Goal: Task Accomplishment & Management: Use online tool/utility

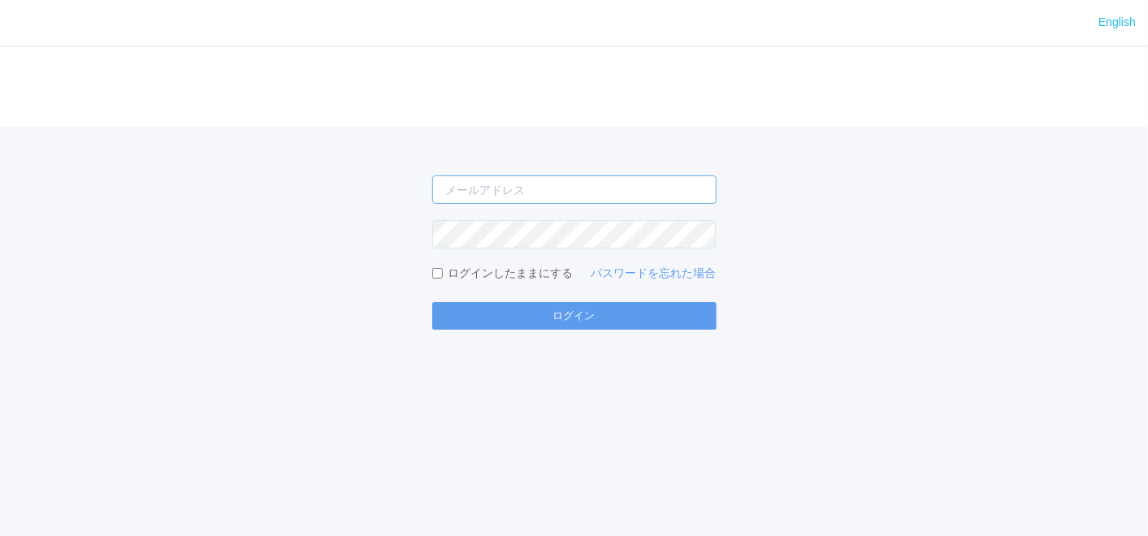
click at [574, 186] on input "email" at bounding box center [574, 189] width 284 height 28
type input "[EMAIL_ADDRESS][DOMAIN_NAME]"
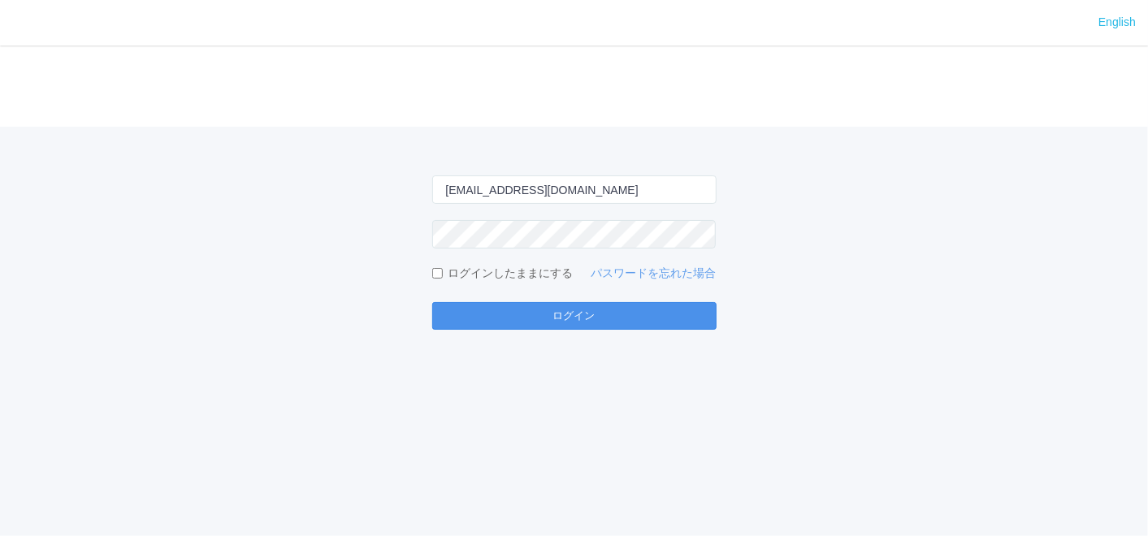
click at [477, 323] on button "ログイン" at bounding box center [574, 316] width 284 height 28
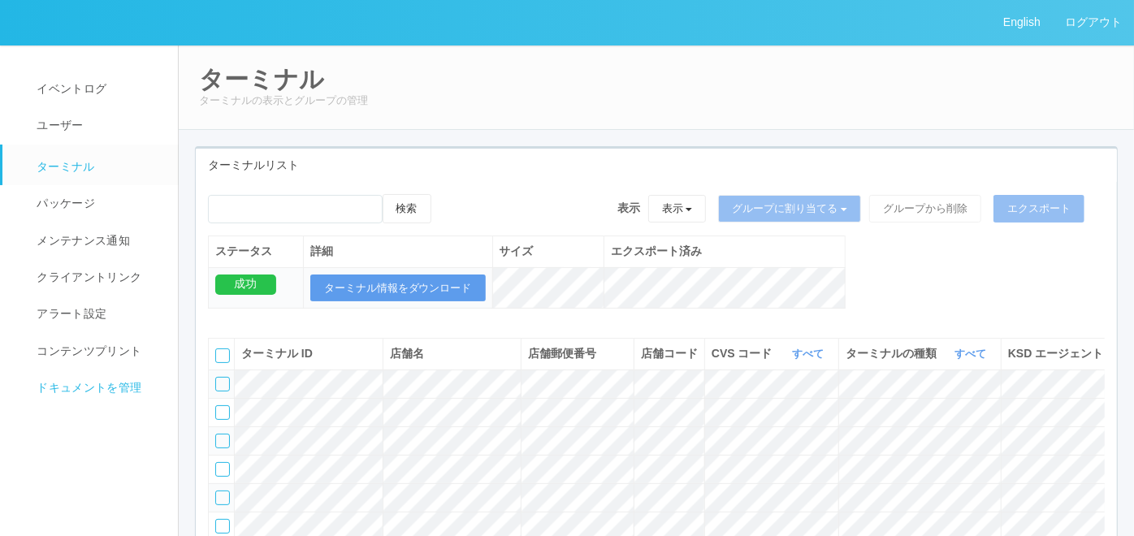
click at [132, 381] on span "ドキュメントを管理" at bounding box center [86, 387] width 109 height 13
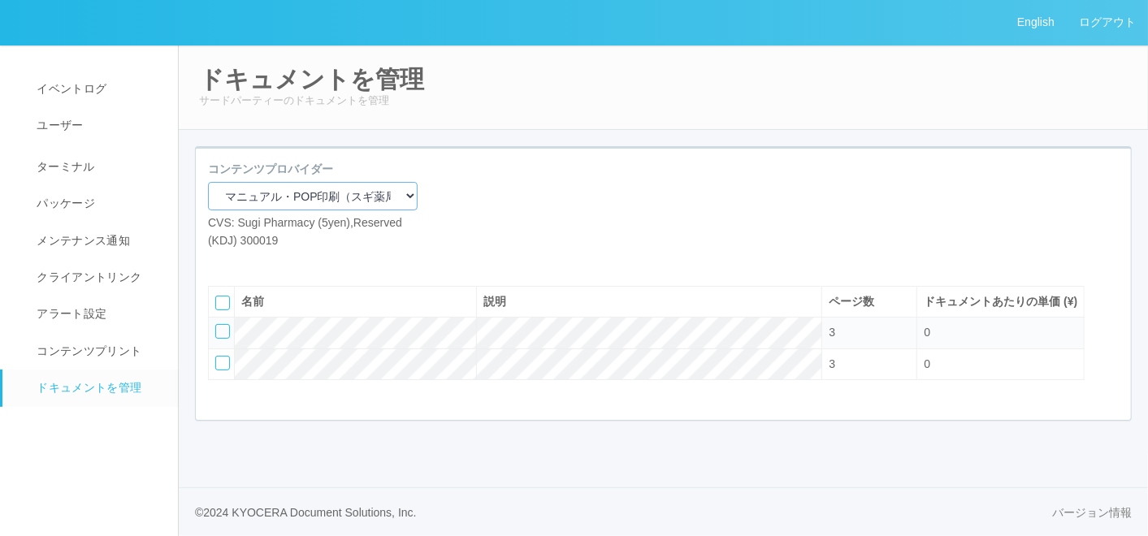
click at [323, 193] on select "マニュアル・POP印刷（スギ薬局） マニュアル・POP印刷（DY） マニュアル・POP印刷（共通） マニュアル・POP印刷（セコマ） マニュアル・POP印刷（…" at bounding box center [313, 196] width 210 height 28
select select "92e33cfa-a397-43d0-aeaa-8a96cbdf4d79"
click at [208, 182] on select "マニュアル・POP印刷（スギ薬局） マニュアル・POP印刷（DY） マニュアル・POP印刷（共通） マニュアル・POP印刷（セコマ） マニュアル・POP印刷（…" at bounding box center [313, 196] width 210 height 28
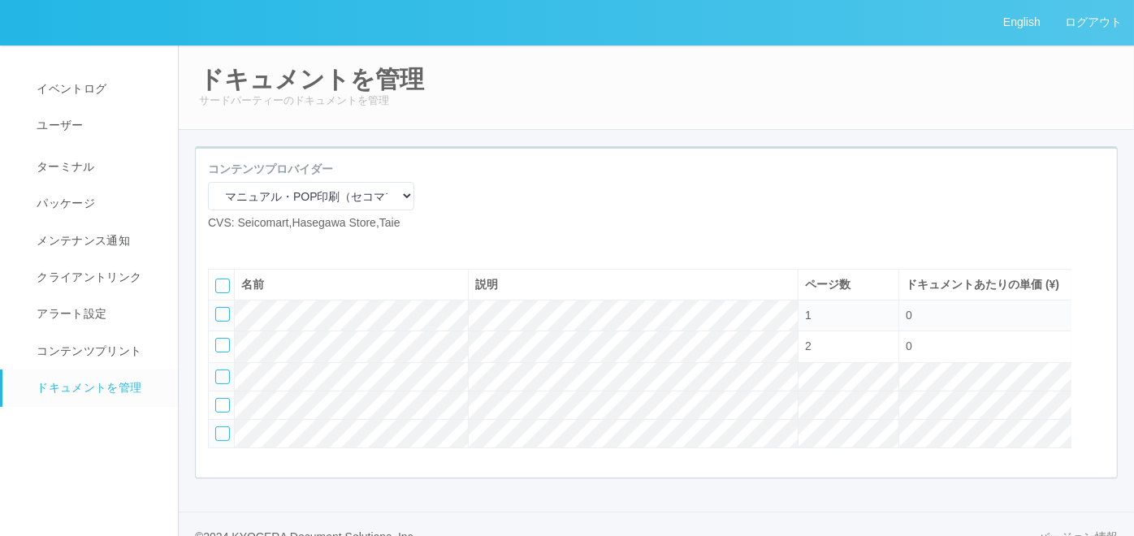
click at [220, 245] on icon at bounding box center [220, 245] width 0 height 0
select select "A4"
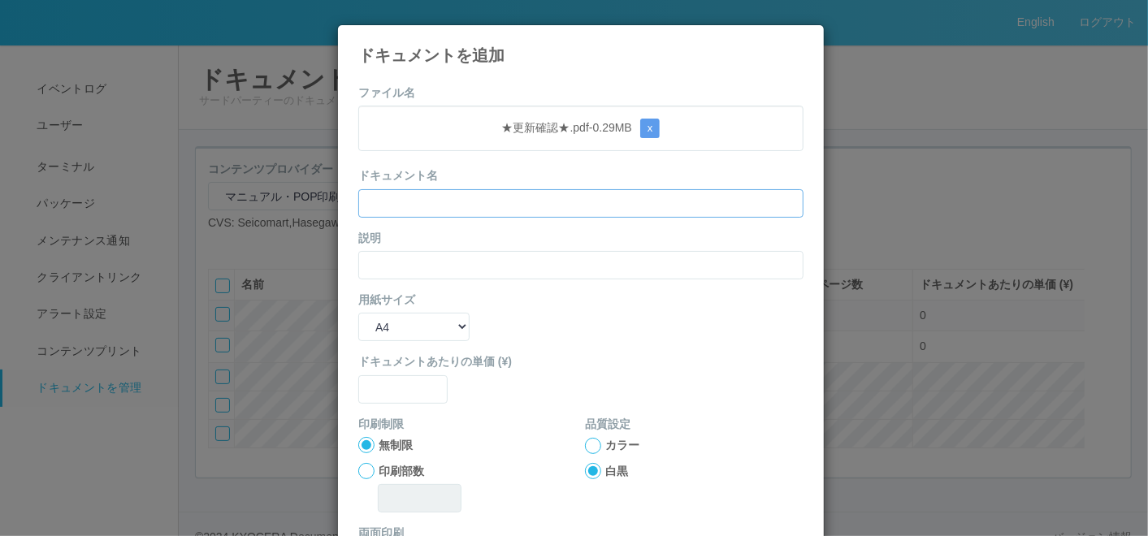
click at [429, 201] on input "text" at bounding box center [580, 203] width 445 height 28
paste input "★更新確認★"
type input "★更新確認★"
click at [381, 247] on div "説明" at bounding box center [580, 255] width 445 height 50
click at [378, 262] on input "text" at bounding box center [580, 265] width 445 height 28
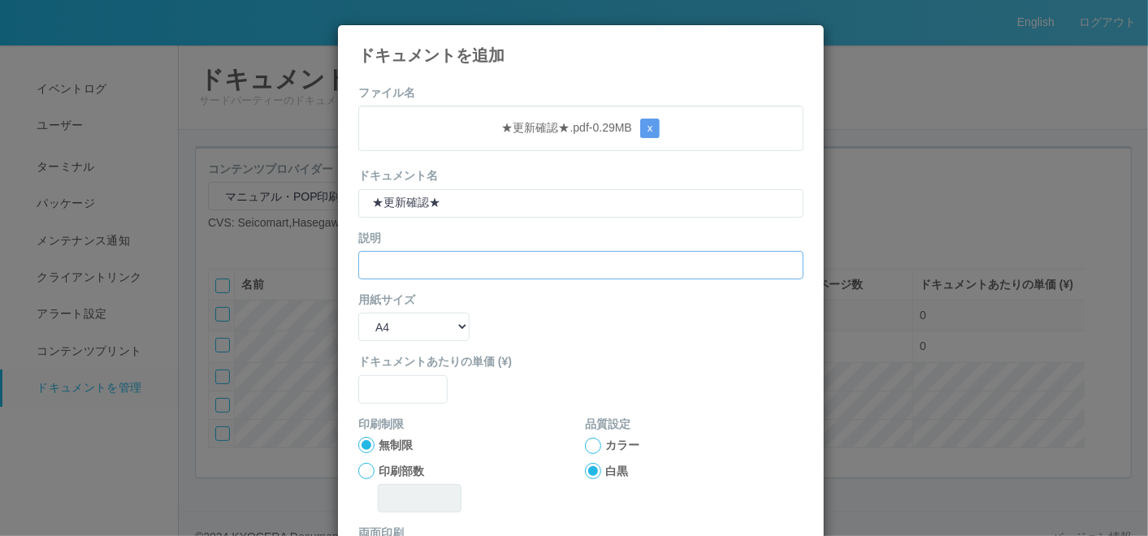
paste input "★更新確認★"
type input "★更新確認★"
drag, startPoint x: 383, startPoint y: 320, endPoint x: 382, endPoint y: 328, distance: 8.2
click at [383, 320] on select "B5 A4 B4 A3" at bounding box center [413, 327] width 111 height 28
click at [498, 309] on div "用紙サイズ B5 A4 B4 A3" at bounding box center [580, 317] width 445 height 50
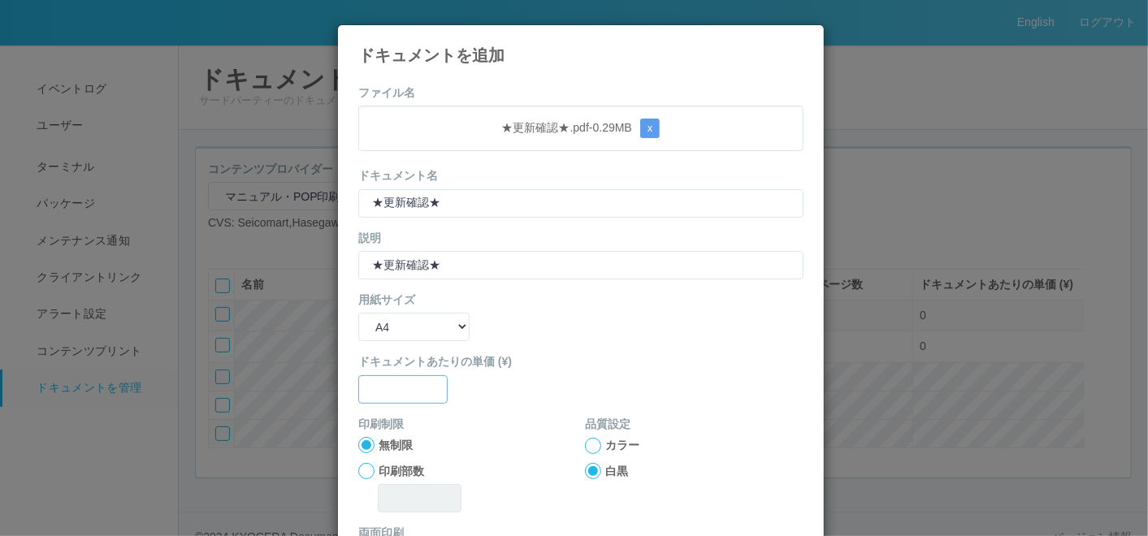
click at [383, 385] on input "text" at bounding box center [402, 389] width 89 height 28
type input "0"
click at [587, 438] on div at bounding box center [593, 446] width 16 height 16
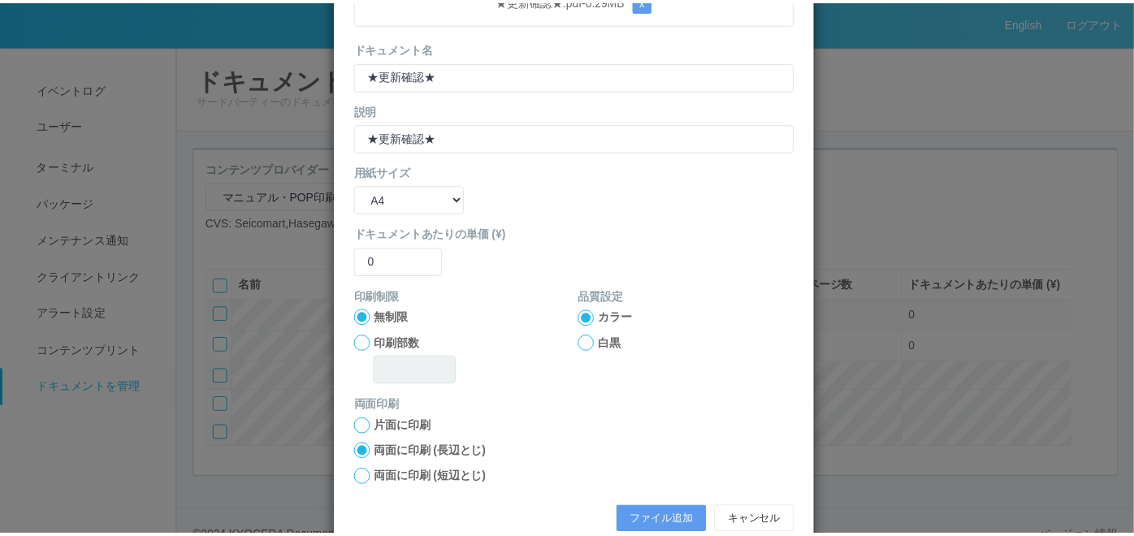
scroll to position [162, 0]
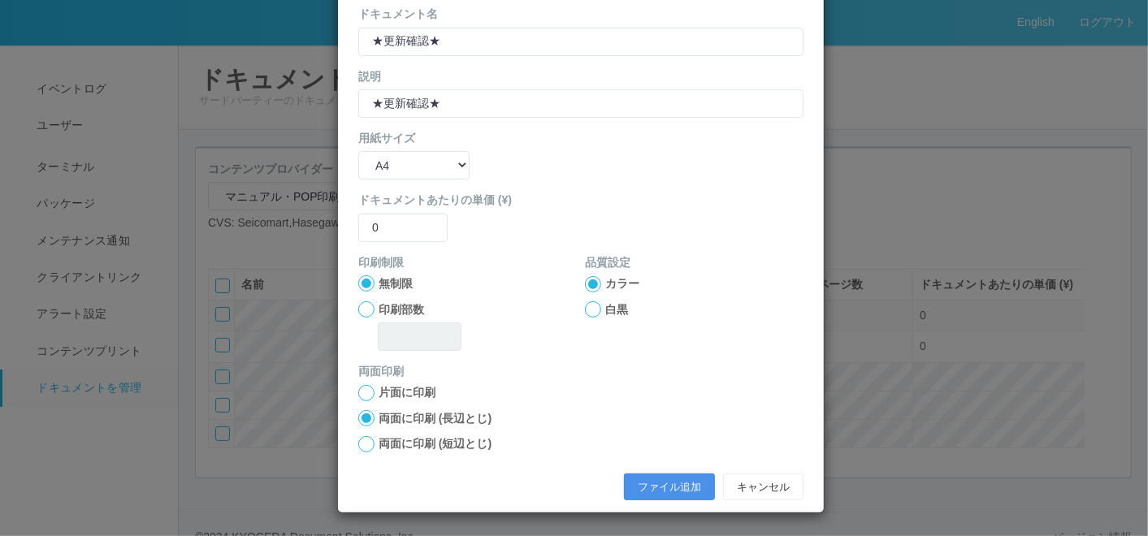
click at [641, 485] on button "ファイル追加" at bounding box center [669, 488] width 91 height 28
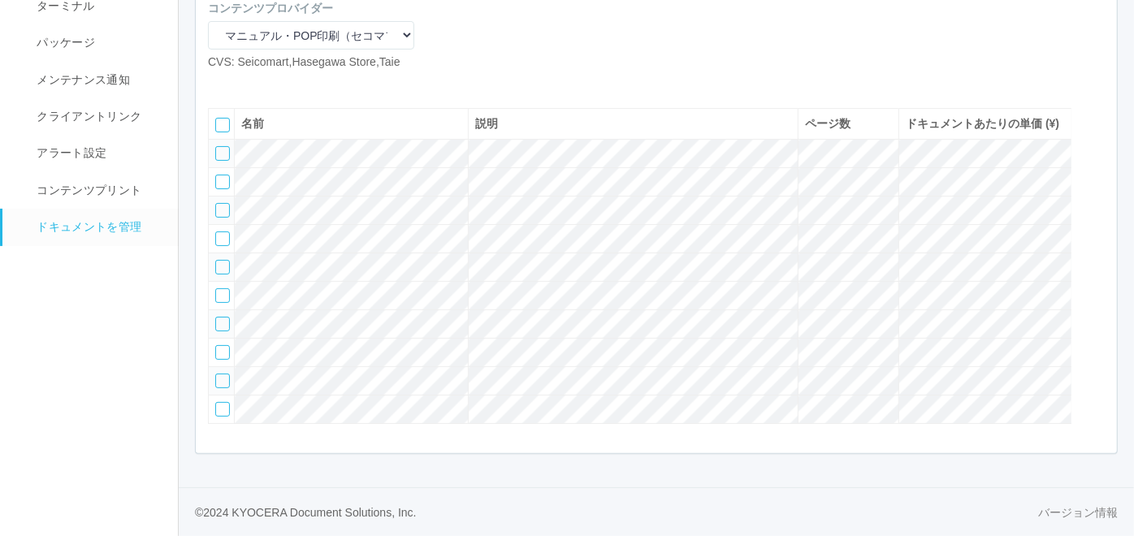
scroll to position [230, 0]
click at [220, 84] on icon at bounding box center [220, 84] width 0 height 0
select select "A4"
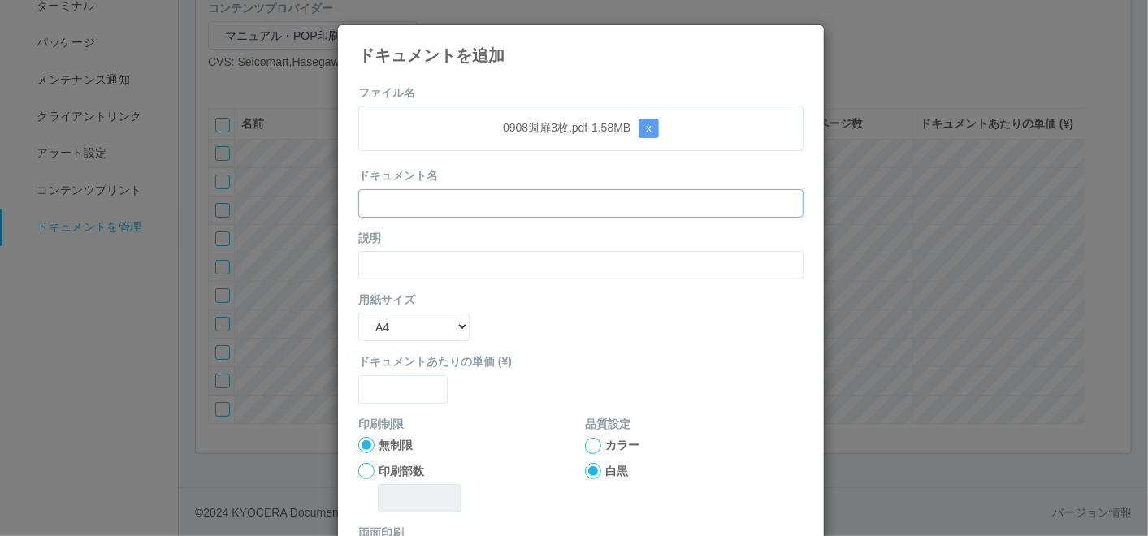
click at [471, 199] on input "text" at bounding box center [580, 203] width 445 height 28
paste input "0908週扉3枚"
type input "0908週扉3枚"
click at [401, 249] on div "説明" at bounding box center [580, 255] width 445 height 50
click at [394, 260] on input "text" at bounding box center [580, 265] width 445 height 28
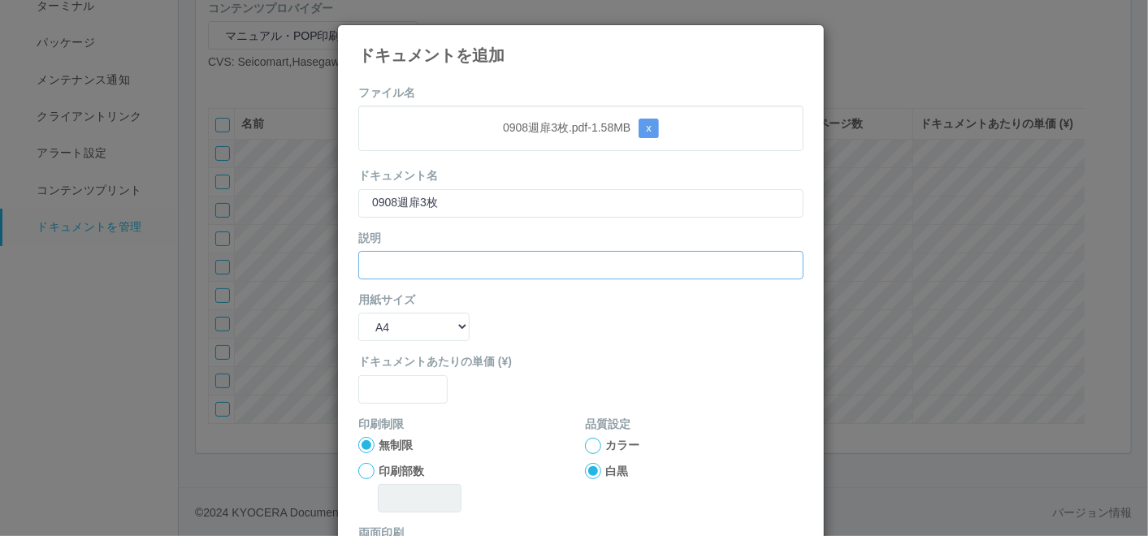
paste input "0908週扉3枚"
type input "0908週扉3枚"
click at [392, 329] on select "B5 A4 B4 A3" at bounding box center [413, 327] width 111 height 28
select select "A3"
click at [358, 313] on select "B5 A4 B4 A3" at bounding box center [413, 327] width 111 height 28
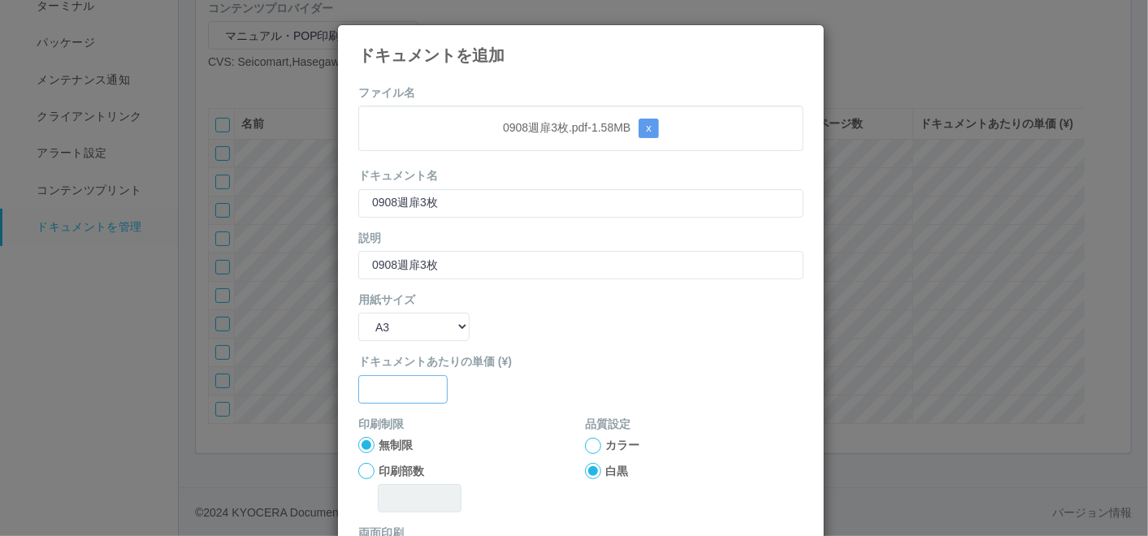
click at [391, 380] on input "text" at bounding box center [402, 389] width 89 height 28
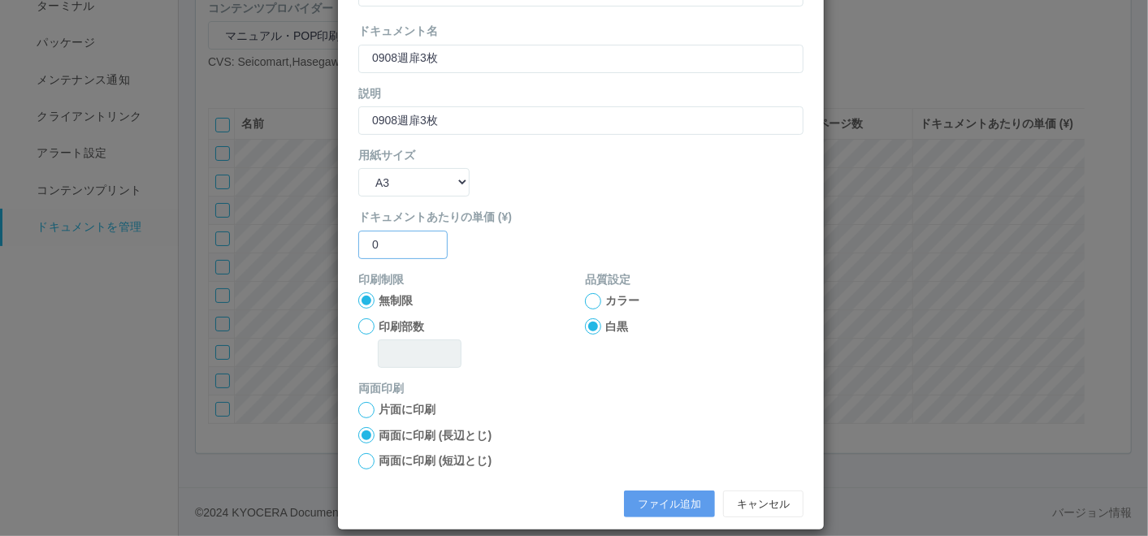
scroll to position [162, 0]
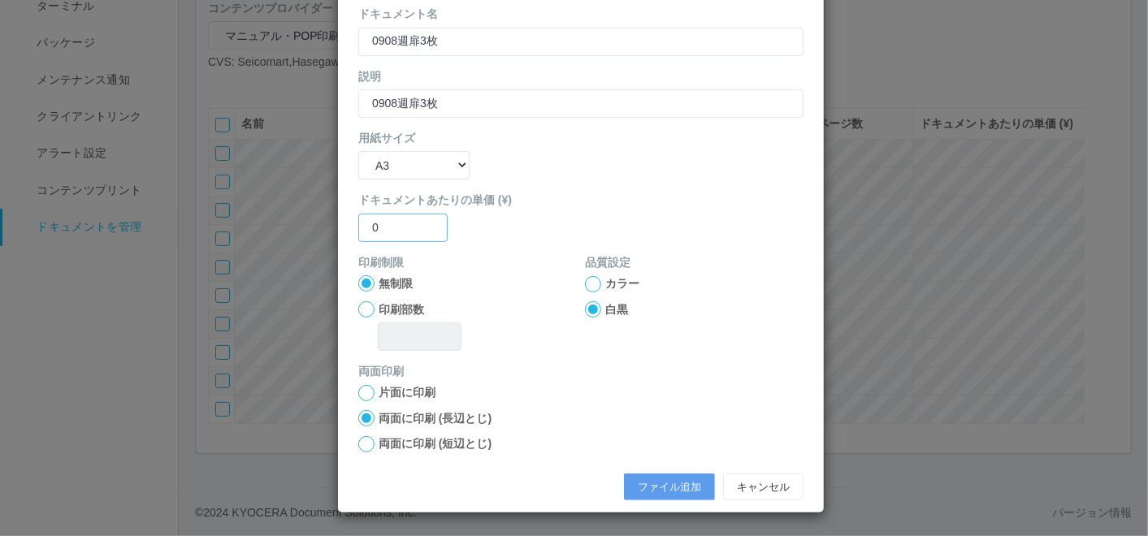
type input "0"
click at [585, 282] on div at bounding box center [593, 284] width 16 height 16
click at [669, 477] on button "ファイル追加" at bounding box center [669, 488] width 91 height 28
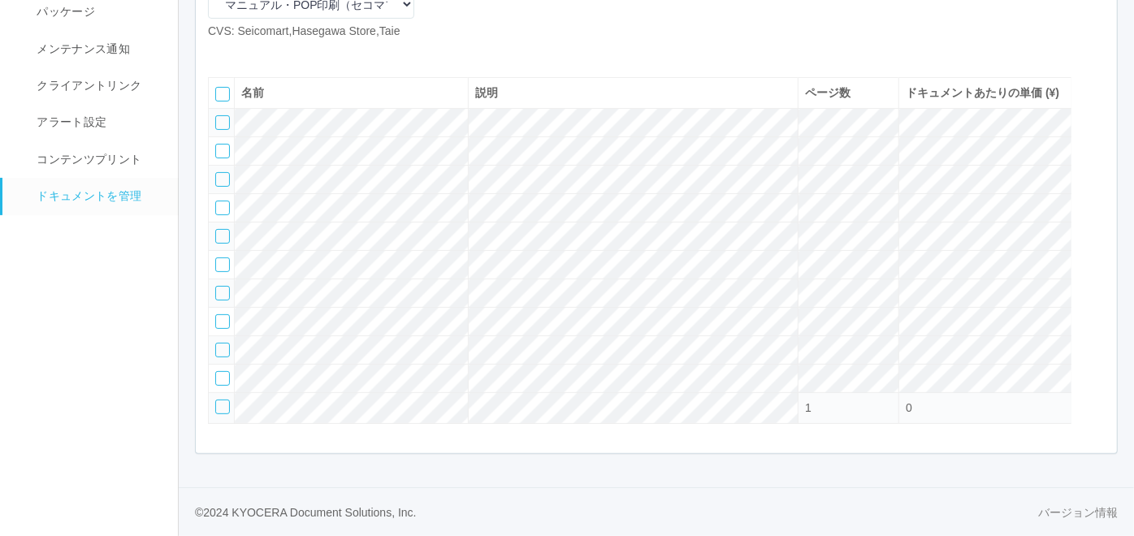
click at [220, 53] on icon at bounding box center [220, 53] width 0 height 0
select select "A4"
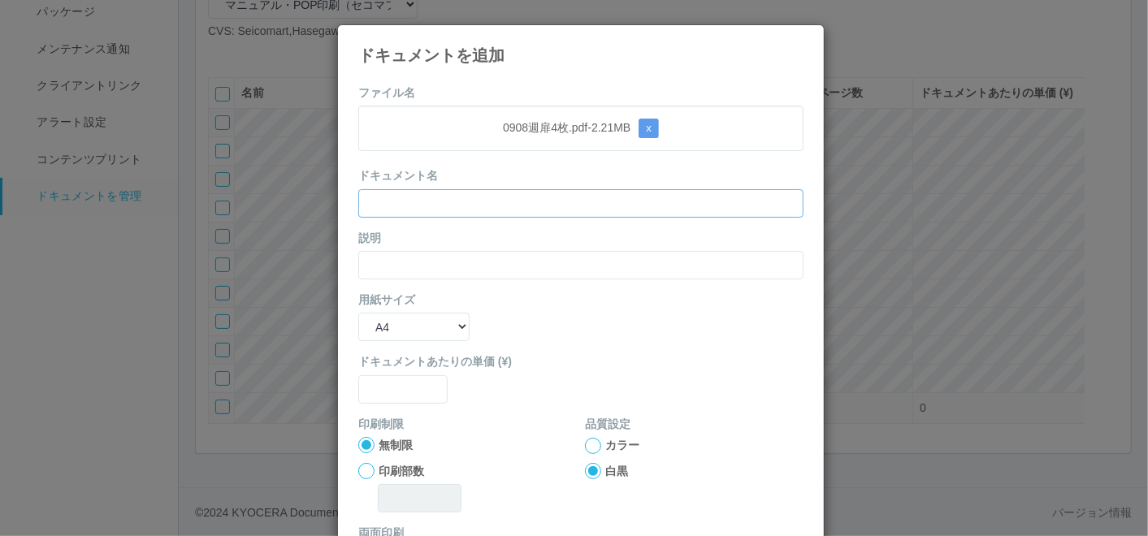
click at [465, 201] on input "text" at bounding box center [580, 203] width 445 height 28
paste input "0908週扉4枚"
type input "0908週扉4枚"
click at [374, 258] on input "text" at bounding box center [580, 265] width 445 height 28
paste input "0908週扉4枚"
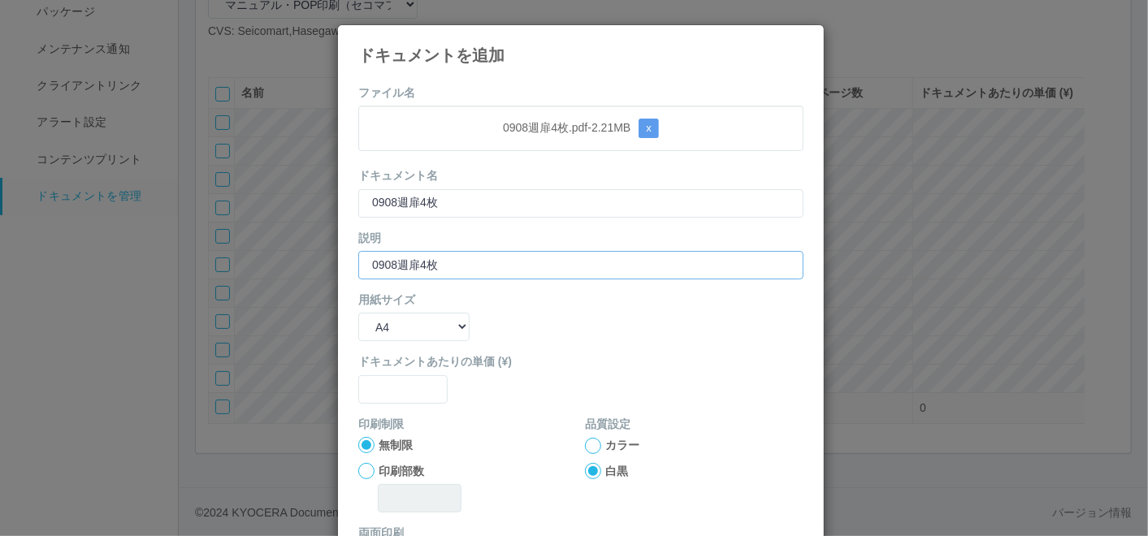
type input "0908週扉4枚"
click at [372, 323] on select "B5 A4 B4 A3" at bounding box center [413, 327] width 111 height 28
select select "A3"
click at [358, 313] on select "B5 A4 B4 A3" at bounding box center [413, 327] width 111 height 28
click at [381, 371] on div "ドキュメントあたりの単価 (¥)" at bounding box center [580, 378] width 445 height 50
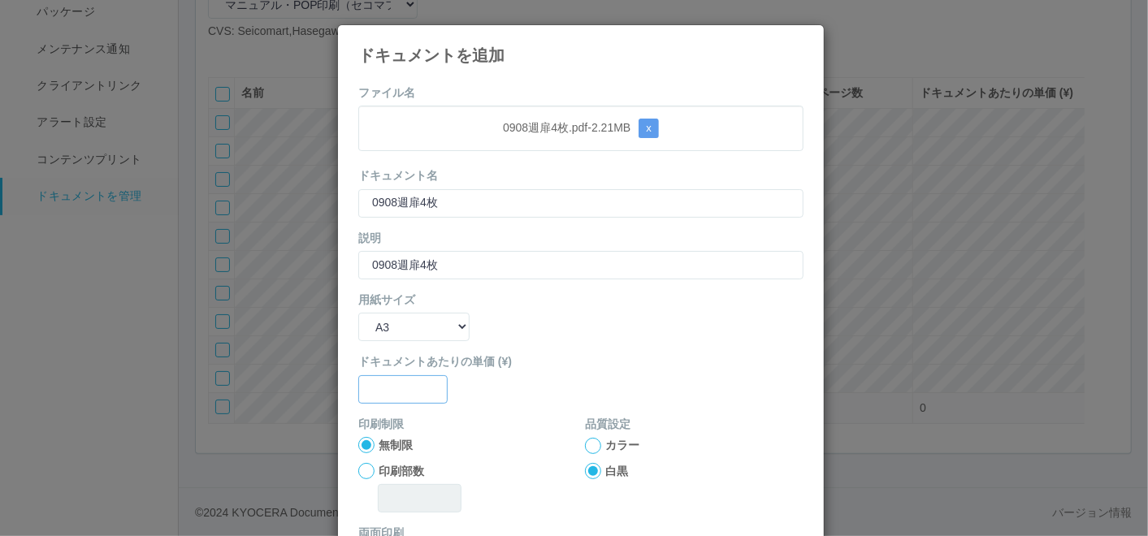
click at [388, 392] on input "text" at bounding box center [402, 389] width 89 height 28
type input "0"
click at [587, 443] on div at bounding box center [593, 446] width 16 height 16
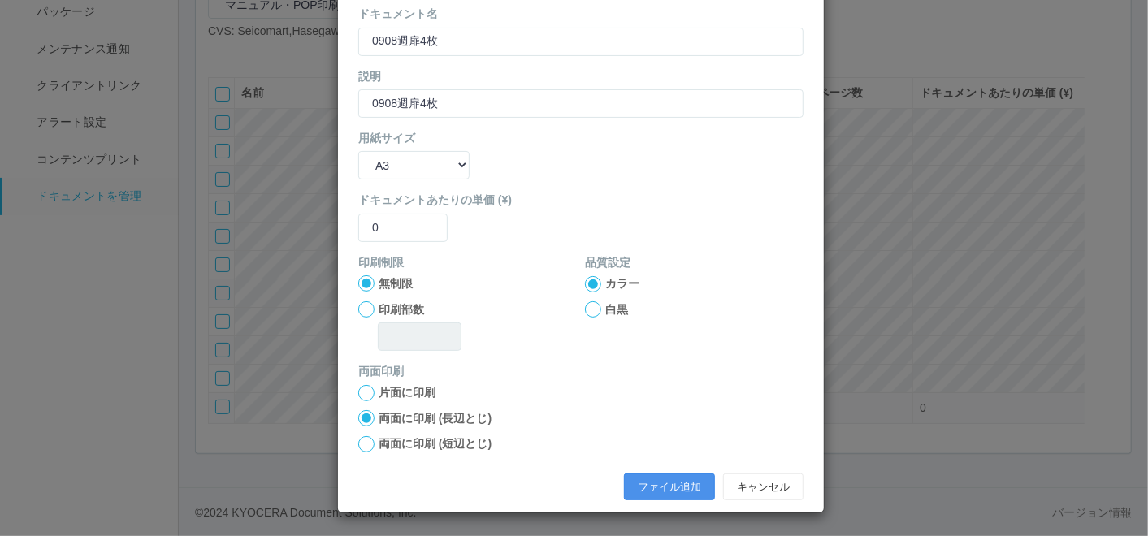
click at [654, 478] on button "ファイル追加" at bounding box center [669, 488] width 91 height 28
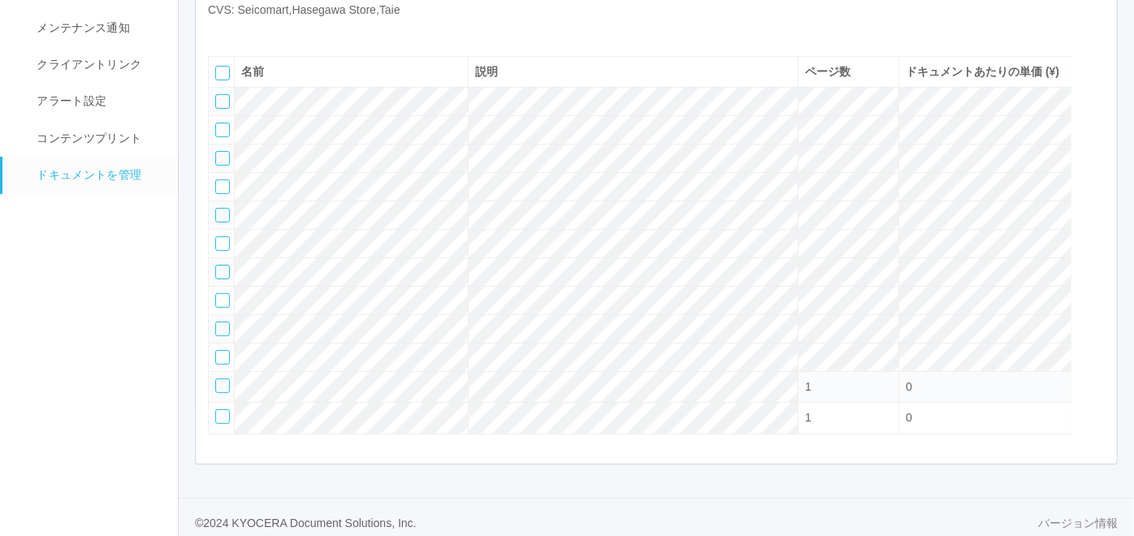
click at [220, 32] on icon at bounding box center [220, 32] width 0 height 0
select select "A4"
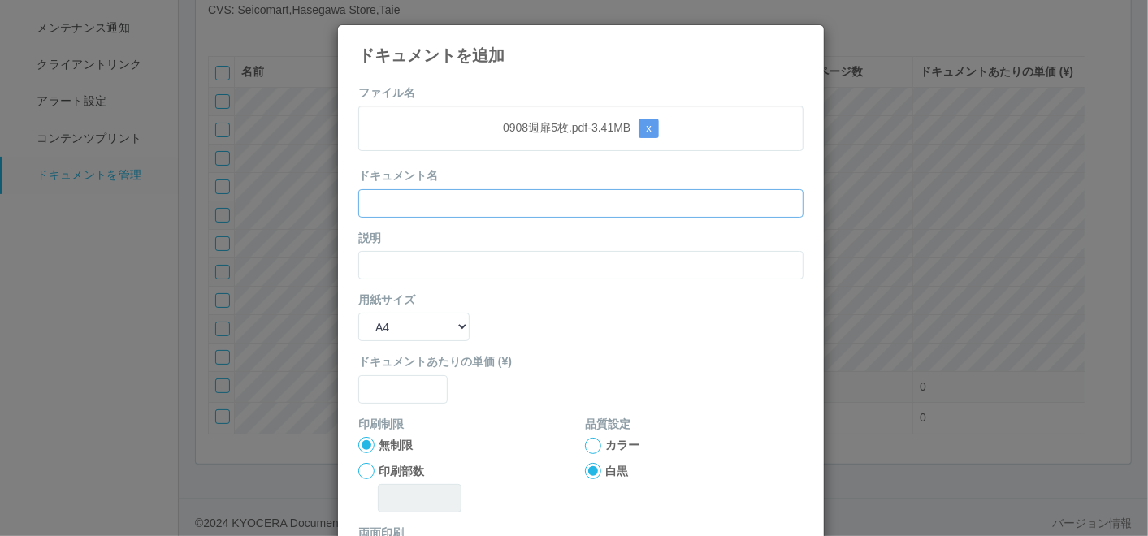
click at [453, 203] on input "text" at bounding box center [580, 203] width 445 height 28
paste input "0908週扉5枚"
type input "0908週扉5枚"
click at [394, 262] on input "text" at bounding box center [580, 265] width 445 height 28
paste input "0908週扉5枚"
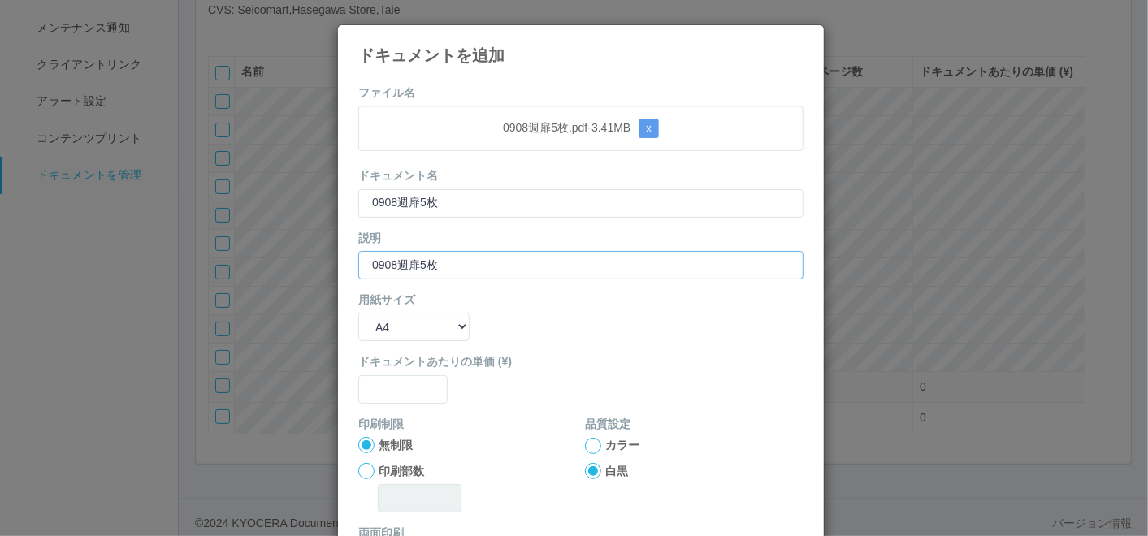
type input "0908週扉5枚"
click at [373, 327] on select "B5 A4 B4 A3" at bounding box center [413, 327] width 111 height 28
select select "A3"
click at [358, 313] on select "B5 A4 B4 A3" at bounding box center [413, 327] width 111 height 28
click at [375, 378] on input "text" at bounding box center [402, 389] width 89 height 28
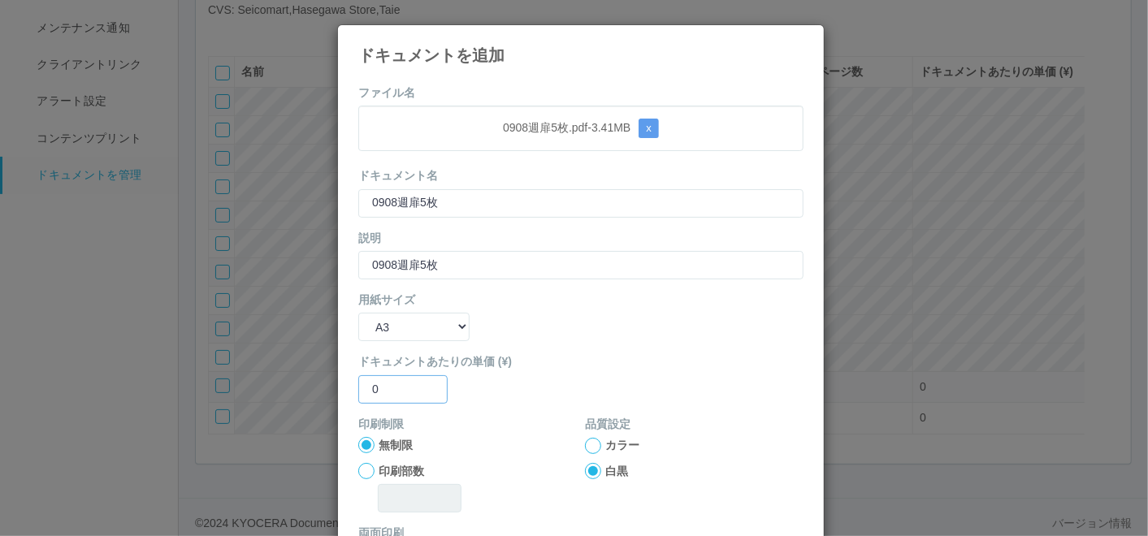
type input "0"
click at [585, 443] on div at bounding box center [593, 446] width 16 height 16
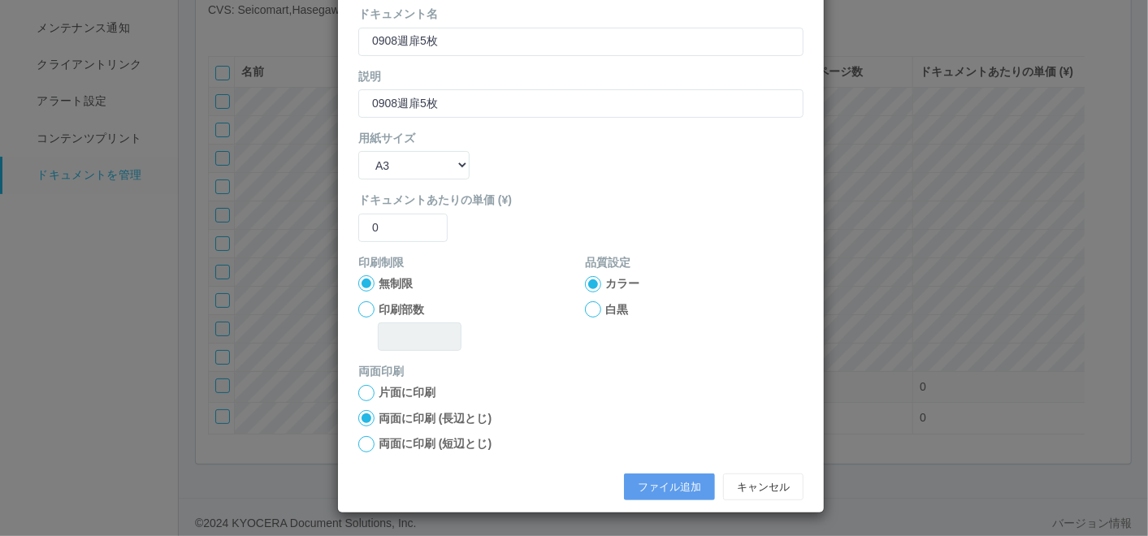
click at [643, 469] on div "ファイル追加 キャンセル" at bounding box center [581, 488] width 470 height 44
click at [643, 474] on button "ファイル追加" at bounding box center [669, 488] width 91 height 28
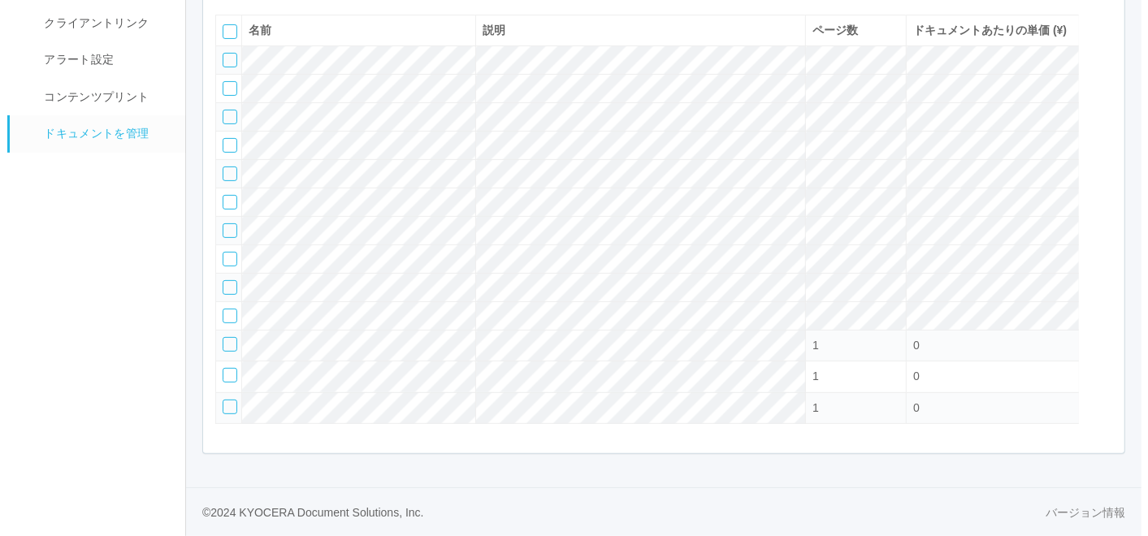
scroll to position [143, 0]
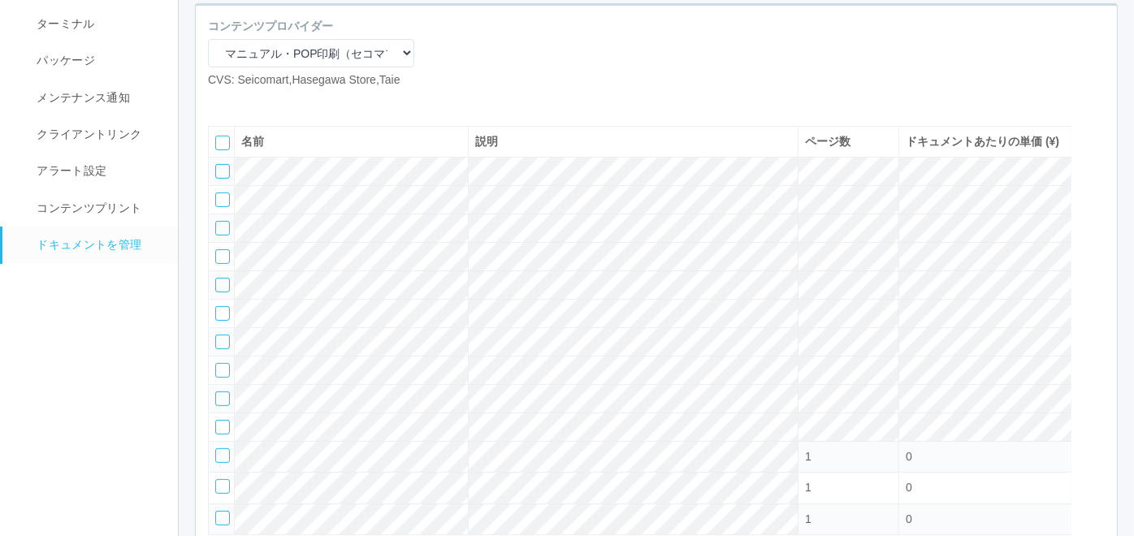
click at [220, 102] on icon at bounding box center [220, 102] width 0 height 0
select select "A4"
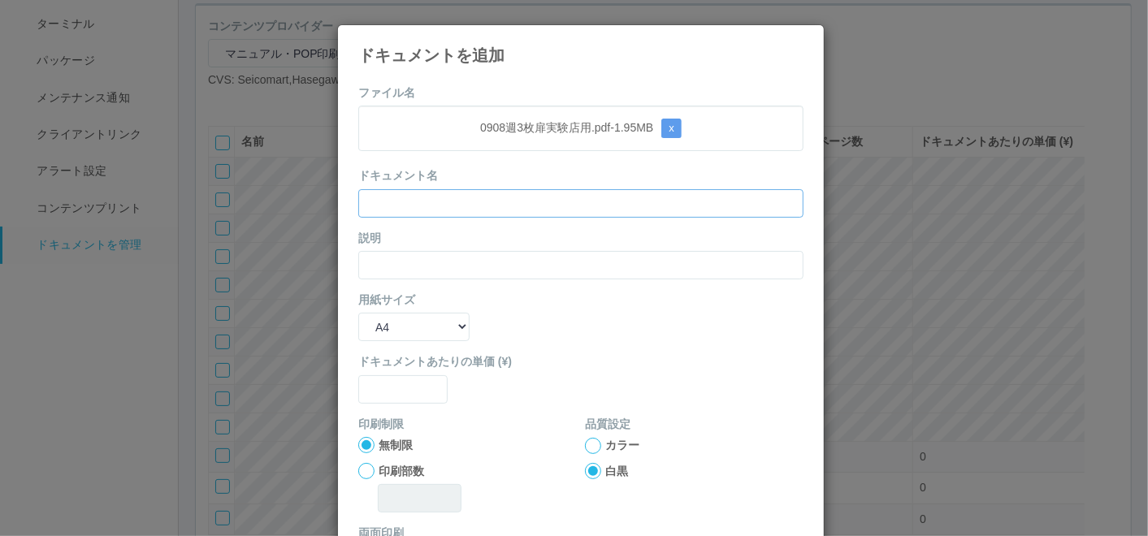
click at [378, 196] on input "text" at bounding box center [580, 203] width 445 height 28
paste input "0908週3枚扉実験店用"
type input "0908週3枚扉実験店用"
click at [365, 255] on input "text" at bounding box center [580, 265] width 445 height 28
paste input "0908週3枚扉実験店用"
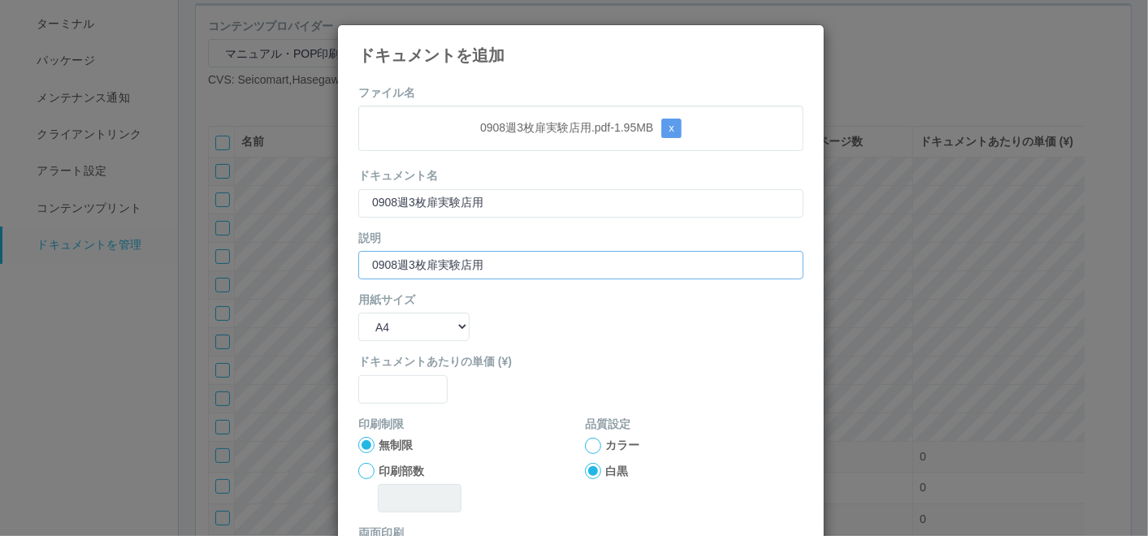
type input "0908週3枚扉実験店用"
click at [358, 328] on select "B5 A4 B4 A3" at bounding box center [413, 327] width 111 height 28
select select "A3"
click at [358, 313] on select "B5 A4 B4 A3" at bounding box center [413, 327] width 111 height 28
click at [390, 362] on label "ドキュメントあたりの単価 (¥)" at bounding box center [580, 361] width 445 height 17
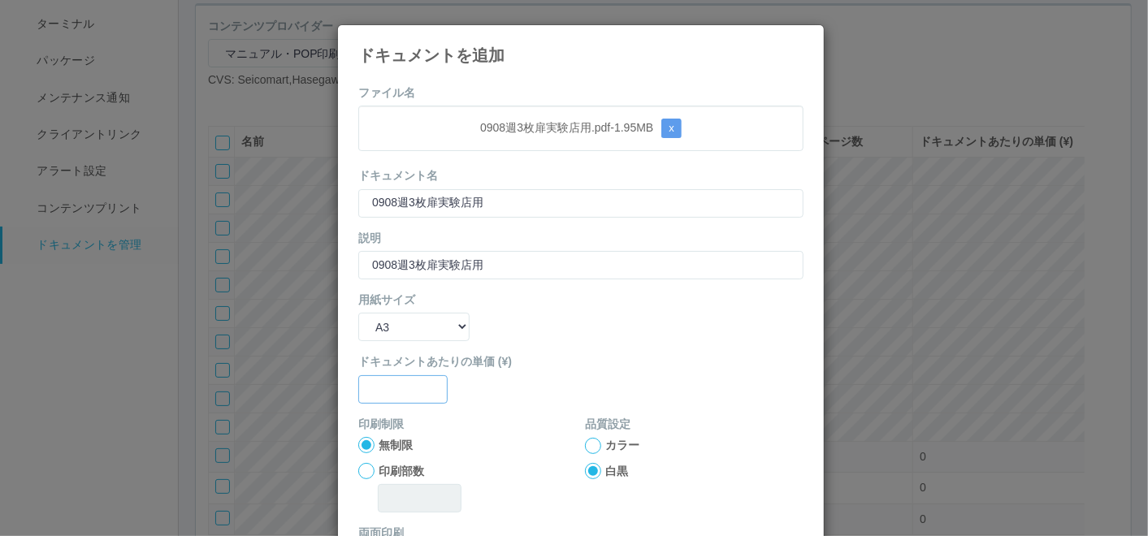
click at [391, 375] on input "text" at bounding box center [402, 389] width 89 height 28
type input "0"
click at [585, 446] on div at bounding box center [593, 446] width 16 height 16
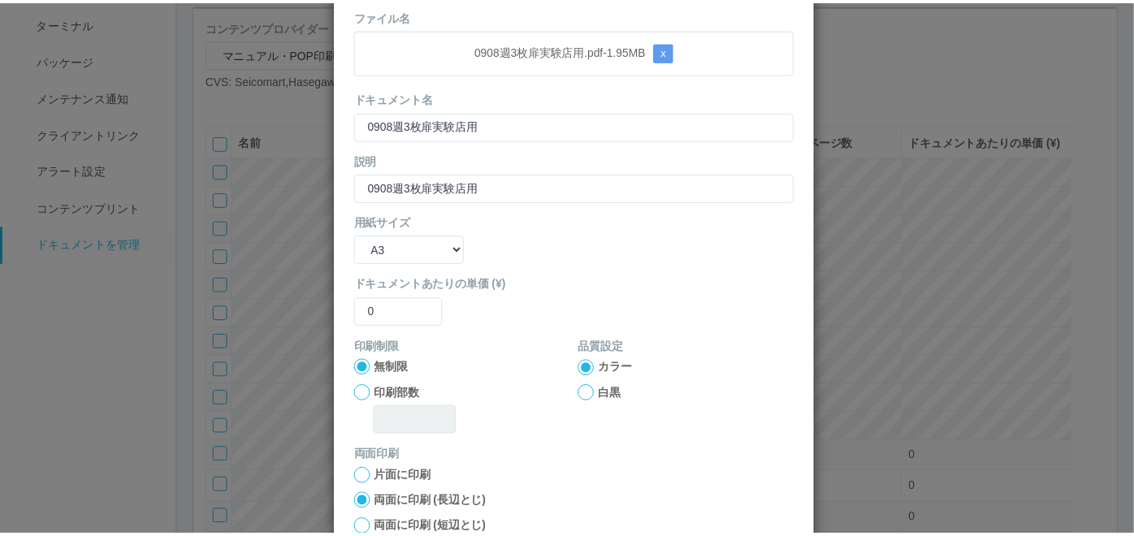
scroll to position [162, 0]
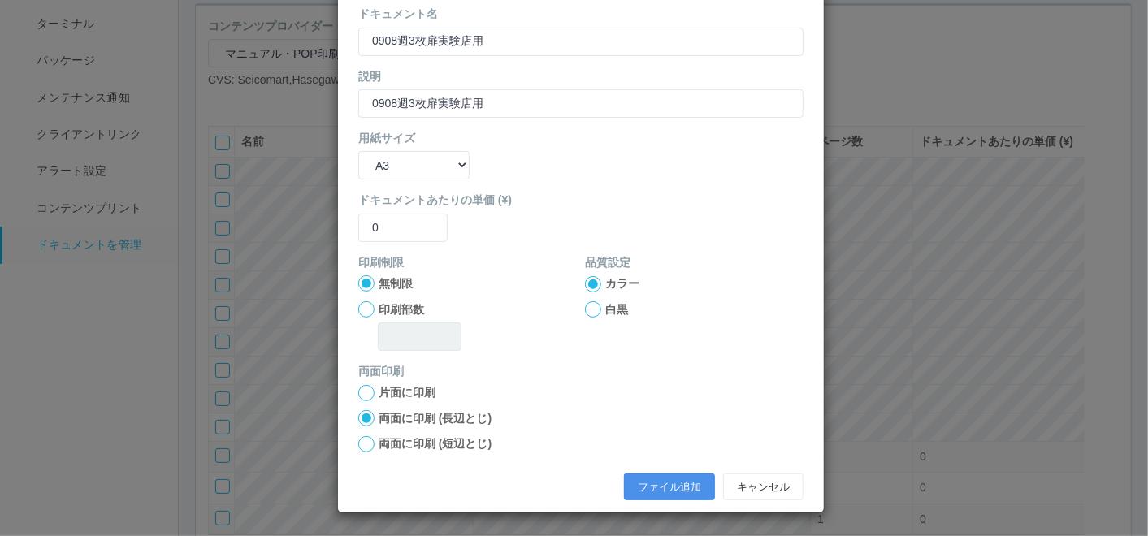
click at [635, 483] on button "ファイル追加" at bounding box center [669, 488] width 91 height 28
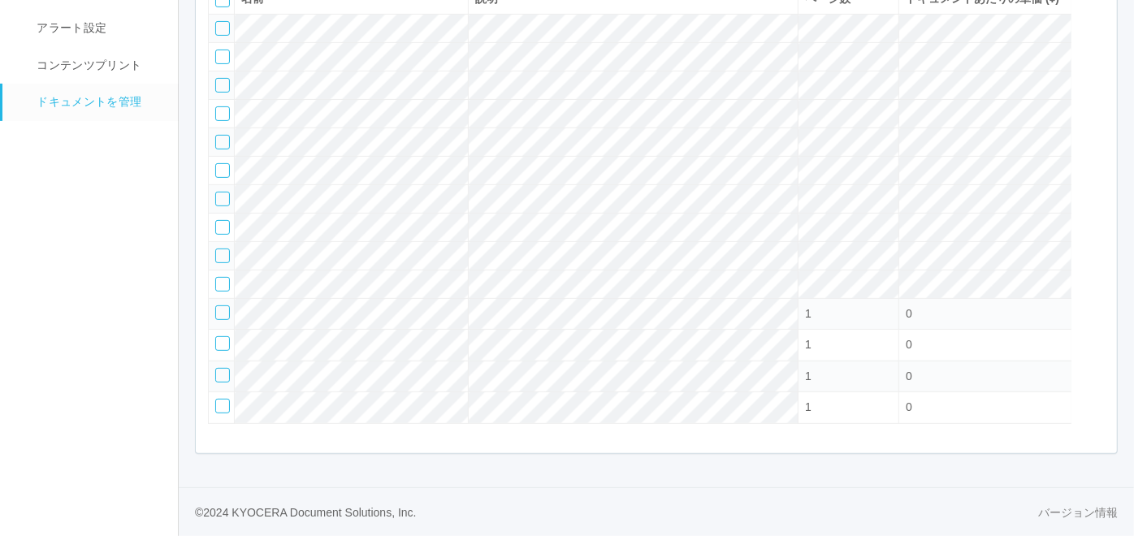
scroll to position [233, 0]
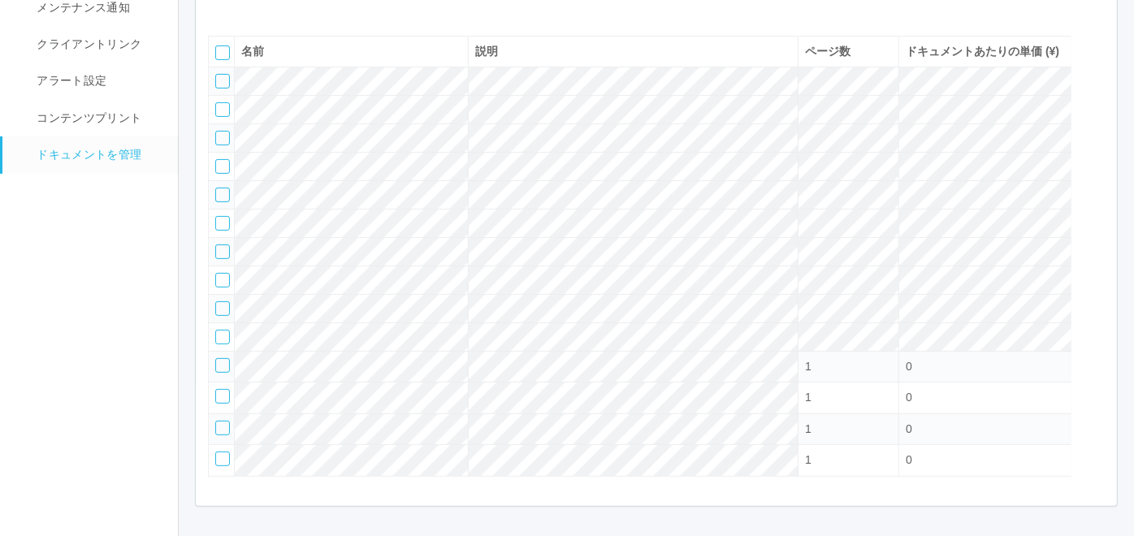
click at [220, 11] on icon at bounding box center [220, 11] width 0 height 0
select select "A4"
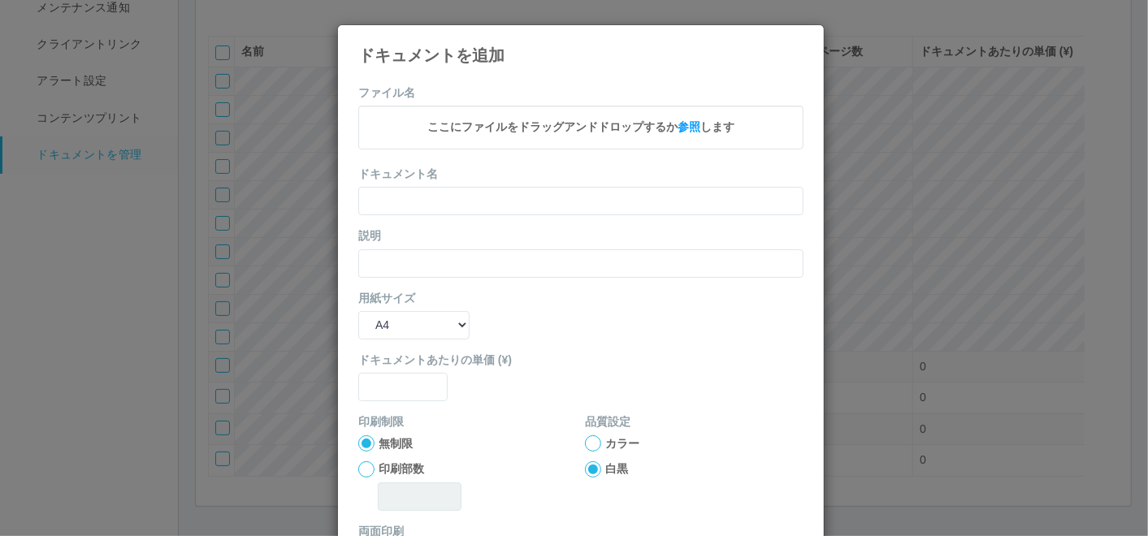
click at [782, 47] on h4 "ドキュメントを追加" at bounding box center [580, 55] width 445 height 18
click at [803, 37] on icon at bounding box center [803, 37] width 0 height 0
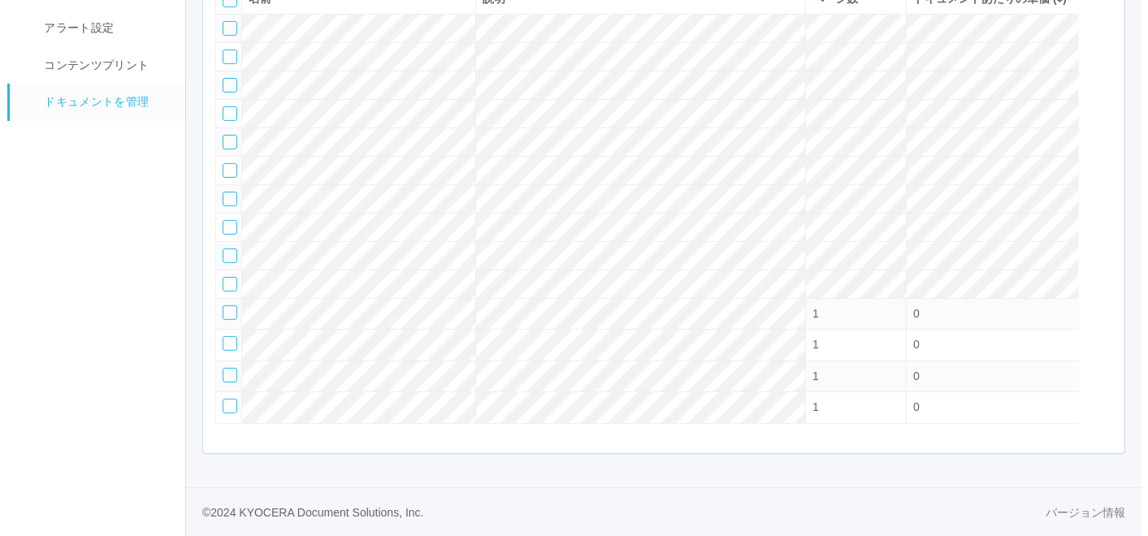
scroll to position [83, 0]
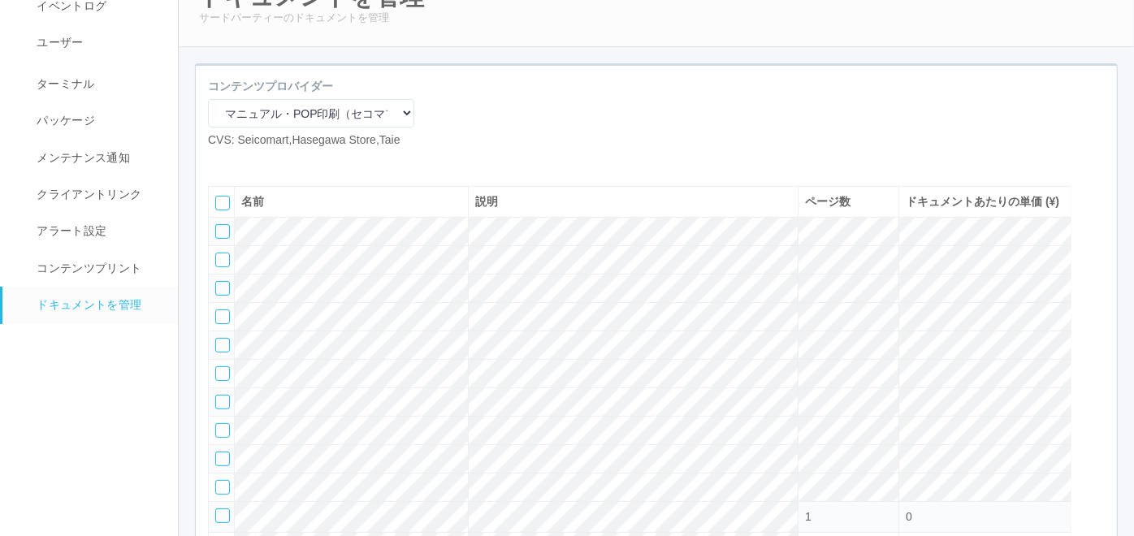
click at [220, 162] on icon at bounding box center [220, 162] width 0 height 0
select select "A4"
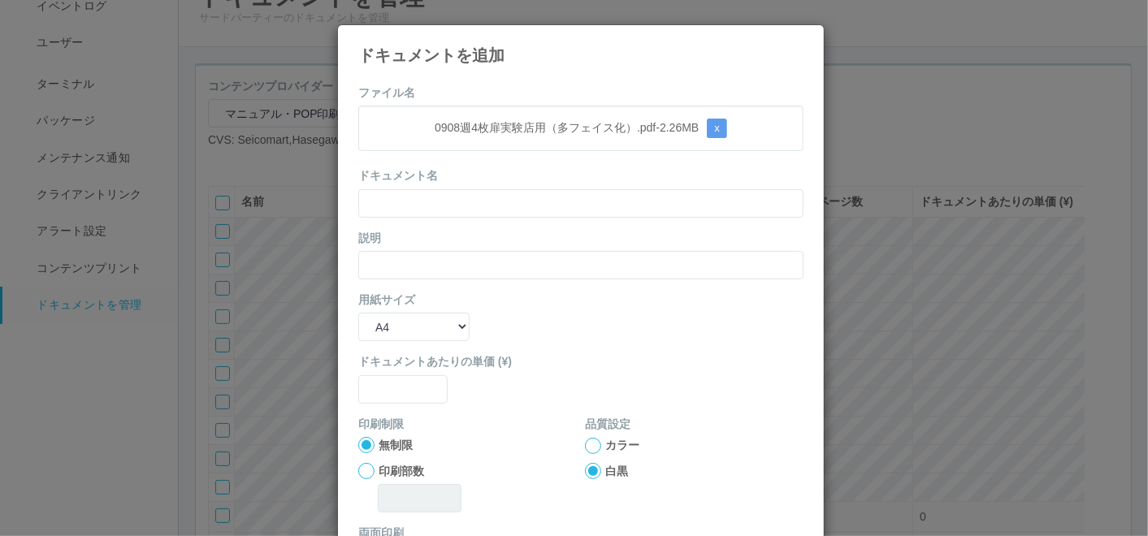
click at [434, 159] on form "ファイル名 0908週4枚扉実験店用（多フェイス化）.pdf - 2.26 MB x ドキュメント名 説明 用紙サイズ B5 A4 B4 A3 ドキュメントあ…" at bounding box center [580, 377] width 445 height 586
drag, startPoint x: 427, startPoint y: 203, endPoint x: 401, endPoint y: 209, distance: 27.4
click at [427, 203] on input "text" at bounding box center [580, 203] width 445 height 28
paste input "0908週4枚扉実験店用（多フェイス化）"
type input "0908週4枚扉実験店用（多フェイス化）"
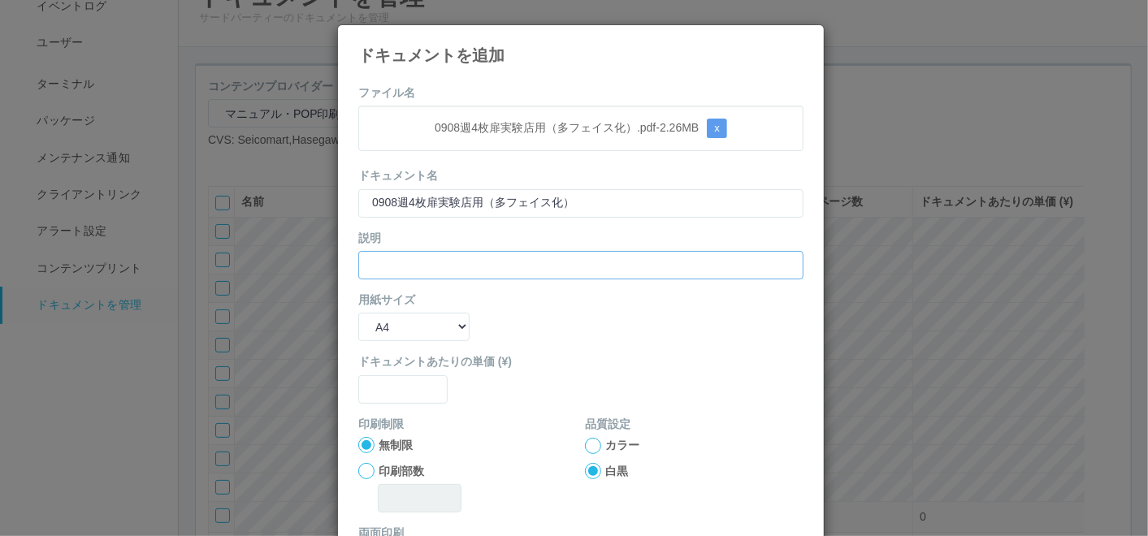
click at [358, 262] on input "text" at bounding box center [580, 265] width 445 height 28
paste input "0908週4枚扉実験店用（多フェイス化）"
type input "0908週4枚扉実験店用（多フェイス化）"
click at [370, 327] on select "B5 A4 B4 A3" at bounding box center [413, 327] width 111 height 28
select select "A3"
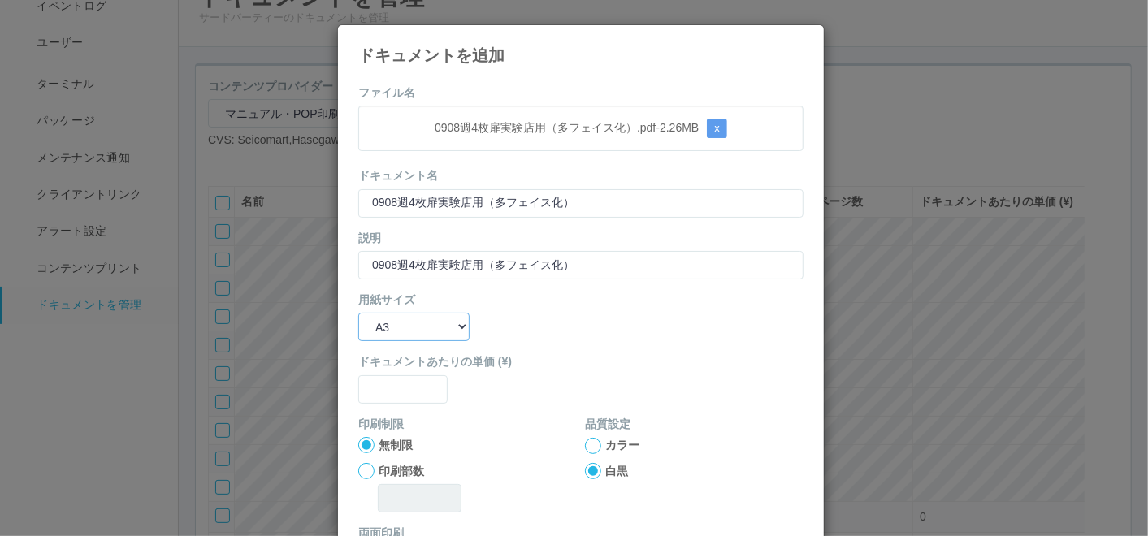
click at [358, 313] on select "B5 A4 B4 A3" at bounding box center [413, 327] width 111 height 28
click at [383, 399] on input "text" at bounding box center [402, 389] width 89 height 28
type input "0"
click at [590, 443] on div at bounding box center [593, 446] width 16 height 16
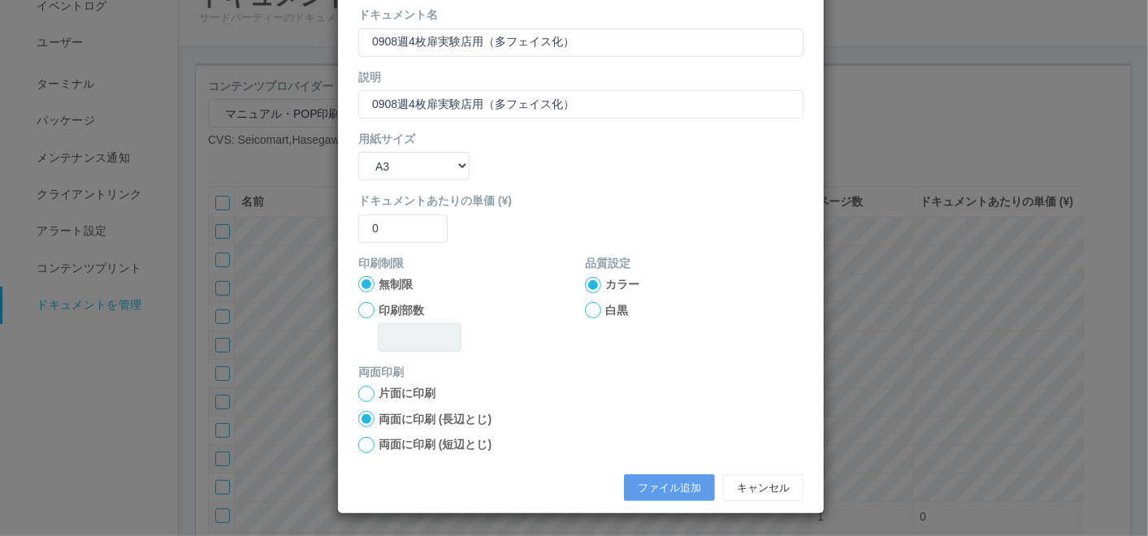
scroll to position [162, 0]
click at [642, 483] on button "ファイル追加" at bounding box center [669, 488] width 91 height 28
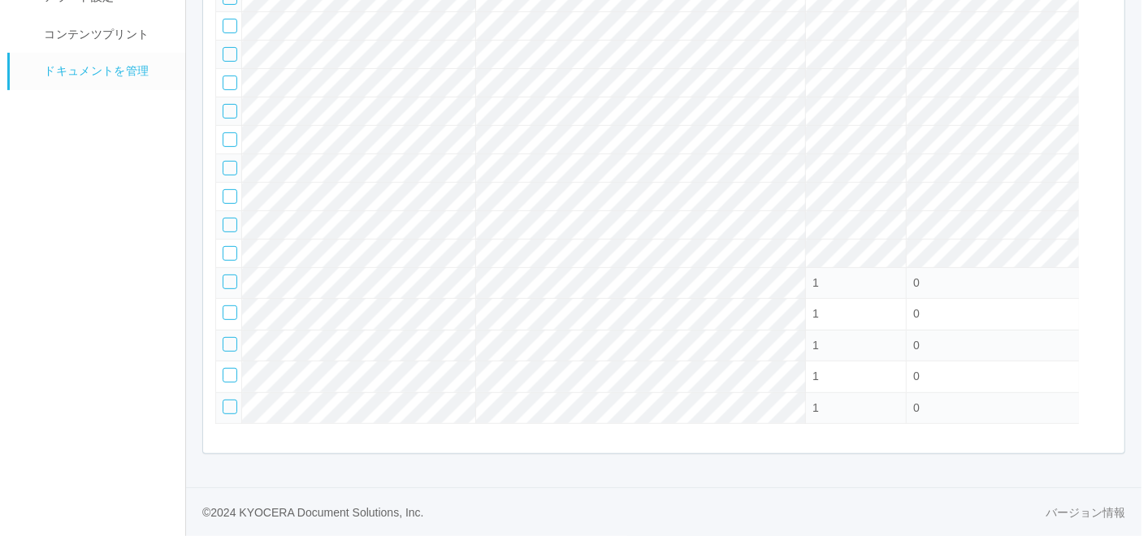
scroll to position [83, 0]
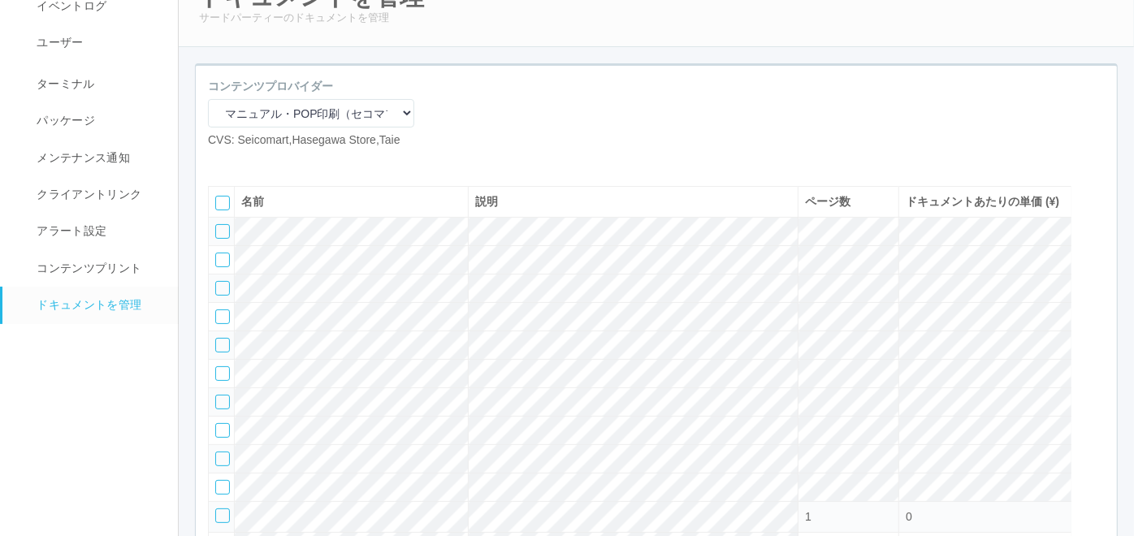
click at [220, 162] on icon at bounding box center [220, 162] width 0 height 0
select select "A4"
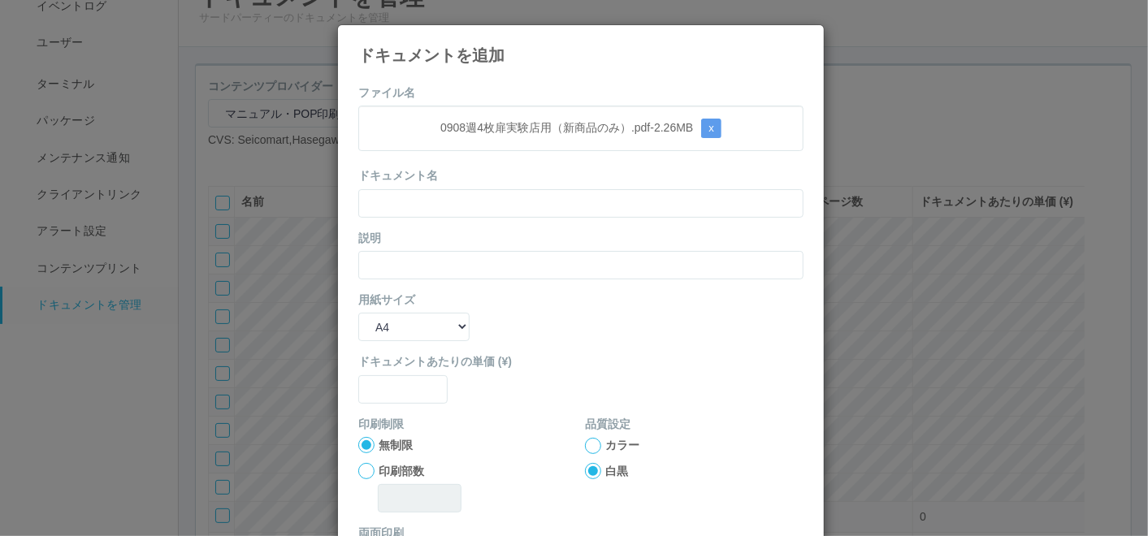
click at [519, 164] on form "ファイル名 0908週4枚扉実験店用（新商品のみ）.pdf - 2.26 MB x ドキュメント名 説明 用紙サイズ B5 A4 B4 A3 ドキュメントあた…" at bounding box center [580, 377] width 445 height 586
drag, startPoint x: 479, startPoint y: 200, endPoint x: 435, endPoint y: 208, distance: 43.8
click at [479, 201] on input "text" at bounding box center [580, 203] width 445 height 28
paste input "0908週4枚扉実験店用（新商品のみ）"
type input "0908週4枚扉実験店用（新商品のみ）"
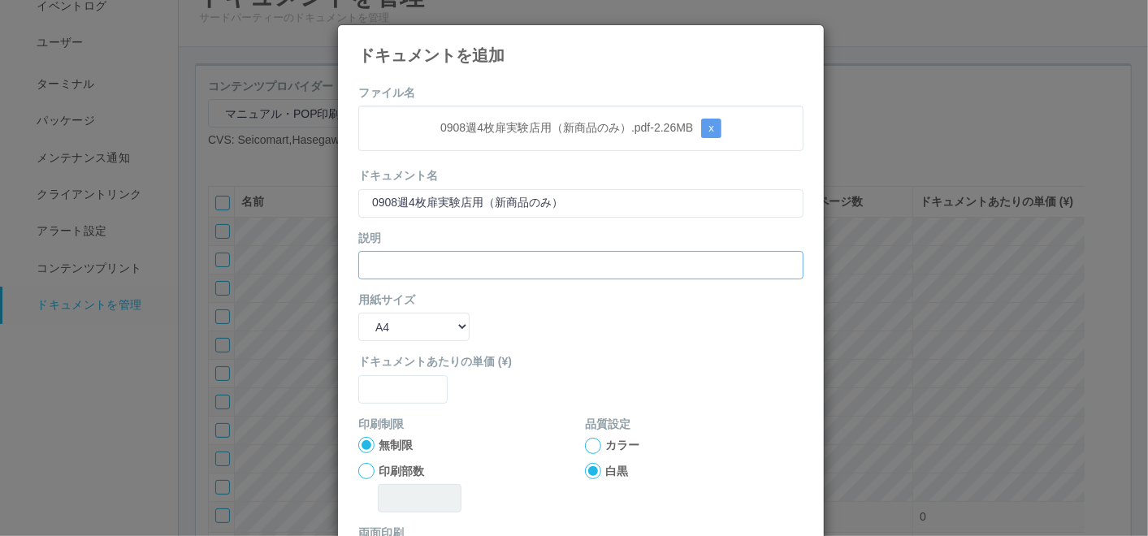
drag, startPoint x: 387, startPoint y: 255, endPoint x: 381, endPoint y: 262, distance: 8.6
click at [387, 255] on input "text" at bounding box center [580, 265] width 445 height 28
paste input "0908週4枚扉実験店用（新商品のみ）"
type input "0908週4枚扉実験店用（新商品のみ）"
click at [375, 323] on select "B5 A4 B4 A3" at bounding box center [413, 327] width 111 height 28
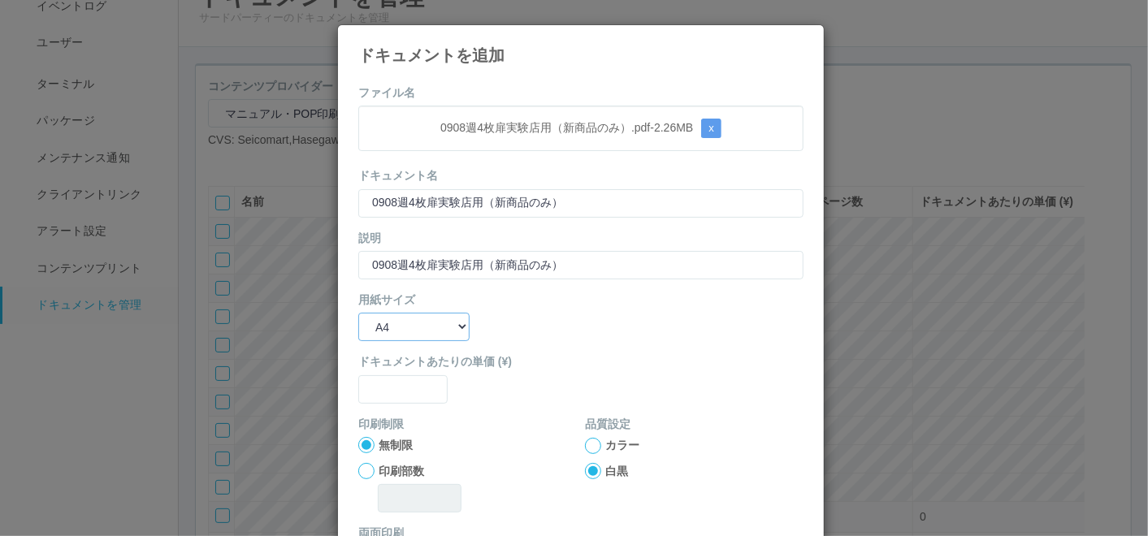
select select "A3"
click at [358, 313] on select "B5 A4 B4 A3" at bounding box center [413, 327] width 111 height 28
click at [390, 384] on input "text" at bounding box center [402, 389] width 89 height 28
type input "0"
drag, startPoint x: 538, startPoint y: 392, endPoint x: 543, endPoint y: 412, distance: 20.9
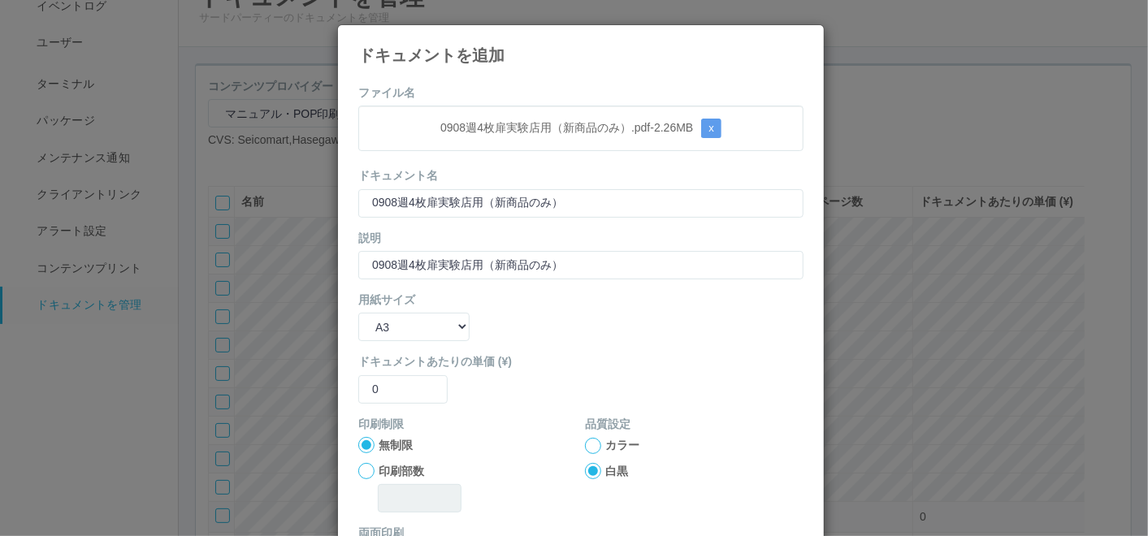
click at [538, 394] on div "ドキュメントあたりの単価 (¥) 0" at bounding box center [580, 378] width 445 height 50
click at [586, 441] on div at bounding box center [593, 446] width 16 height 16
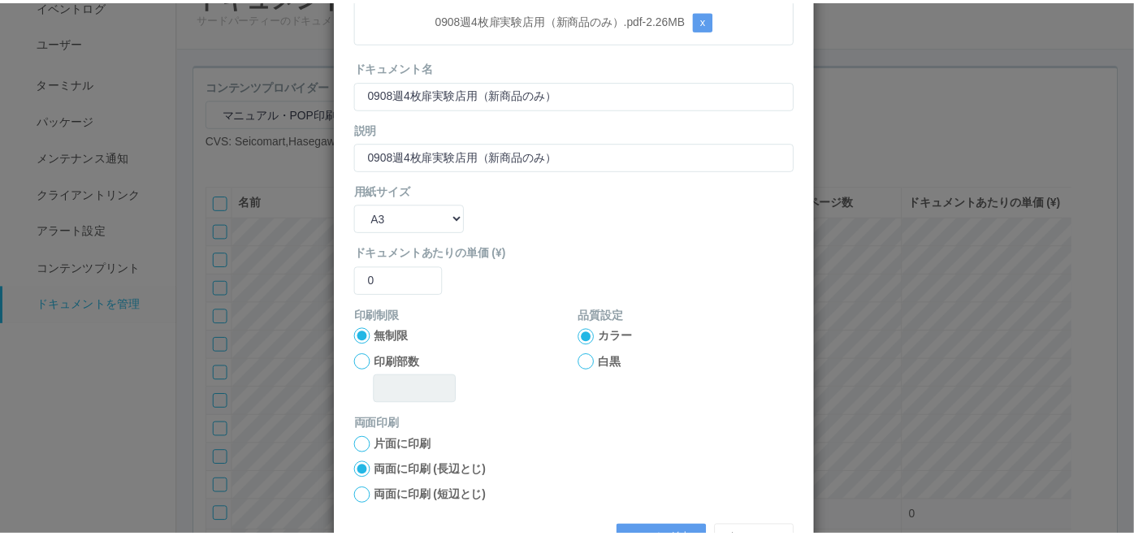
scroll to position [162, 0]
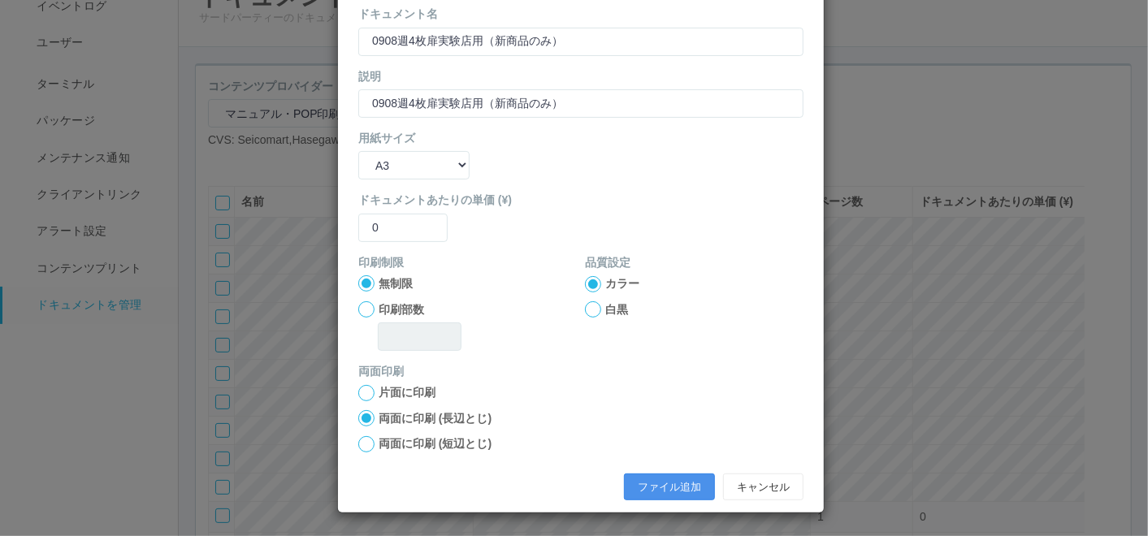
click at [624, 487] on button "ファイル追加" at bounding box center [669, 488] width 91 height 28
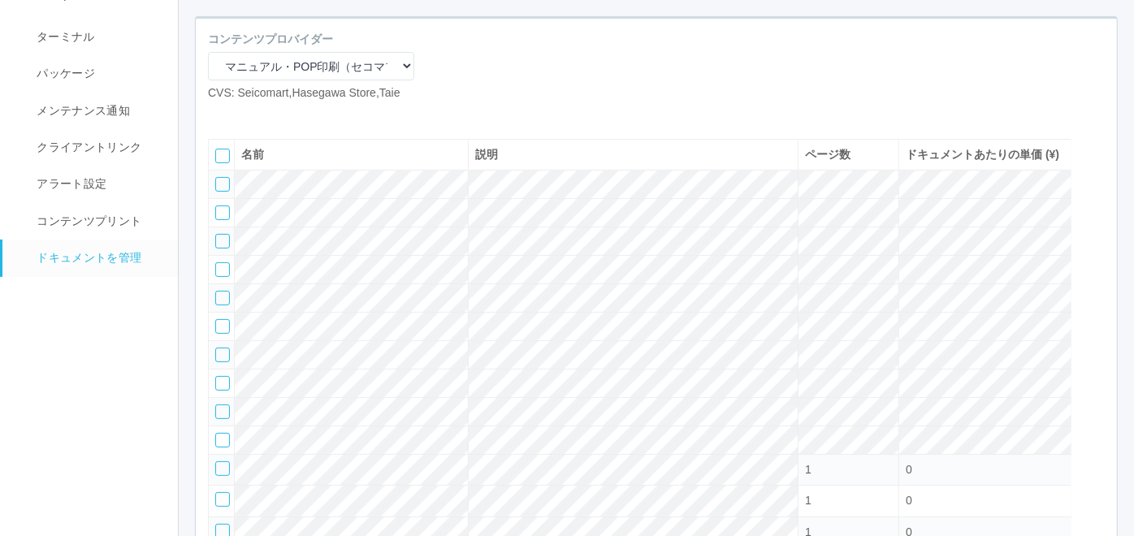
scroll to position [0, 0]
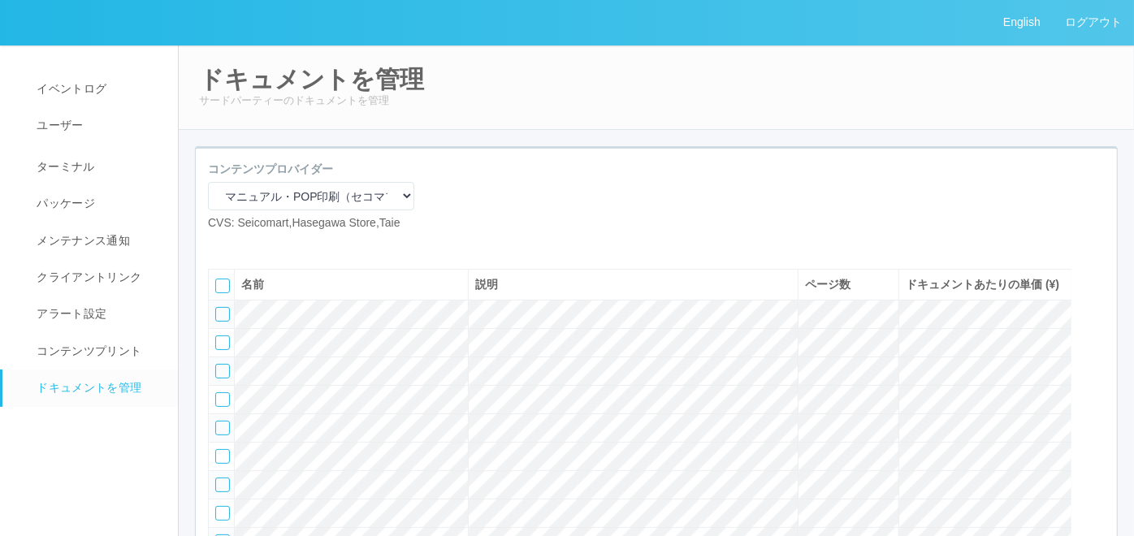
click at [245, 245] on icon at bounding box center [245, 245] width 0 height 0
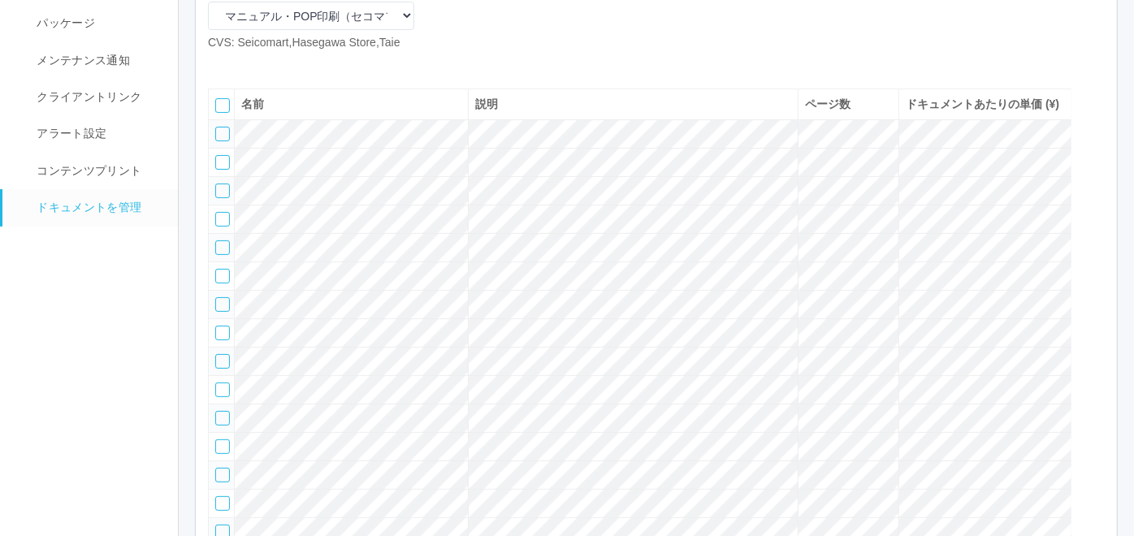
scroll to position [44, 0]
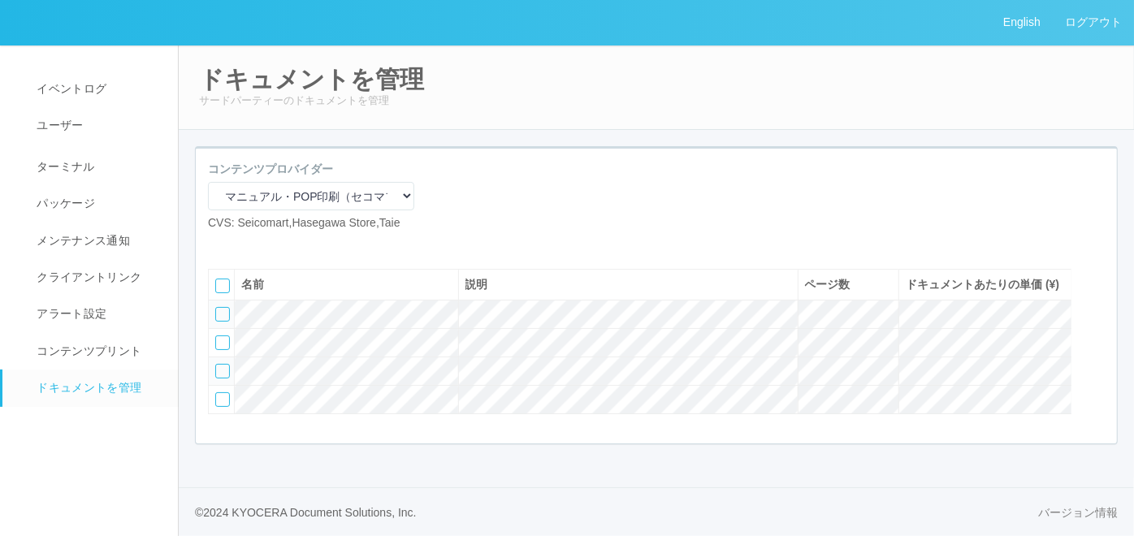
click at [220, 245] on icon at bounding box center [220, 245] width 0 height 0
select select "A4"
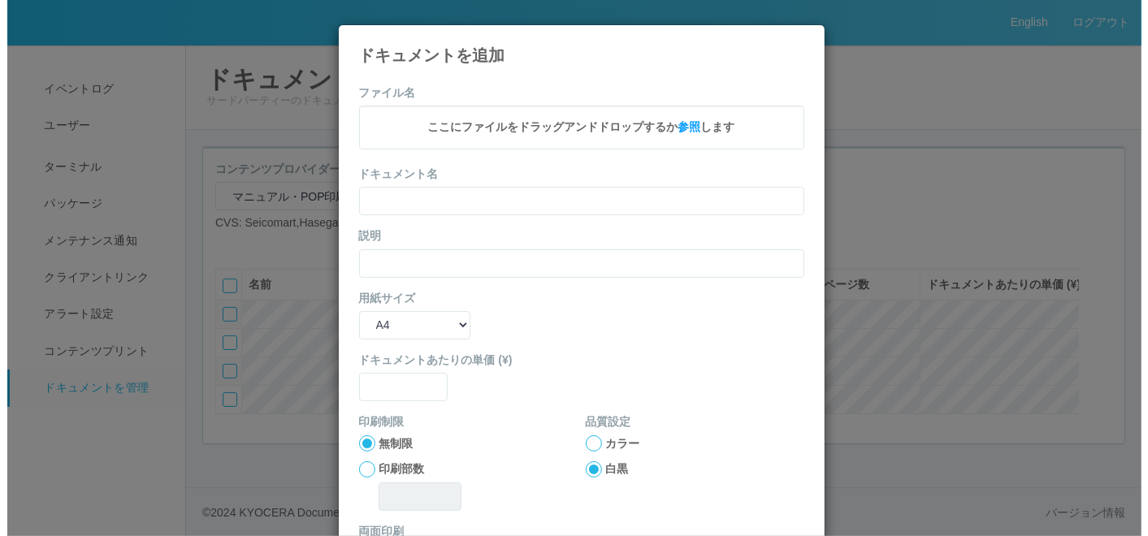
scroll to position [27, 0]
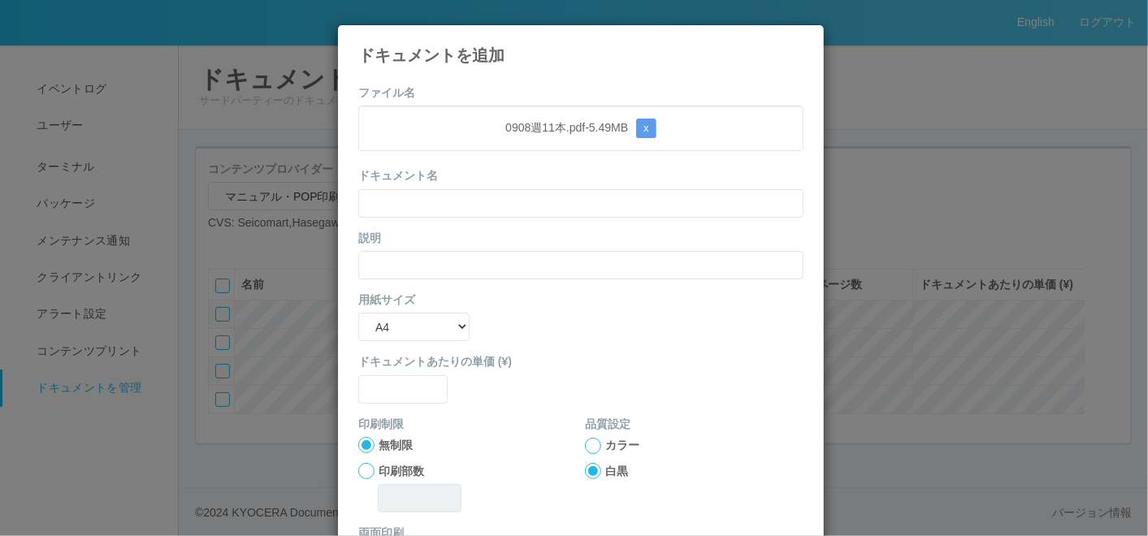
drag, startPoint x: 429, startPoint y: 76, endPoint x: 429, endPoint y: 84, distance: 8.9
click at [429, 76] on div "ファイル名 0908週11本.pdf - 5.49 MB x ドキュメント名 説明 用紙サイズ B5 A4 B4 A3 ドキュメントあたりの単価 (¥) 印刷…" at bounding box center [581, 373] width 486 height 602
click at [418, 193] on input "text" at bounding box center [580, 203] width 445 height 28
paste input "0908週11本"
type input "0908週11本"
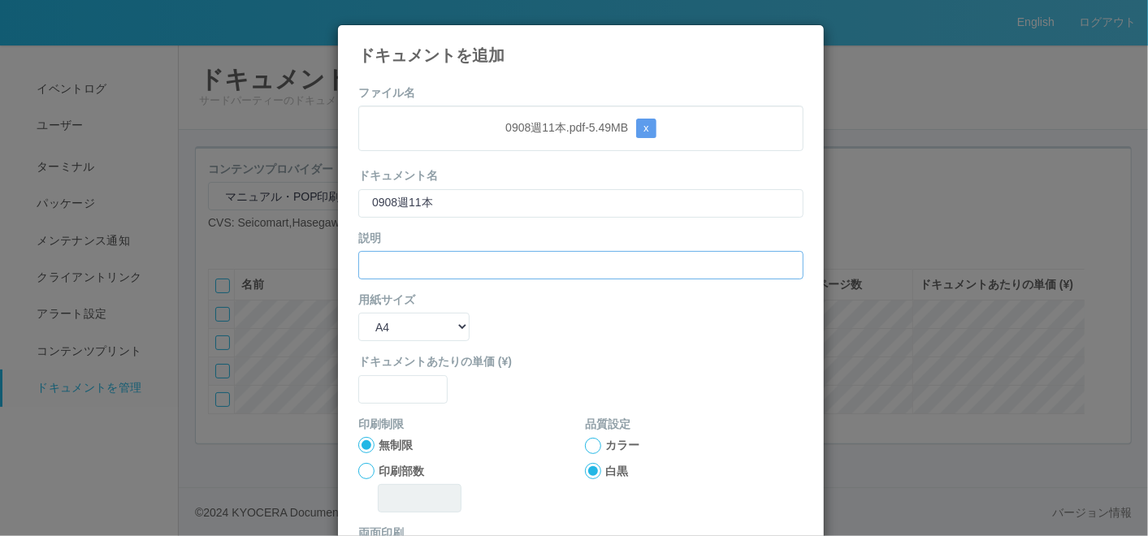
click at [371, 262] on input "text" at bounding box center [580, 265] width 445 height 28
paste input "0908週11本"
type input "0908週11本"
click at [377, 328] on select "B5 A4 B4 A3" at bounding box center [413, 327] width 111 height 28
select select "A3"
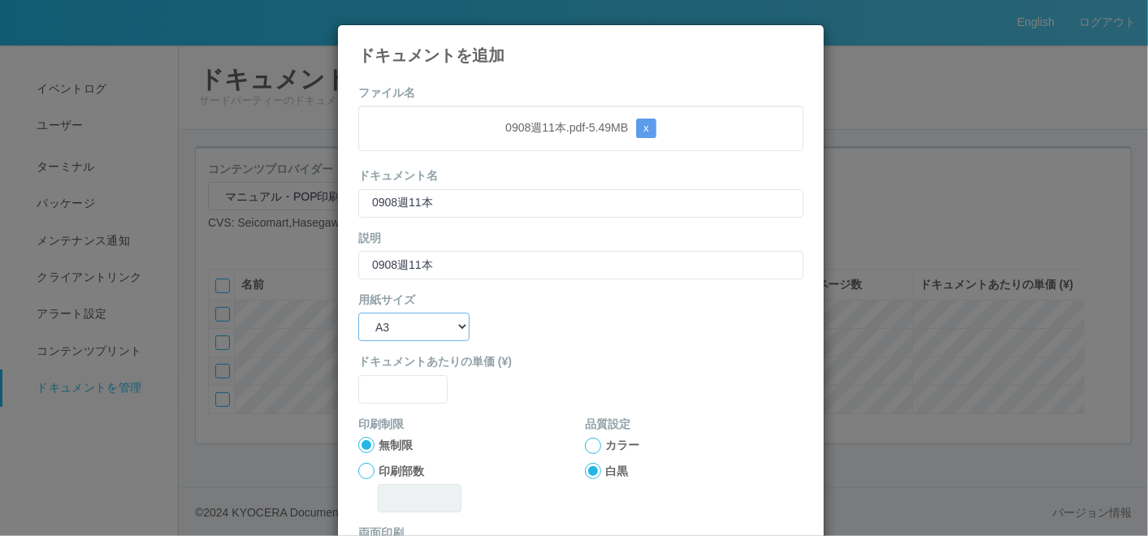
click at [358, 313] on select "B5 A4 B4 A3" at bounding box center [413, 327] width 111 height 28
click at [390, 408] on form "ファイル名 0908週11本.pdf - 5.49 MB x ドキュメント名 0908週11本 説明 0908週11本 用紙サイズ B5 A4 B4 A3 ド…" at bounding box center [580, 377] width 445 height 586
click at [387, 399] on input "text" at bounding box center [402, 389] width 89 height 28
type input "0"
click at [585, 448] on div at bounding box center [593, 446] width 16 height 16
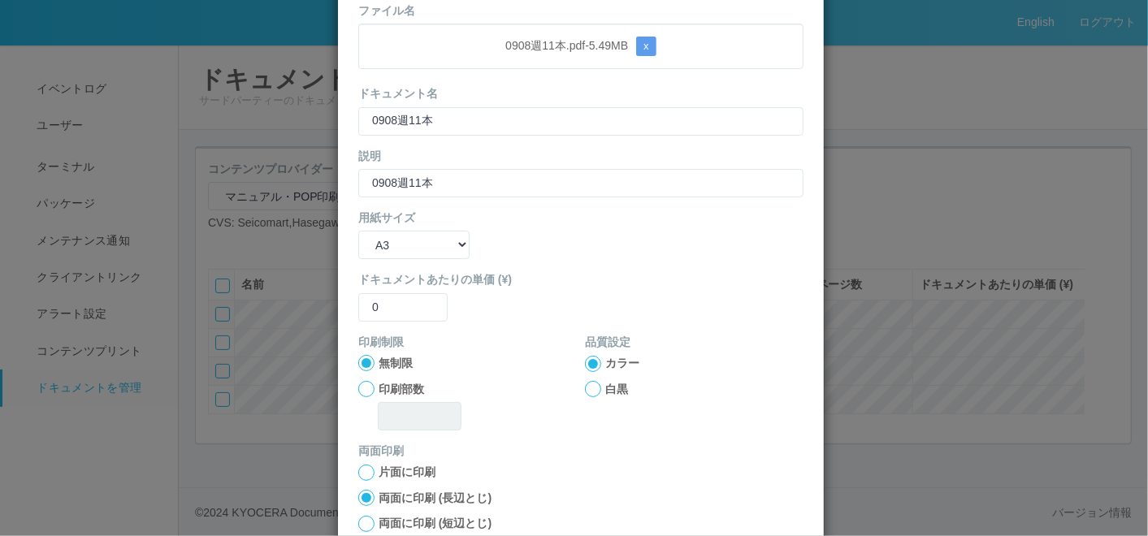
scroll to position [162, 0]
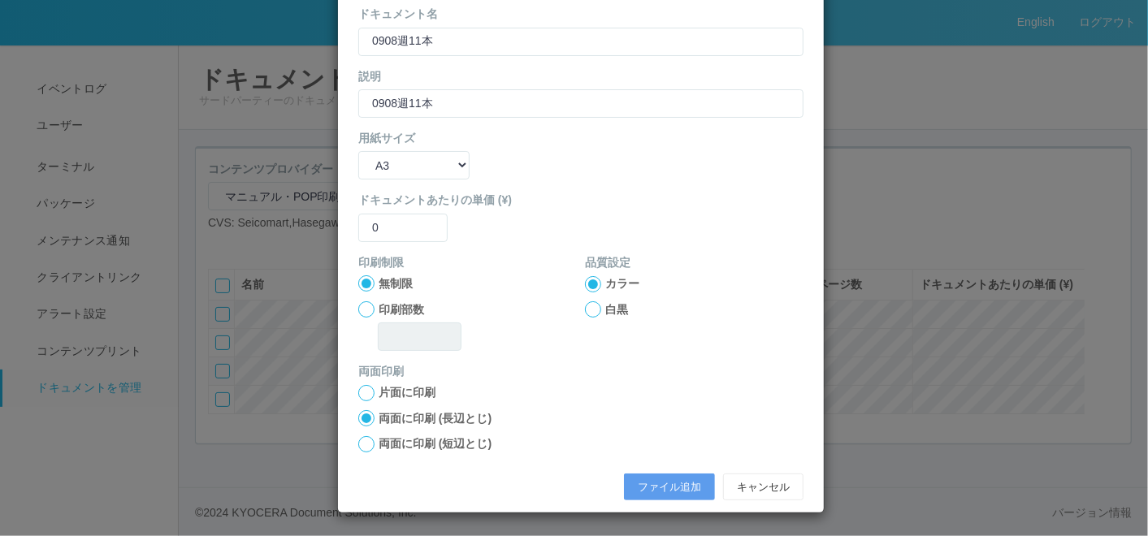
click at [634, 471] on div "ファイル追加 キャンセル" at bounding box center [581, 488] width 470 height 44
click at [634, 474] on button "ファイル追加" at bounding box center [669, 488] width 91 height 28
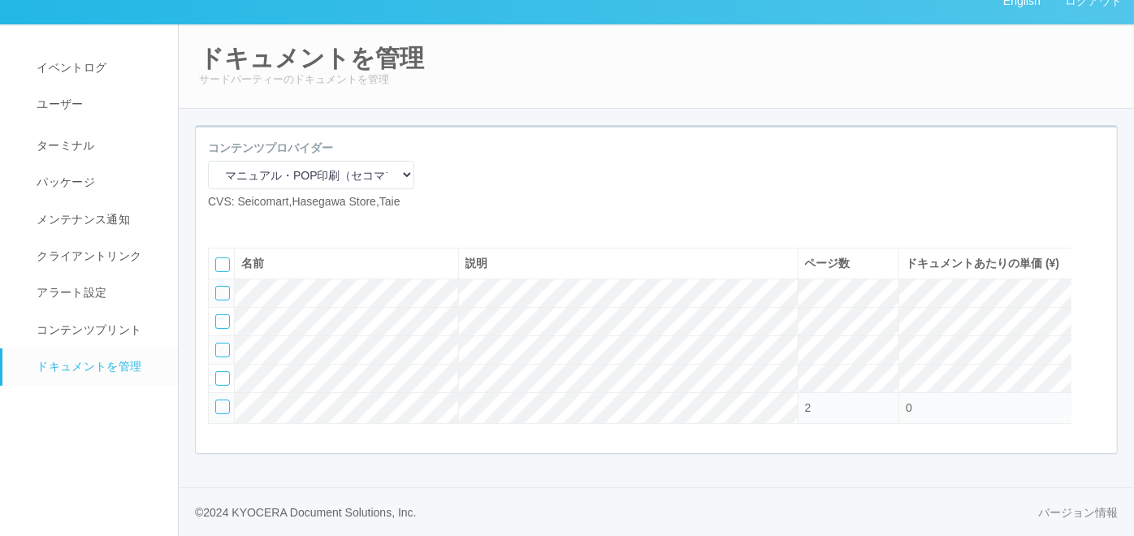
click at [220, 223] on icon at bounding box center [220, 223] width 0 height 0
select select "A4"
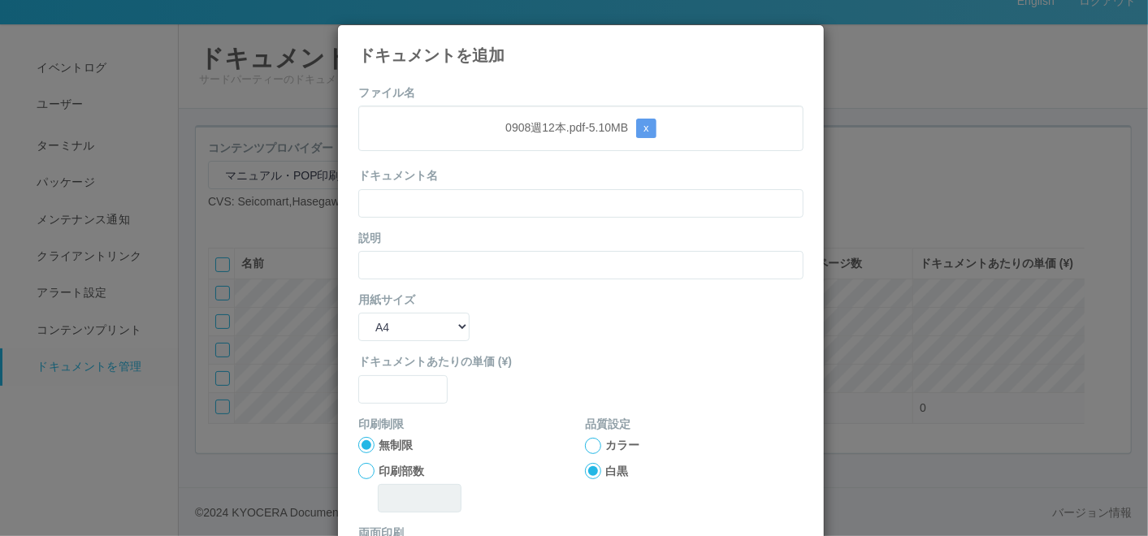
drag, startPoint x: 505, startPoint y: 145, endPoint x: 492, endPoint y: 164, distance: 23.2
click at [505, 145] on div "0908週12本.pdf - 5.10 MB x" at bounding box center [580, 128] width 445 height 45
click at [459, 206] on input "text" at bounding box center [580, 203] width 445 height 28
paste input "0908週12本"
type input "0908週12本"
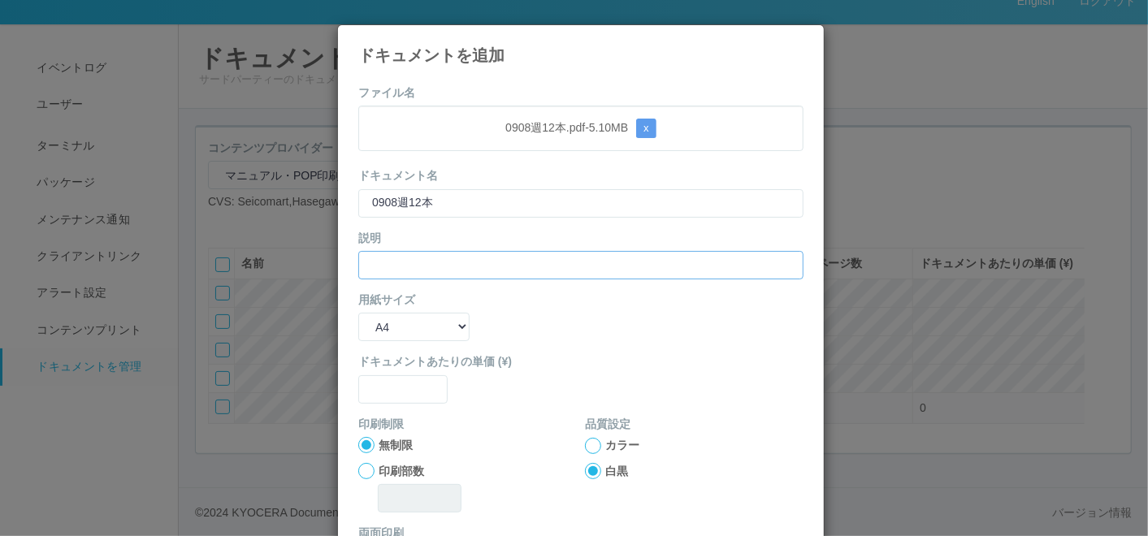
click at [367, 262] on input "text" at bounding box center [580, 265] width 445 height 28
paste input "0908週12本"
type input "0908週12本"
drag, startPoint x: 369, startPoint y: 324, endPoint x: 371, endPoint y: 338, distance: 14.0
click at [369, 324] on select "B5 A4 B4 A3" at bounding box center [413, 327] width 111 height 28
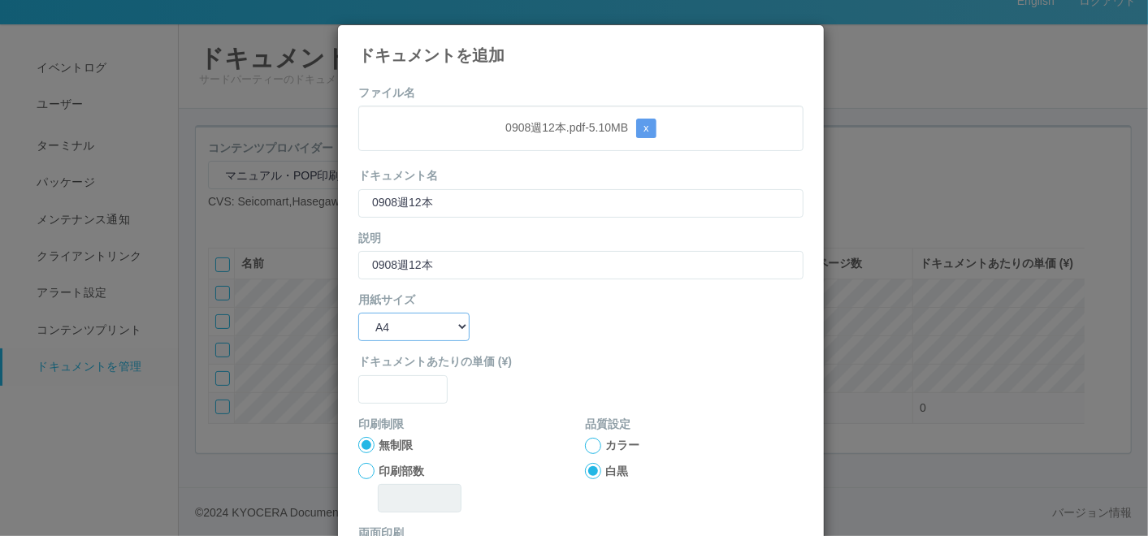
select select "A3"
click at [358, 313] on select "B5 A4 B4 A3" at bounding box center [413, 327] width 111 height 28
click at [384, 385] on input "text" at bounding box center [402, 389] width 89 height 28
type input "0"
click at [585, 444] on div at bounding box center [593, 446] width 16 height 16
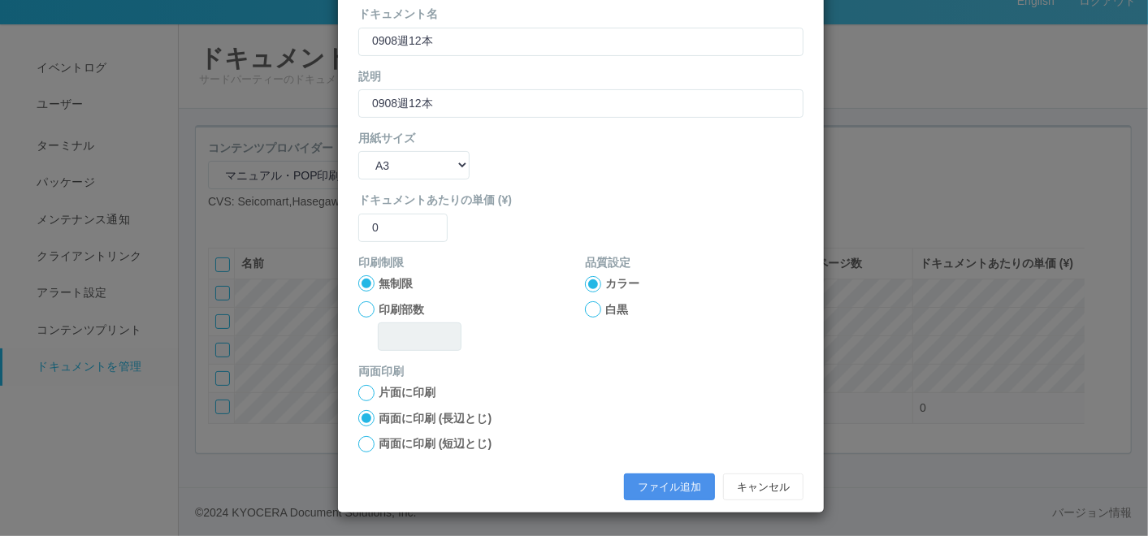
click at [666, 484] on button "ファイル追加" at bounding box center [669, 488] width 91 height 28
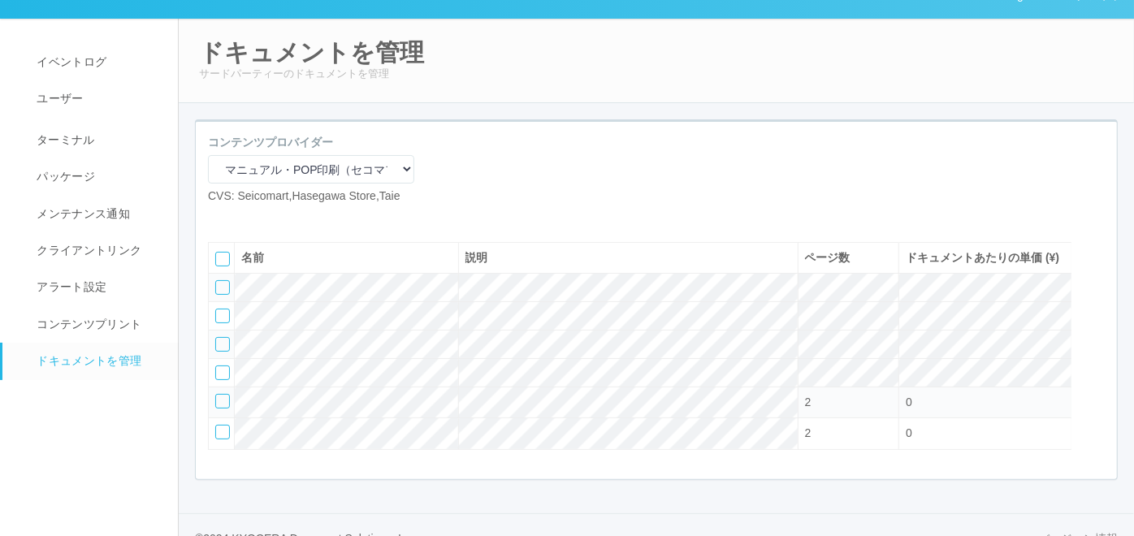
click at [220, 218] on icon at bounding box center [220, 218] width 0 height 0
select select "A4"
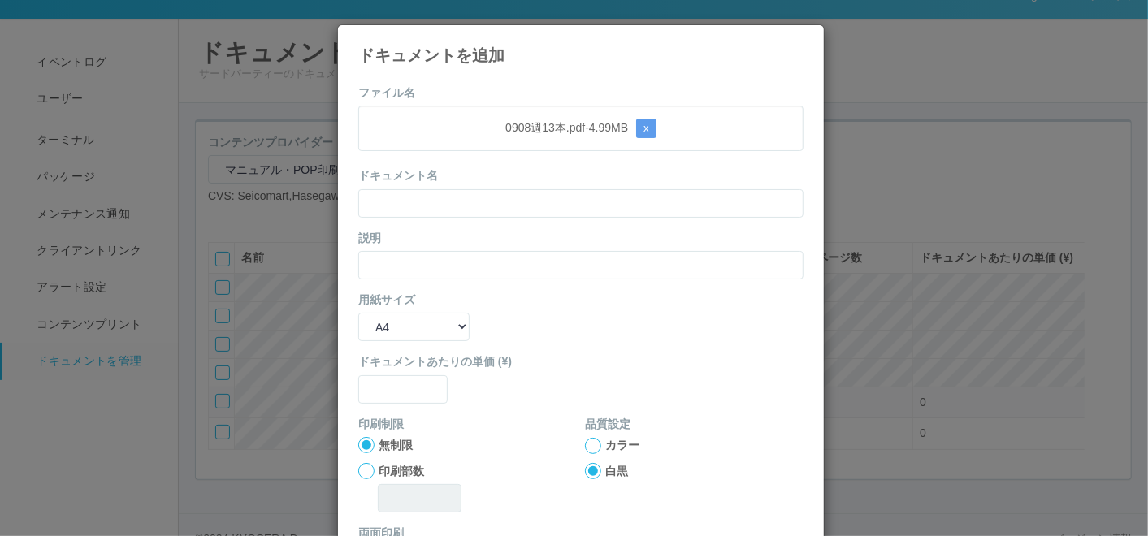
click at [510, 148] on div "0908週13本.pdf - 4.99 MB x" at bounding box center [580, 128] width 445 height 45
click at [471, 214] on input "text" at bounding box center [580, 203] width 445 height 28
paste input "0908週13本"
type input "0908週13本"
click at [368, 266] on input "text" at bounding box center [580, 265] width 445 height 28
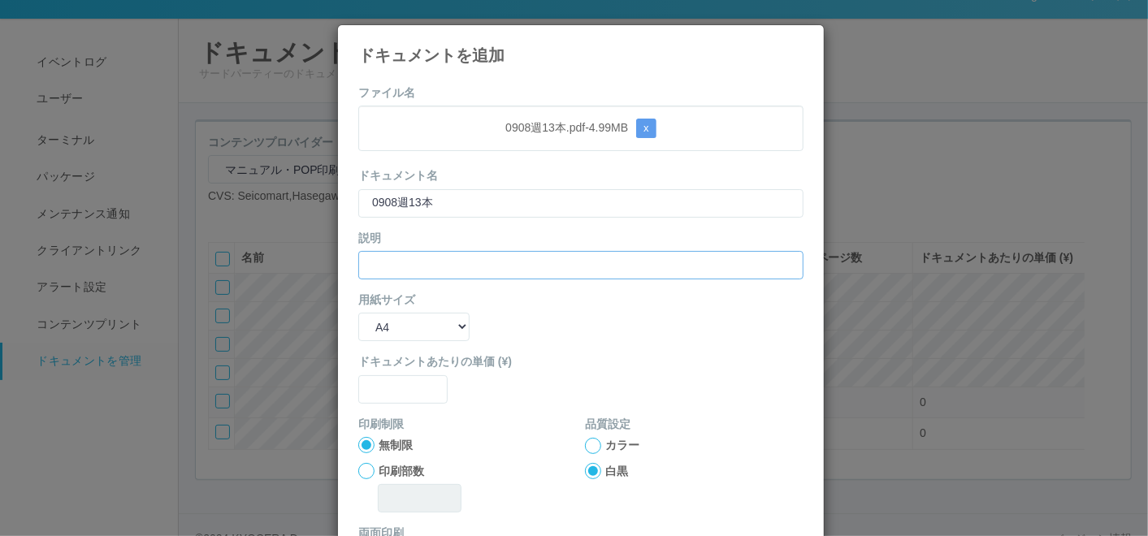
paste input "0908週13本"
type input "0908週13本"
click at [367, 327] on select "B5 A4 B4 A3" at bounding box center [413, 327] width 111 height 28
select select "A3"
click at [358, 313] on select "B5 A4 B4 A3" at bounding box center [413, 327] width 111 height 28
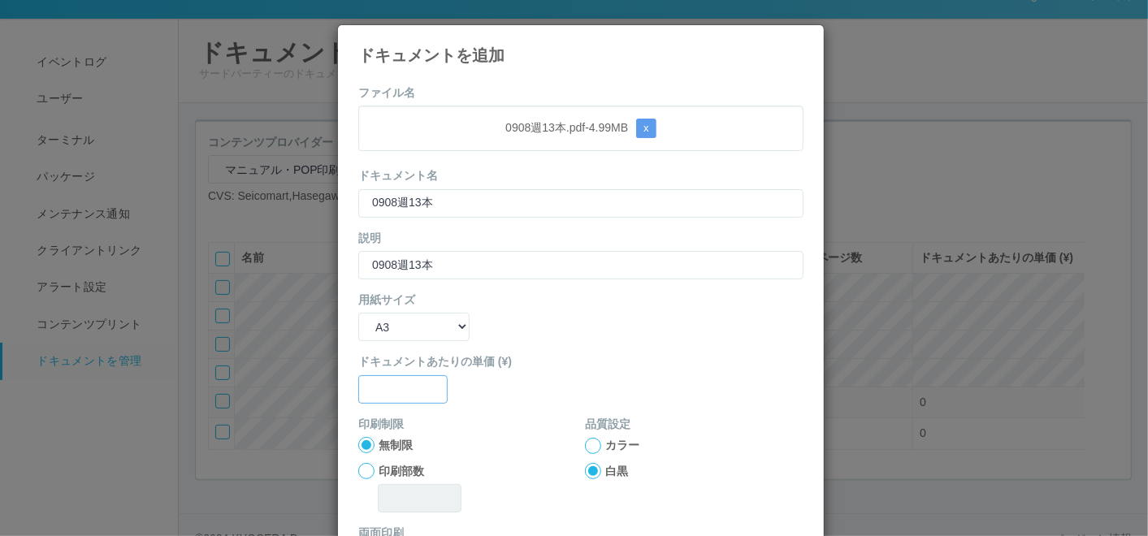
click at [384, 396] on input "text" at bounding box center [402, 389] width 89 height 28
type input "0"
click at [588, 448] on div at bounding box center [593, 446] width 16 height 16
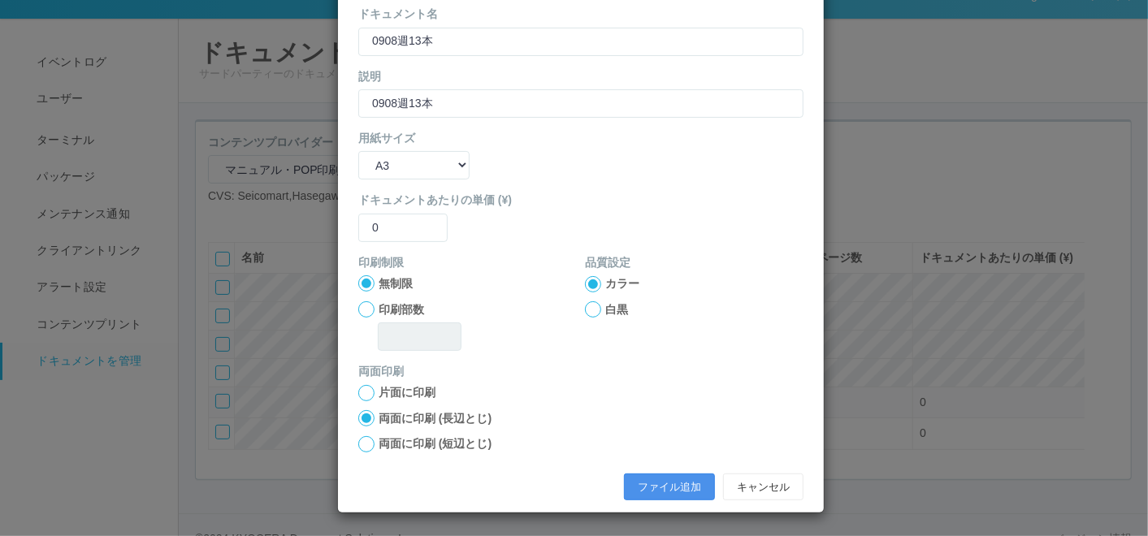
click at [631, 496] on button "ファイル追加" at bounding box center [669, 488] width 91 height 28
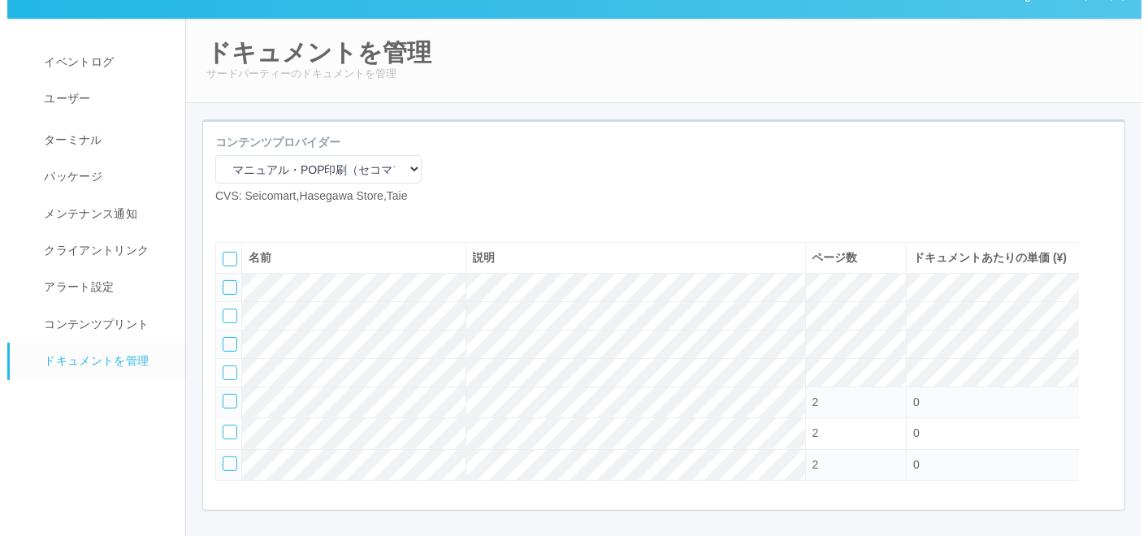
scroll to position [117, 0]
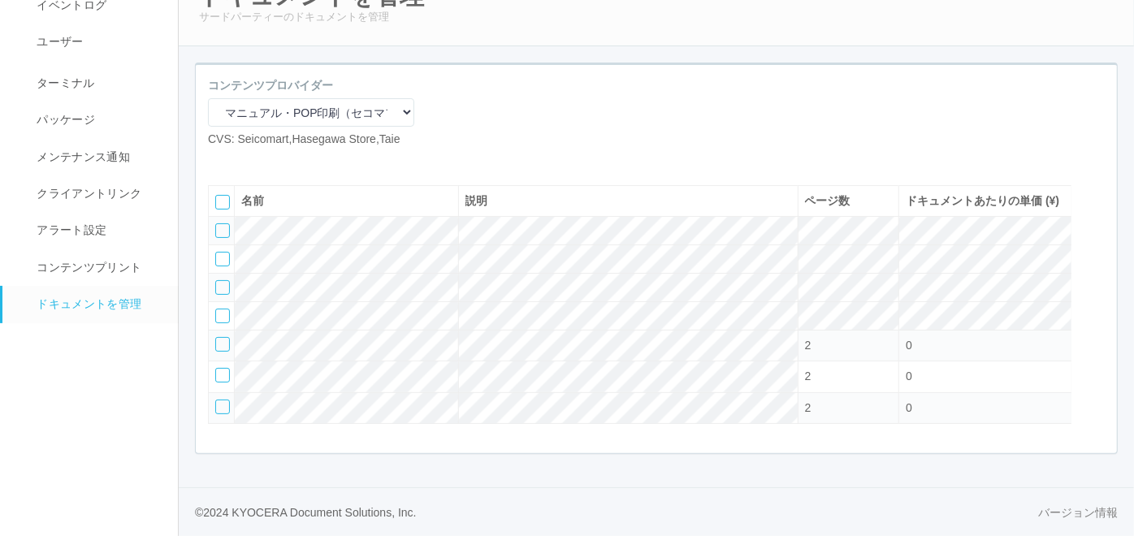
click at [220, 161] on icon at bounding box center [220, 161] width 0 height 0
select select "A4"
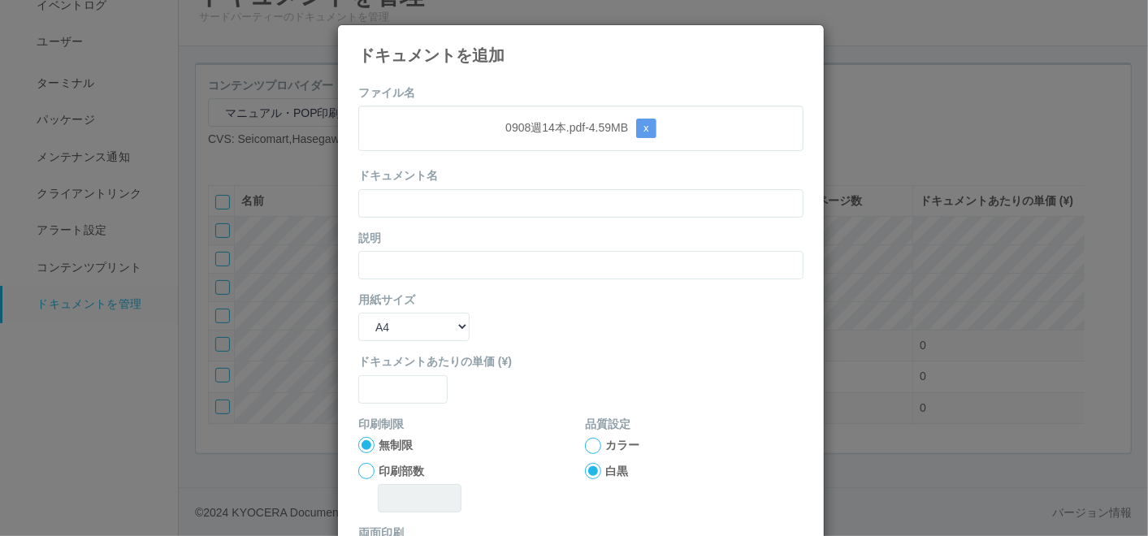
click at [466, 149] on div "0908週14本.pdf - 4.59 MB x" at bounding box center [580, 128] width 445 height 45
click at [436, 200] on input "text" at bounding box center [580, 203] width 445 height 28
paste input "0908週14本"
type input "0908週14本"
click at [375, 256] on input "text" at bounding box center [580, 265] width 445 height 28
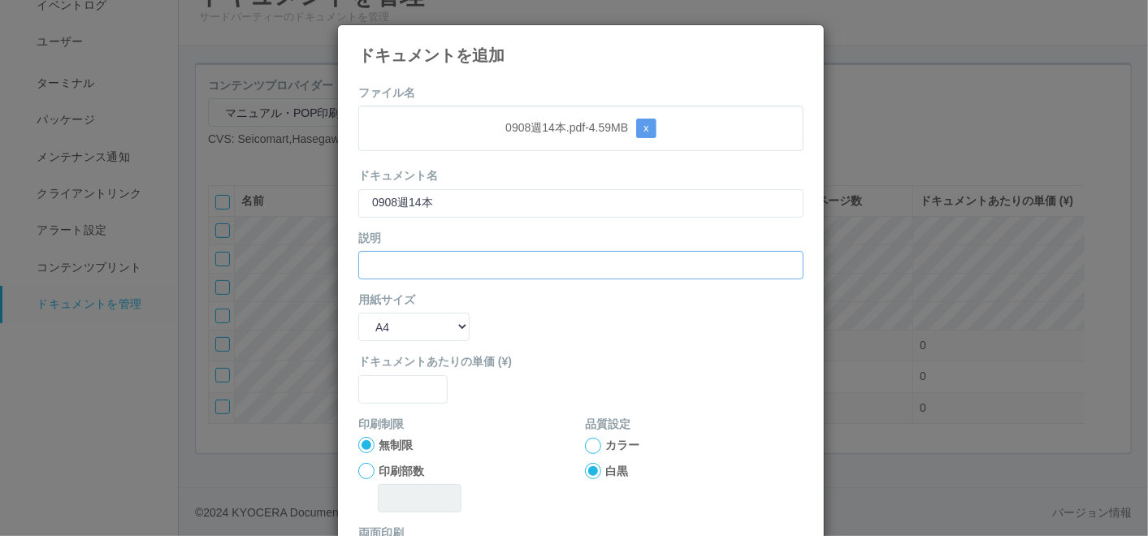
paste input "0908週14本"
type input "0908週14本"
drag, startPoint x: 371, startPoint y: 331, endPoint x: 374, endPoint y: 342, distance: 10.8
click at [371, 331] on select "B5 A4 B4 A3" at bounding box center [413, 327] width 111 height 28
select select "A3"
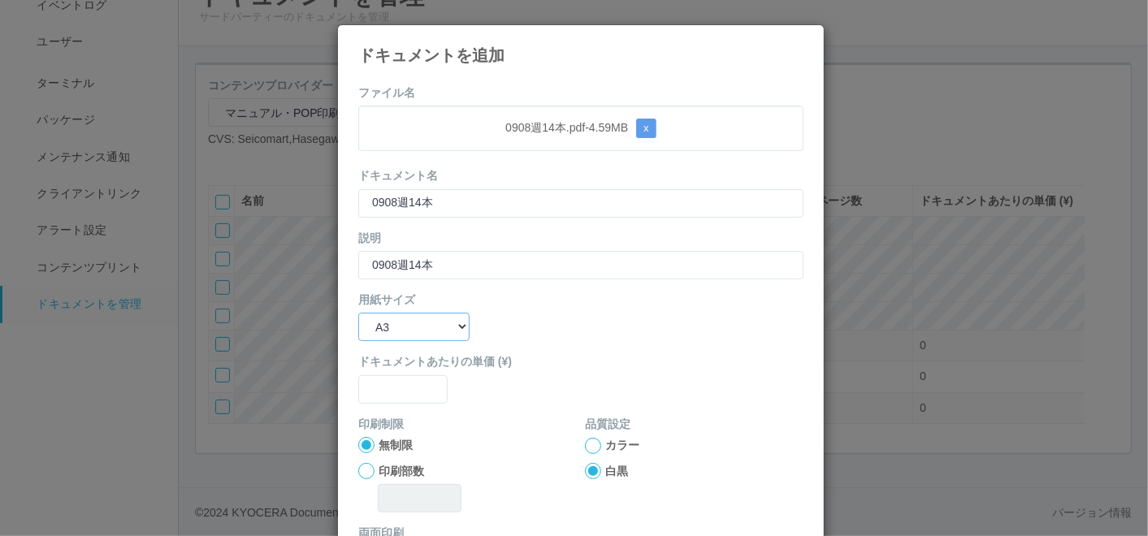
click at [358, 313] on select "B5 A4 B4 A3" at bounding box center [413, 327] width 111 height 28
click at [388, 401] on input "text" at bounding box center [402, 389] width 89 height 28
type input "0"
click at [585, 440] on div at bounding box center [593, 446] width 16 height 16
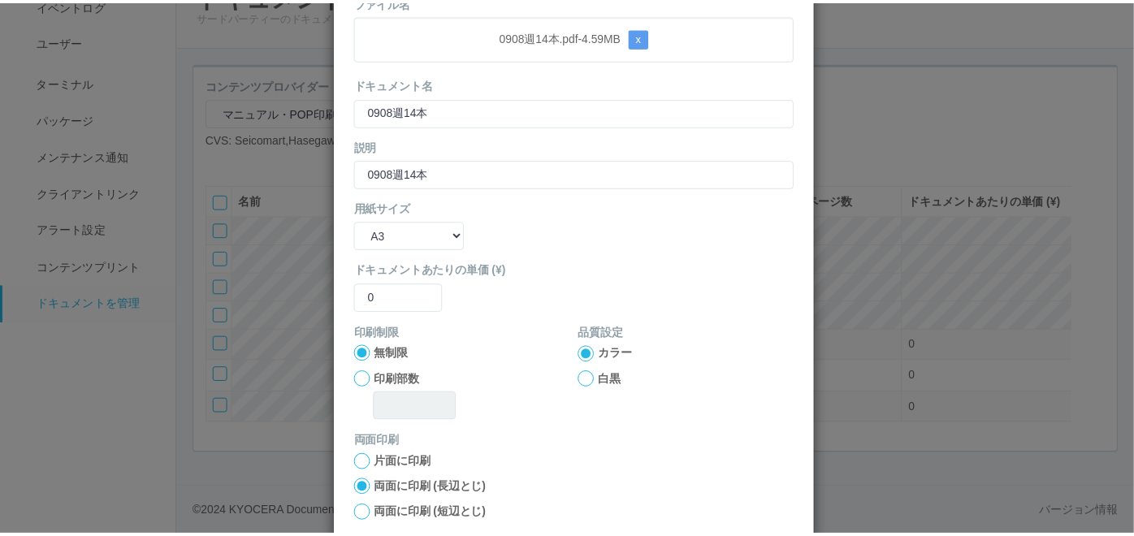
scroll to position [162, 0]
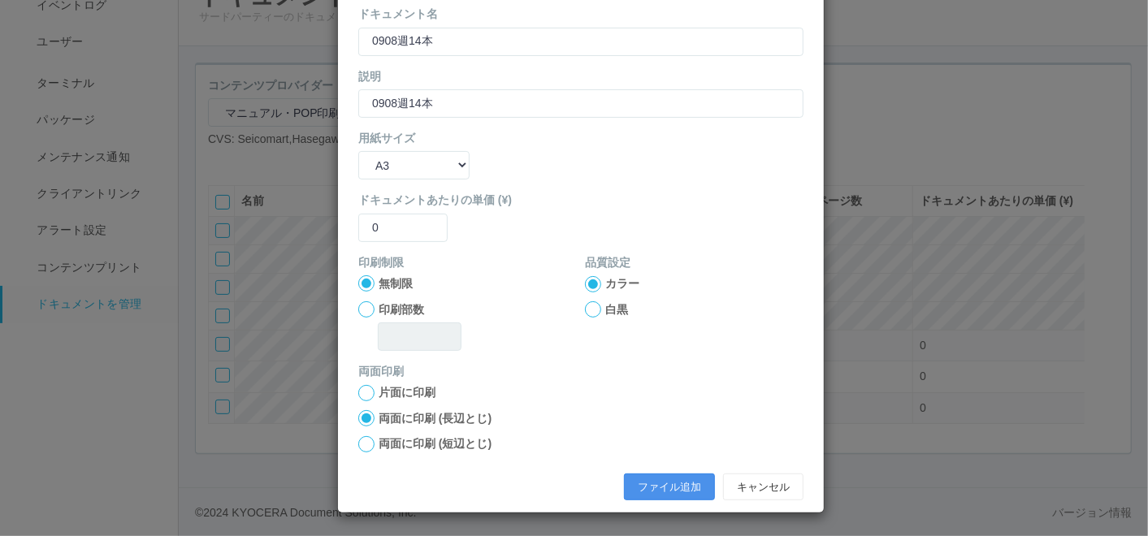
click at [634, 486] on button "ファイル追加" at bounding box center [669, 488] width 91 height 28
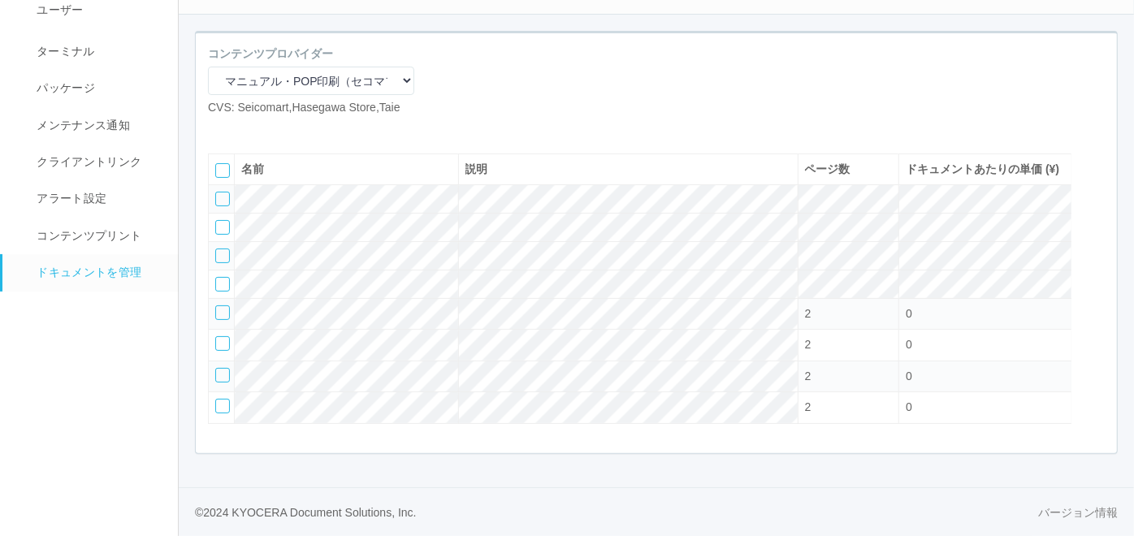
click at [245, 129] on icon at bounding box center [245, 129] width 0 height 0
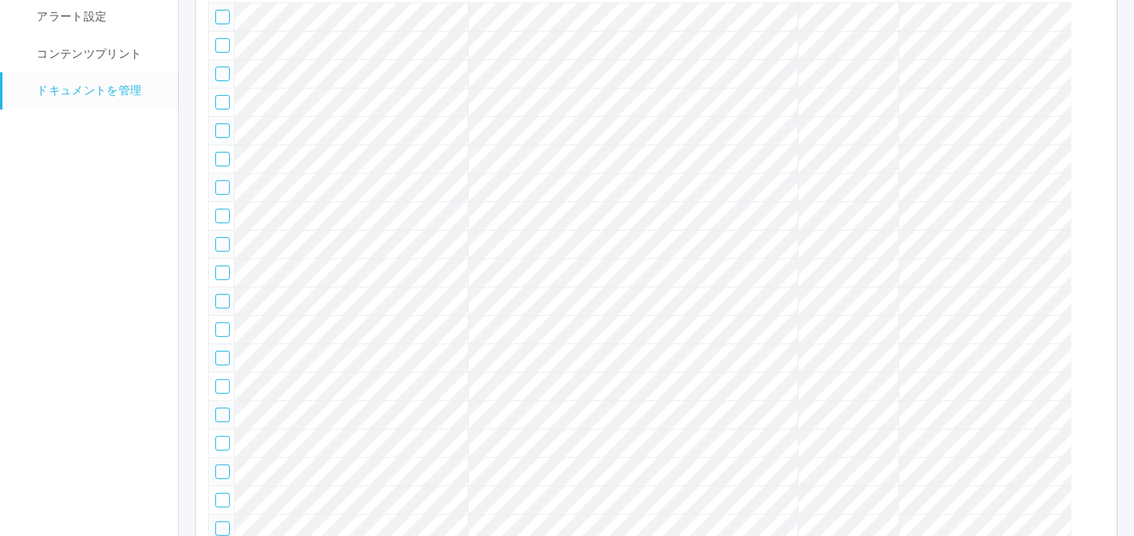
scroll to position [76, 0]
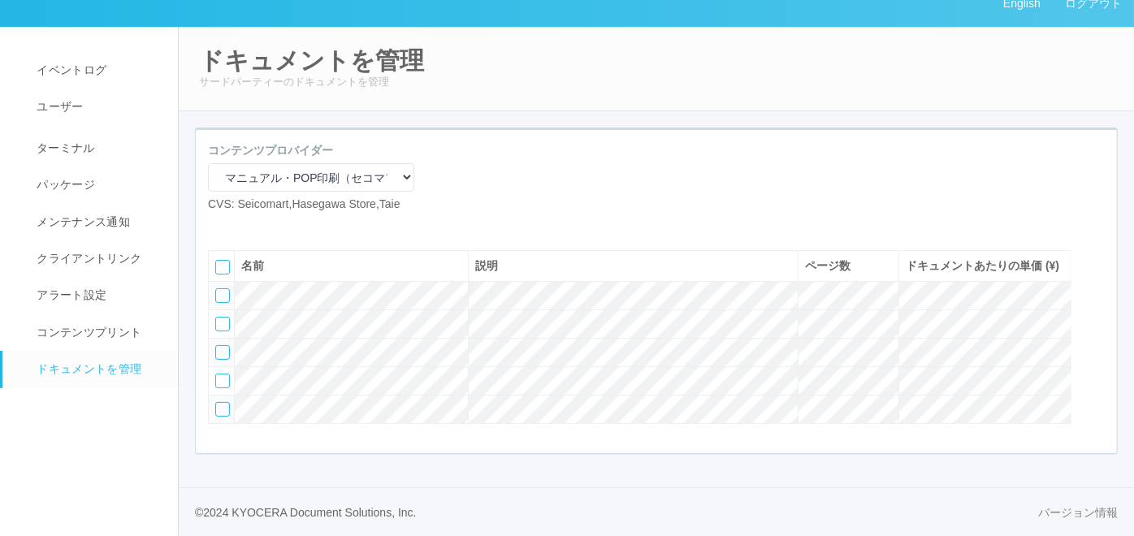
click at [220, 226] on icon at bounding box center [220, 226] width 0 height 0
select select "A4"
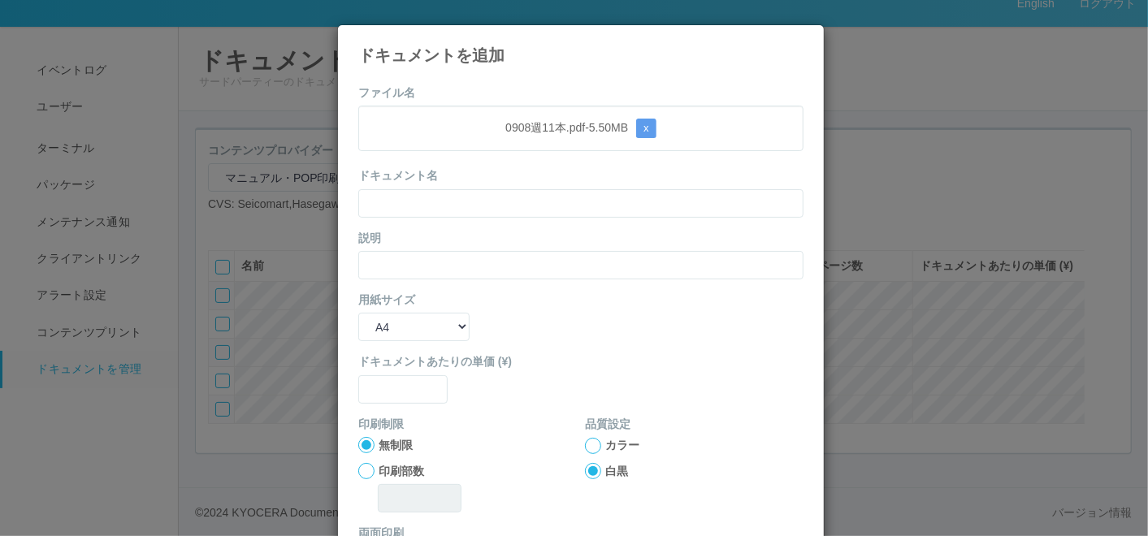
click at [466, 84] on form "ファイル名 0908週11本.pdf - 5.50 MB x ドキュメント名 説明 用紙サイズ B5 A4 B4 A3 ドキュメントあたりの単価 (¥) 印刷…" at bounding box center [580, 377] width 445 height 586
click at [429, 201] on input "text" at bounding box center [580, 203] width 445 height 28
paste input "0908週11本"
type input "0908週11本"
click at [369, 269] on input "text" at bounding box center [580, 265] width 445 height 28
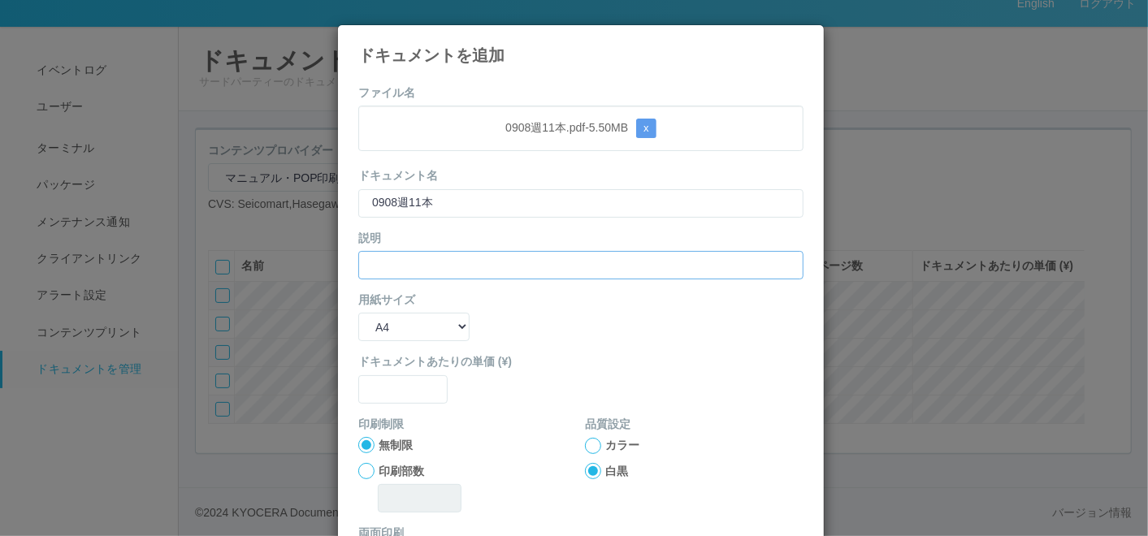
paste input "0908週11本"
type input "0908週11本"
drag, startPoint x: 371, startPoint y: 318, endPoint x: 373, endPoint y: 334, distance: 16.3
click at [371, 318] on select "B5 A4 B4 A3" at bounding box center [413, 327] width 111 height 28
select select "A3"
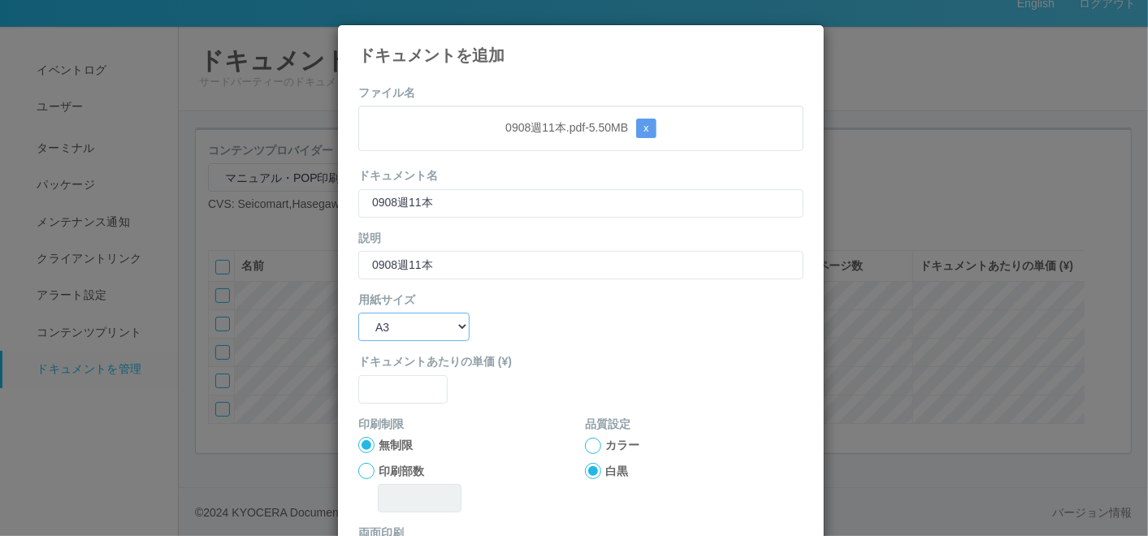
click at [358, 313] on select "B5 A4 B4 A3" at bounding box center [413, 327] width 111 height 28
click at [383, 383] on input "text" at bounding box center [402, 389] width 89 height 28
type input "0"
click at [585, 444] on div at bounding box center [593, 446] width 16 height 16
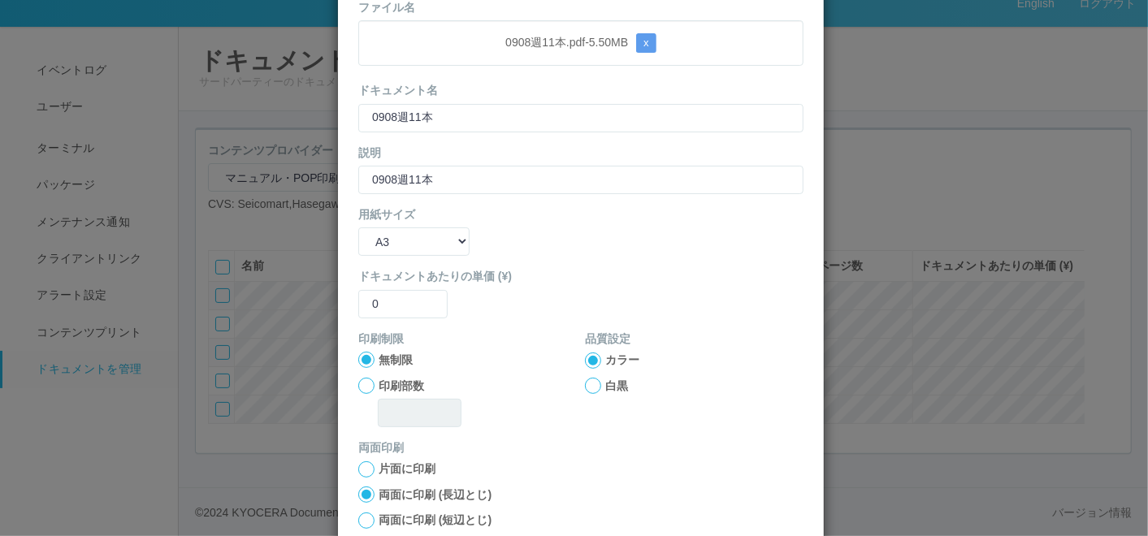
scroll to position [162, 0]
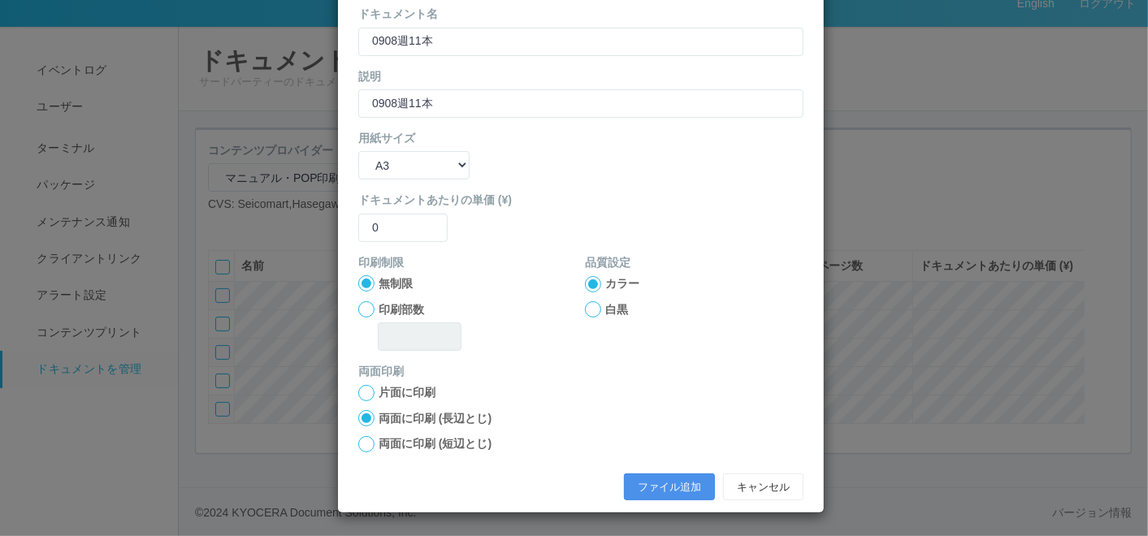
click at [642, 478] on button "ファイル追加" at bounding box center [669, 488] width 91 height 28
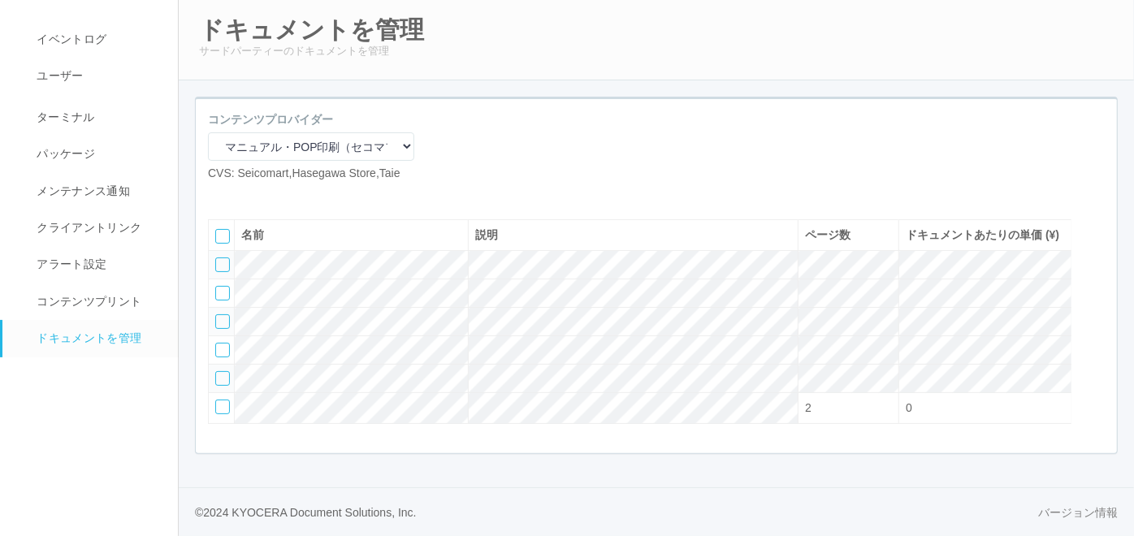
click at [228, 195] on div "コンテンツプロバイダー マニュアル・POP印刷（スギ薬局） マニュアル・POP印刷（DY） マニュアル・POP印刷（共通） マニュアル・POP印刷（セコマ） …" at bounding box center [311, 153] width 231 height 84
click at [220, 195] on icon at bounding box center [220, 195] width 0 height 0
select select "A4"
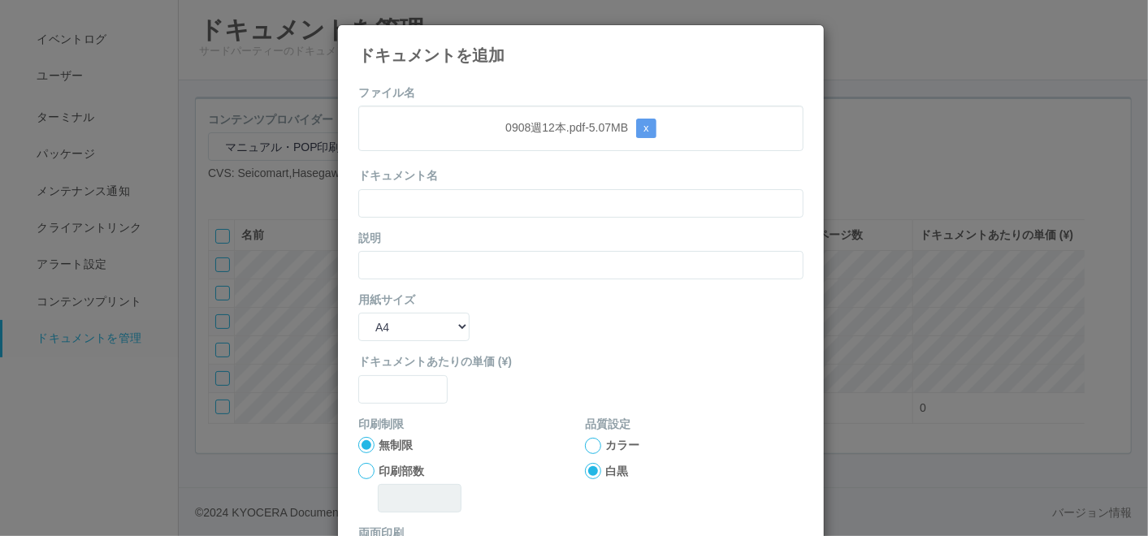
drag, startPoint x: 470, startPoint y: 158, endPoint x: 459, endPoint y: 172, distance: 18.0
click at [470, 157] on form "ファイル名 0908週12本.pdf - 5.07 MB x ドキュメント名 説明 用紙サイズ B5 A4 B4 A3 ドキュメントあたりの単価 (¥) 印刷…" at bounding box center [580, 377] width 445 height 586
click at [431, 201] on input "text" at bounding box center [580, 203] width 445 height 28
click at [383, 260] on input "text" at bounding box center [580, 265] width 445 height 28
click at [401, 206] on input "text" at bounding box center [580, 203] width 445 height 28
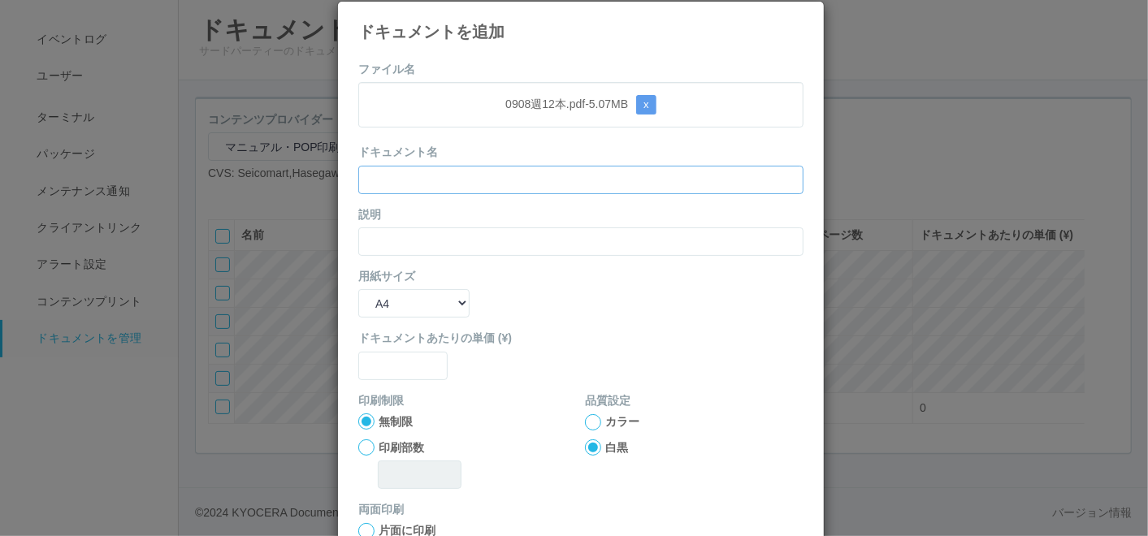
scroll to position [0, 0]
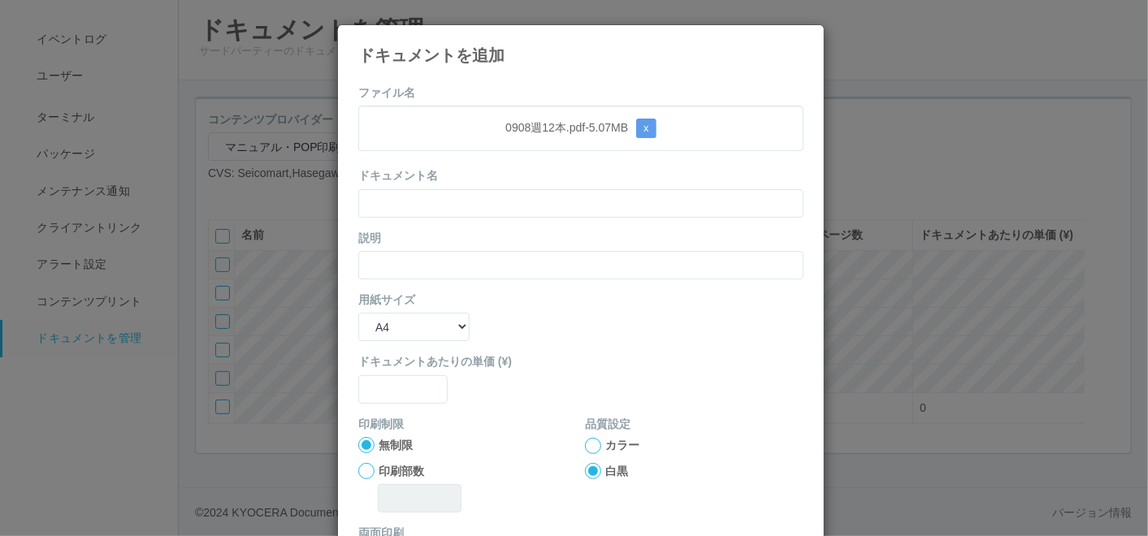
click at [803, 37] on icon at bounding box center [803, 37] width 0 height 0
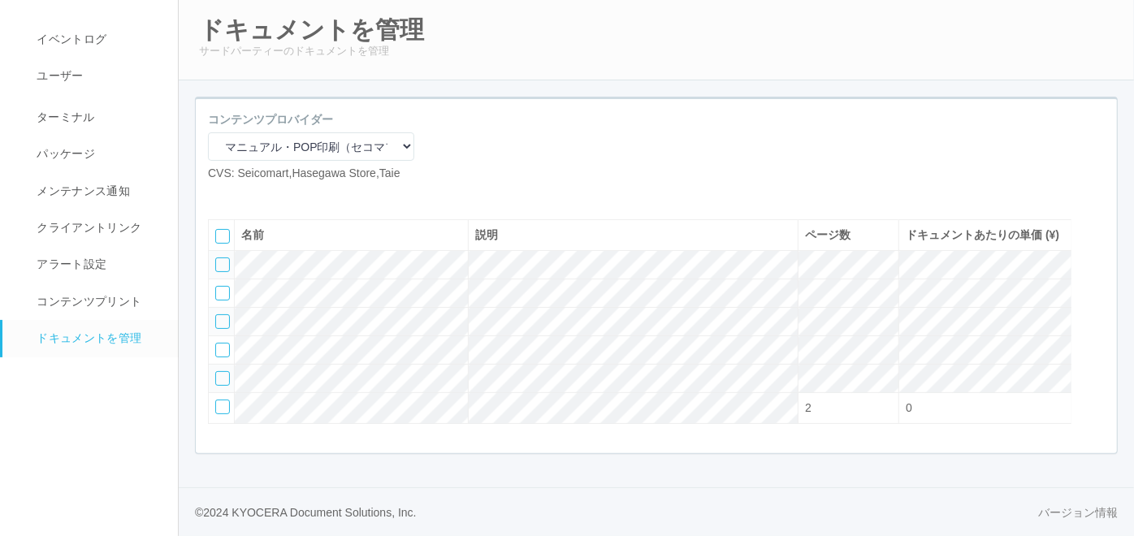
click at [220, 195] on icon at bounding box center [220, 195] width 0 height 0
select select "A4"
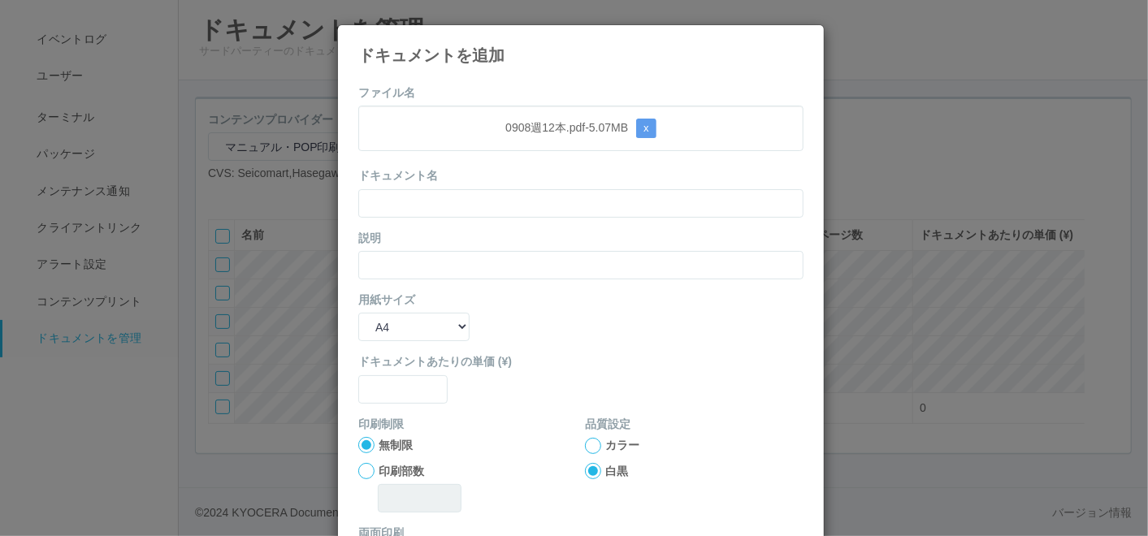
click at [434, 91] on form "ファイル名 0908週12本.pdf - 5.07 MB x ドキュメント名 説明 用紙サイズ B5 A4 B4 A3 ドキュメントあたりの単価 (¥) 印刷…" at bounding box center [580, 377] width 445 height 586
click at [426, 193] on input "text" at bounding box center [580, 203] width 445 height 28
paste input "0908週12本"
type input "0908週12本"
click at [374, 248] on div "説明" at bounding box center [580, 255] width 445 height 50
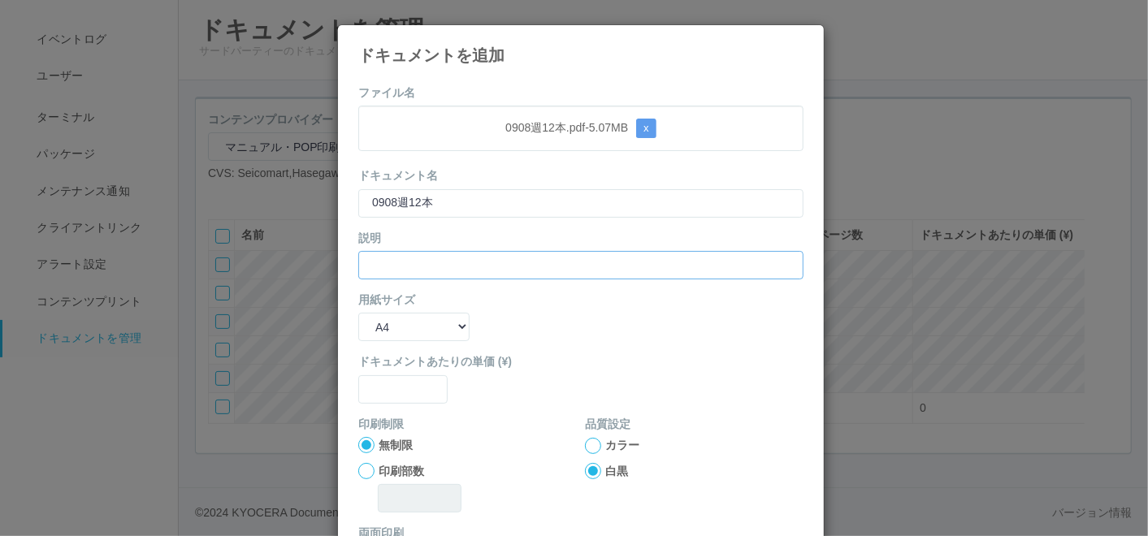
click at [374, 253] on input "text" at bounding box center [580, 265] width 445 height 28
paste input "0908週12本"
type input "0908週12本"
drag, startPoint x: 375, startPoint y: 327, endPoint x: 379, endPoint y: 337, distance: 11.0
click at [375, 327] on select "B5 A4 B4 A3" at bounding box center [413, 327] width 111 height 28
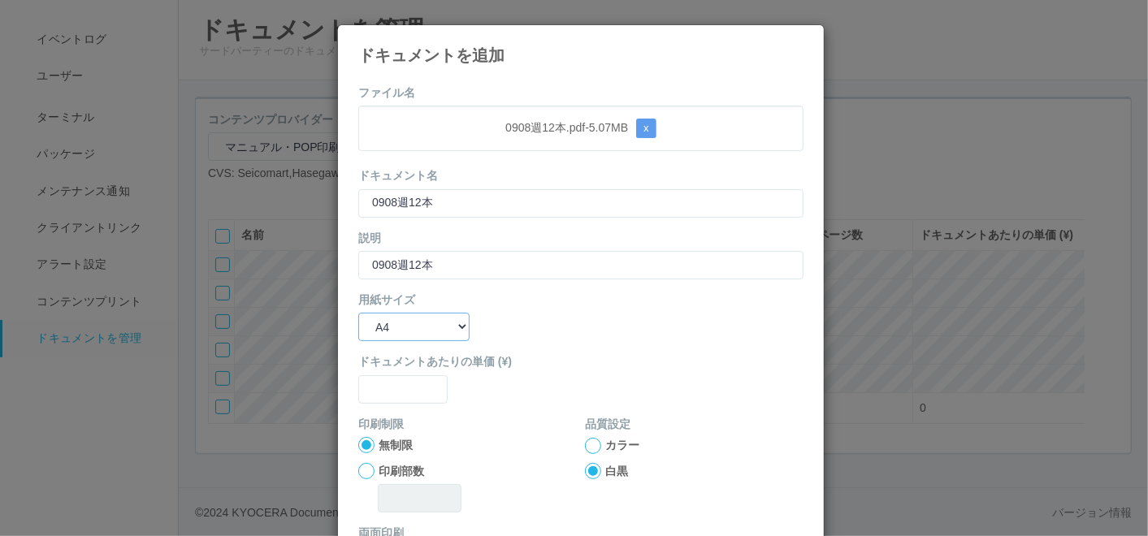
select select "A3"
click at [358, 313] on select "B5 A4 B4 A3" at bounding box center [413, 327] width 111 height 28
click at [380, 394] on input "text" at bounding box center [402, 389] width 89 height 28
type input "0"
click at [585, 443] on div at bounding box center [593, 446] width 16 height 16
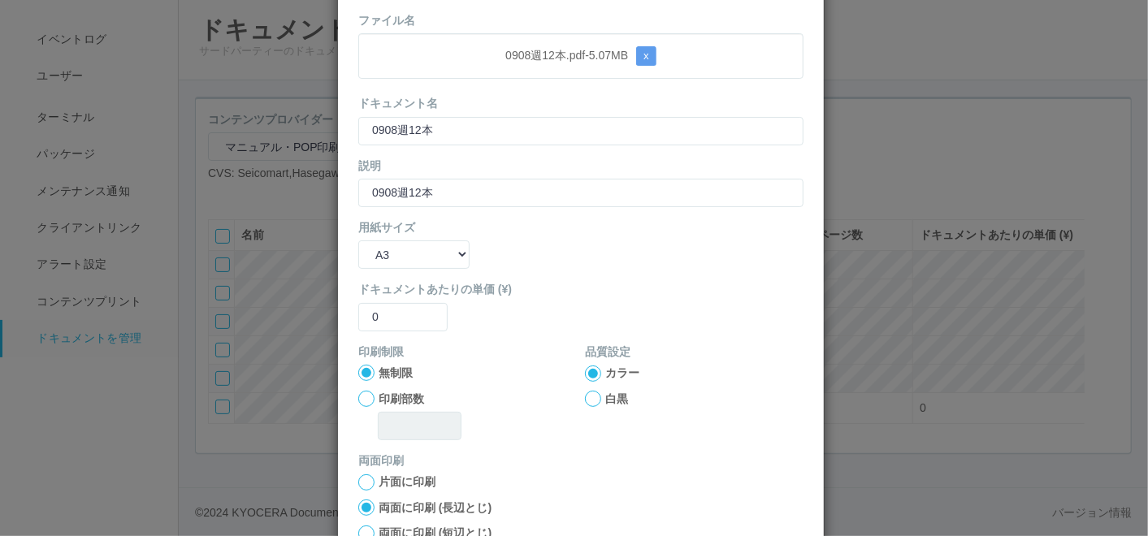
scroll to position [162, 0]
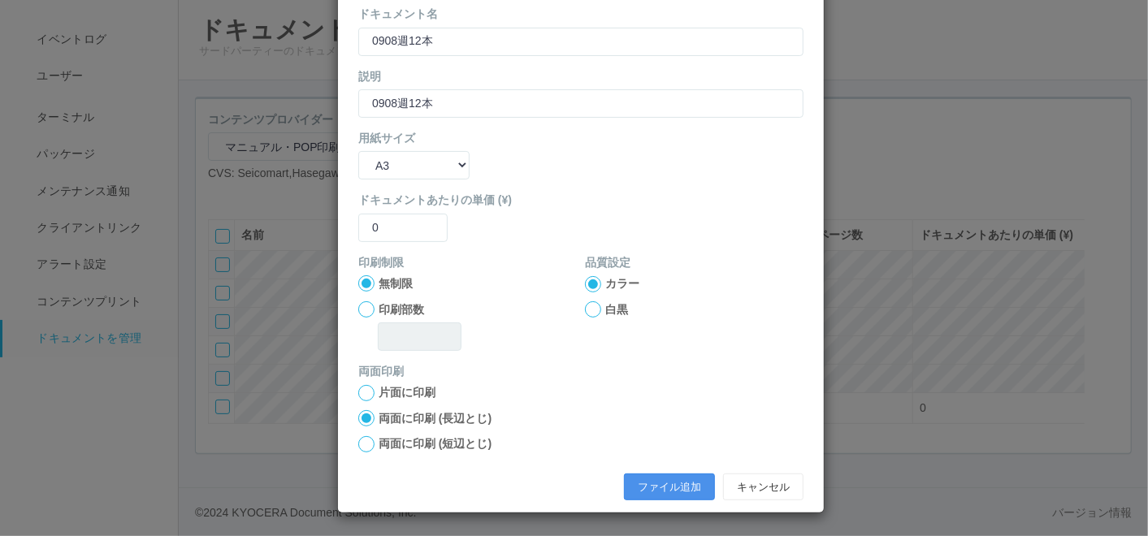
click at [631, 489] on button "ファイル追加" at bounding box center [669, 488] width 91 height 28
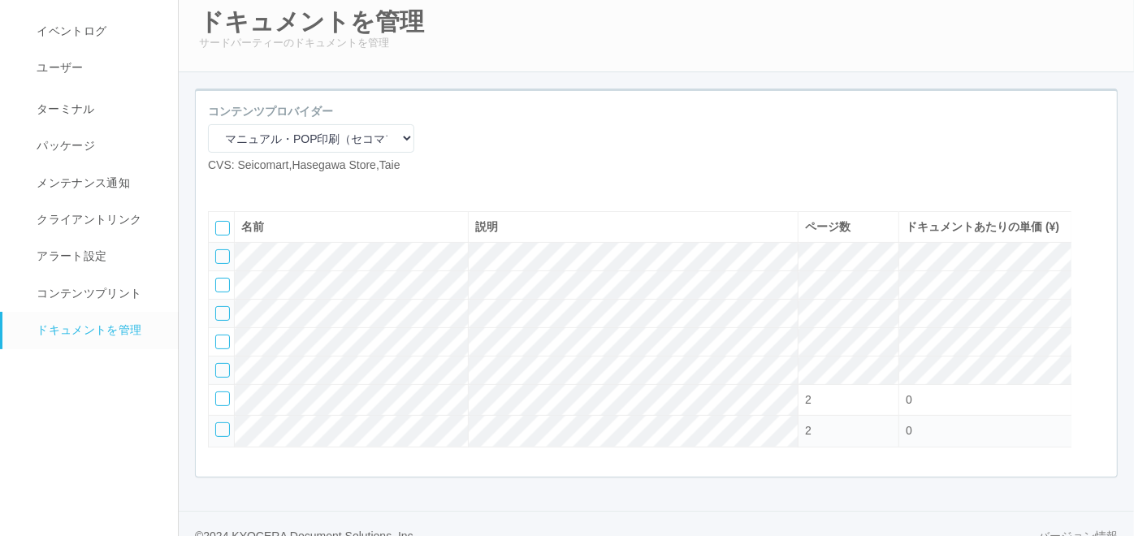
click at [220, 187] on icon at bounding box center [220, 187] width 0 height 0
select select "A4"
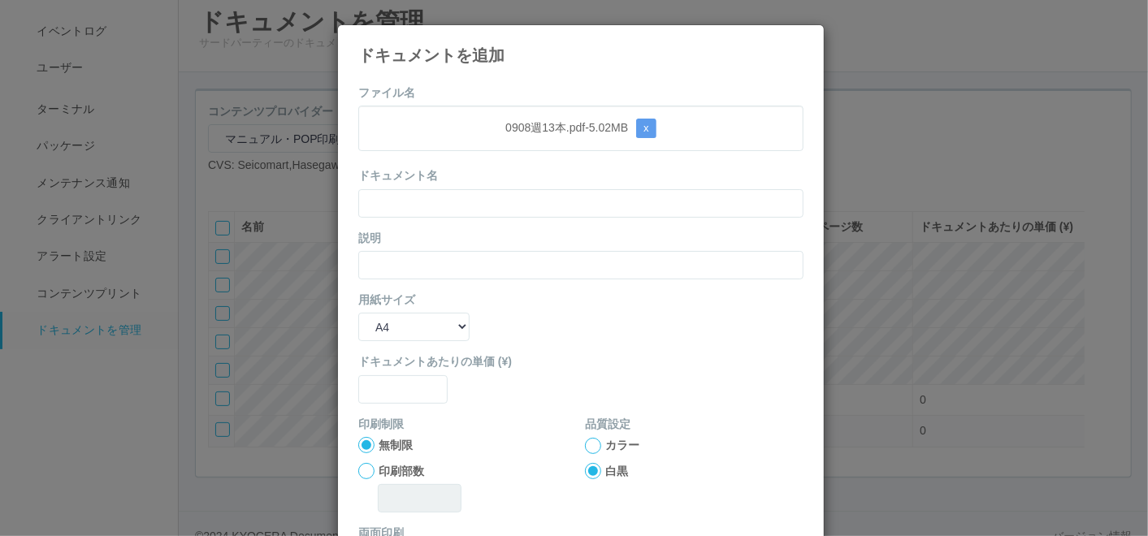
click at [484, 160] on form "ファイル名 0908週13本.pdf - 5.02 MB x ドキュメント名 説明 用紙サイズ B5 A4 B4 A3 ドキュメントあたりの単価 (¥) 印刷…" at bounding box center [580, 377] width 445 height 586
click at [472, 204] on input "text" at bounding box center [580, 203] width 445 height 28
paste input "0908週13本"
type input "0908週13本"
click at [399, 260] on input "text" at bounding box center [580, 265] width 445 height 28
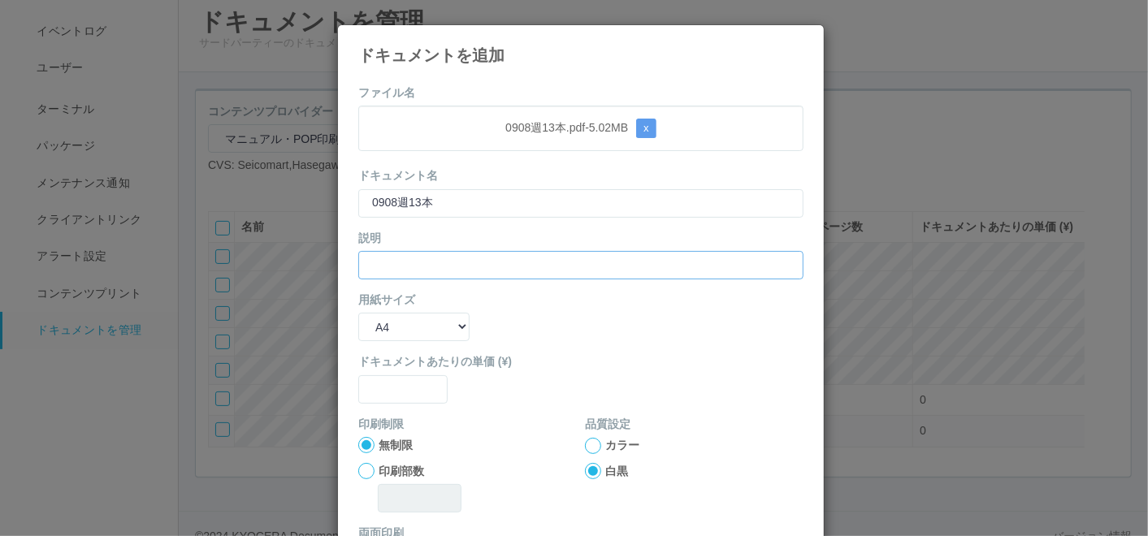
paste input "0908週13本"
type input "0908週13本"
click at [385, 318] on select "B5 A4 B4 A3" at bounding box center [413, 327] width 111 height 28
select select "A3"
click at [358, 313] on select "B5 A4 B4 A3" at bounding box center [413, 327] width 111 height 28
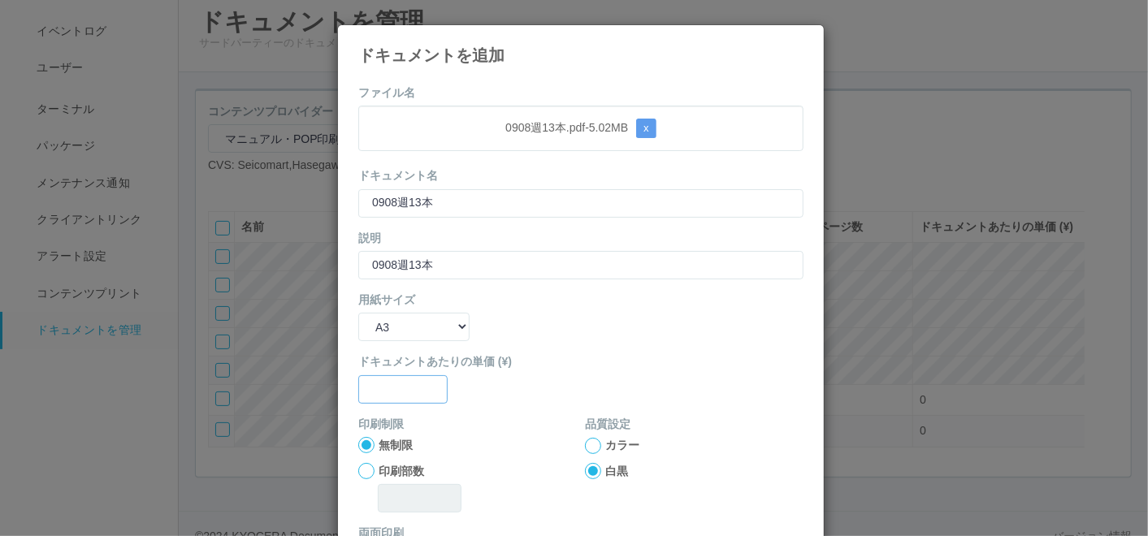
click at [381, 381] on input "text" at bounding box center [402, 389] width 89 height 28
type input "0"
click at [585, 442] on div at bounding box center [593, 446] width 16 height 16
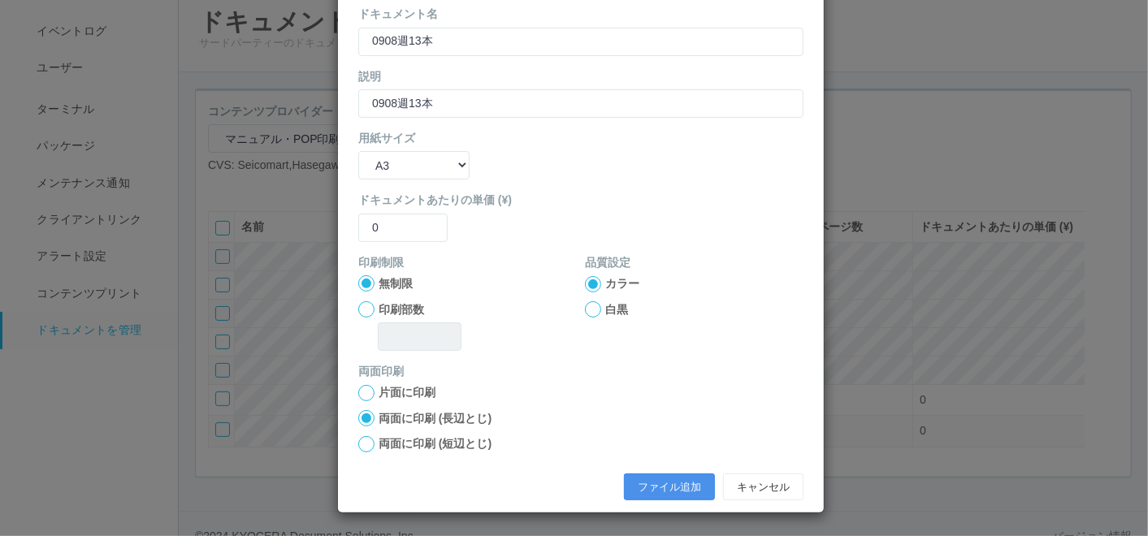
click at [644, 490] on button "ファイル追加" at bounding box center [669, 488] width 91 height 28
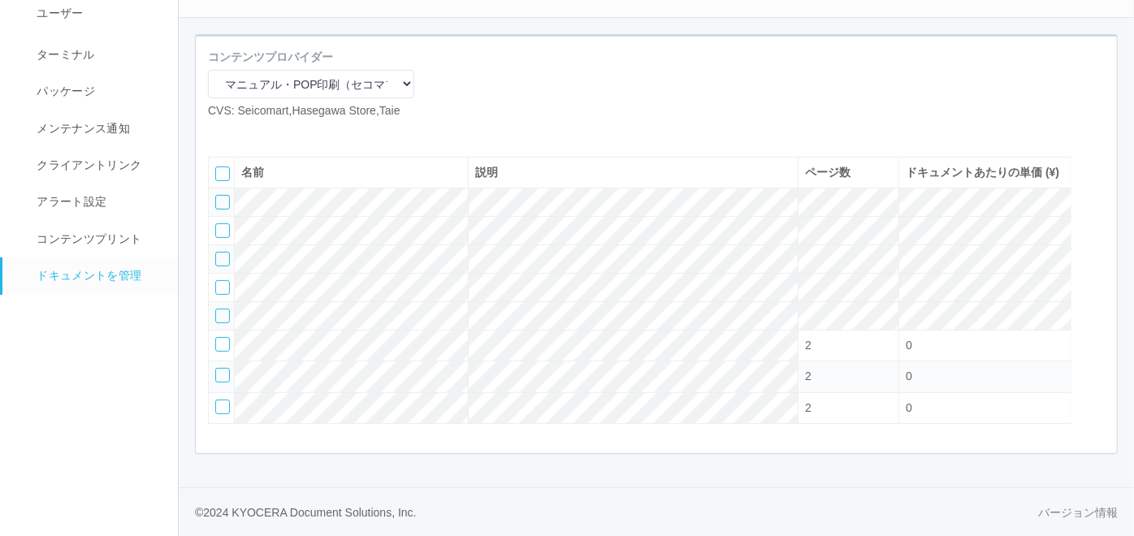
click at [220, 132] on icon at bounding box center [220, 132] width 0 height 0
select select "A4"
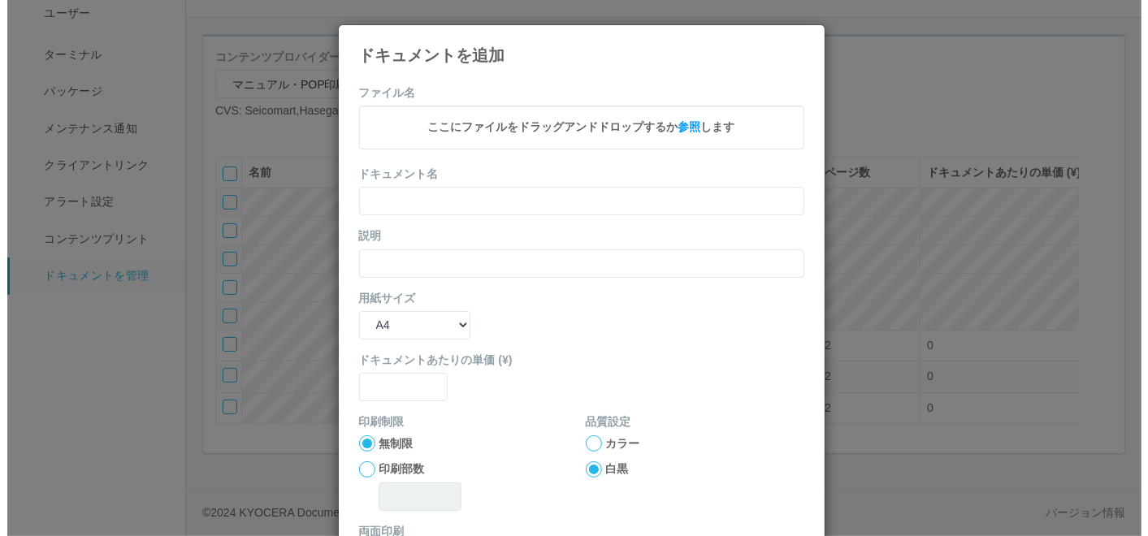
scroll to position [150, 0]
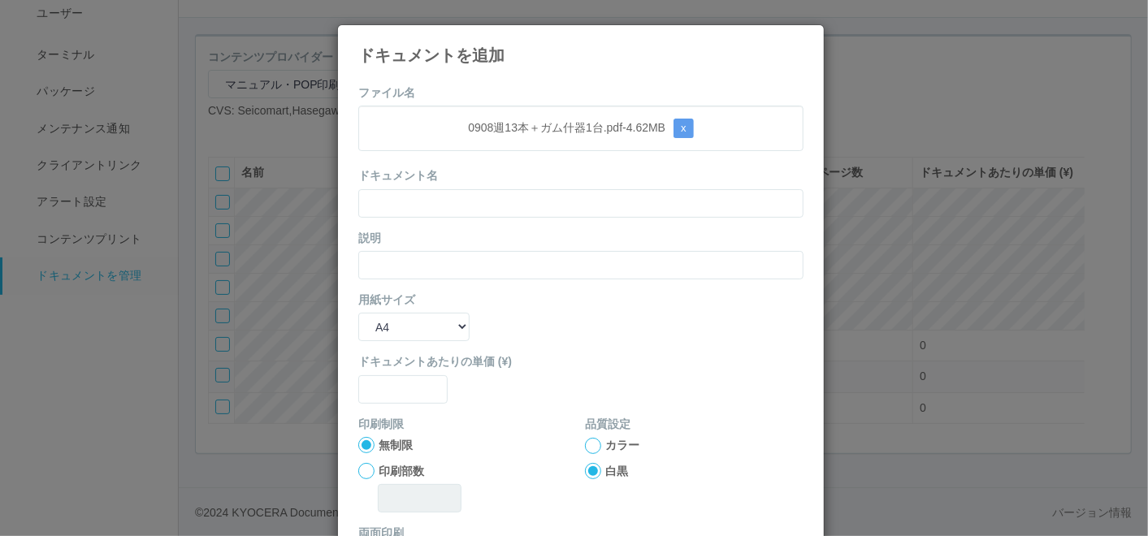
click at [445, 162] on form "ファイル名 0908週13本＋ガム什器1台.pdf - 4.62 MB x ドキュメント名 説明 用紙サイズ B5 A4 B4 A3 ドキュメントあたりの単価…" at bounding box center [580, 377] width 445 height 586
click at [444, 206] on input "text" at bounding box center [580, 203] width 445 height 28
paste input "0908週13本＋ガム什器1台"
type input "0908週13本＋ガム什器1台"
click at [392, 269] on input "text" at bounding box center [580, 265] width 445 height 28
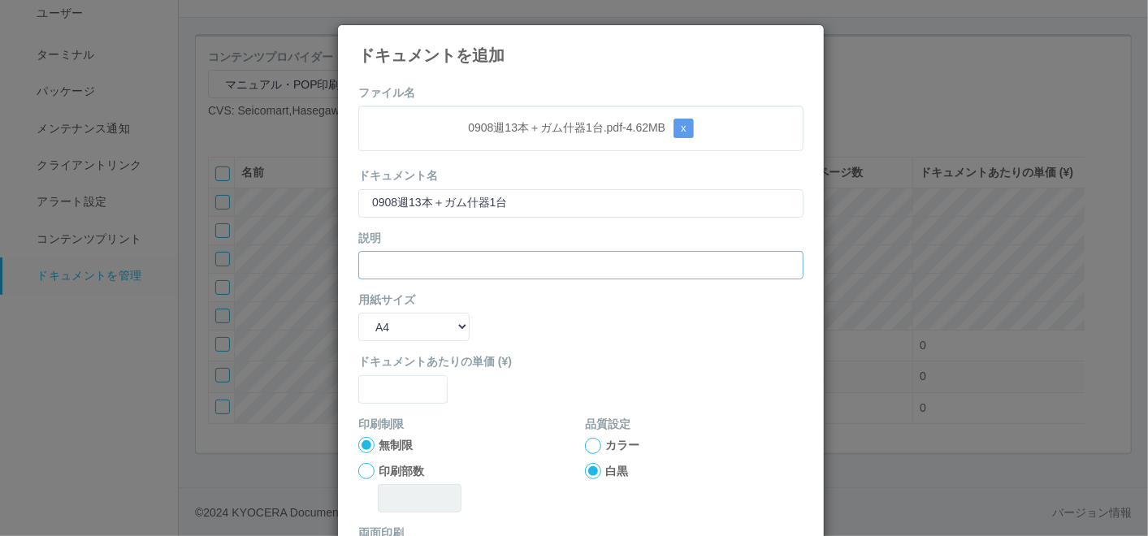
paste input "0908週13本＋ガム什器1台"
type input "0908週13本＋ガム什器1台"
click at [390, 327] on select "B5 A4 B4 A3" at bounding box center [413, 327] width 111 height 28
select select "A3"
click at [358, 313] on select "B5 A4 B4 A3" at bounding box center [413, 327] width 111 height 28
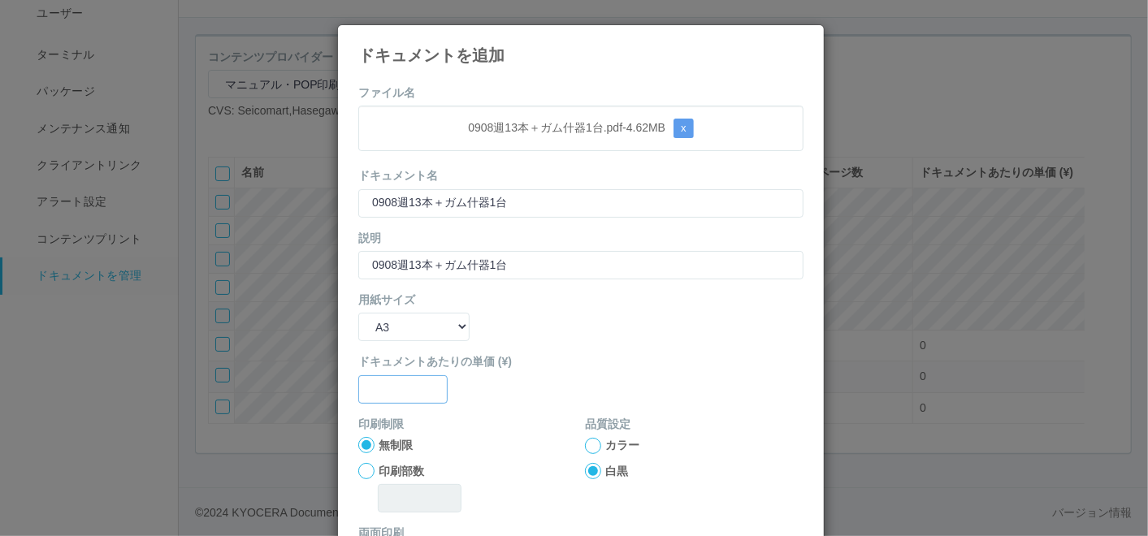
click at [396, 394] on input "text" at bounding box center [402, 389] width 89 height 28
type input "0"
click at [585, 440] on div at bounding box center [593, 446] width 16 height 16
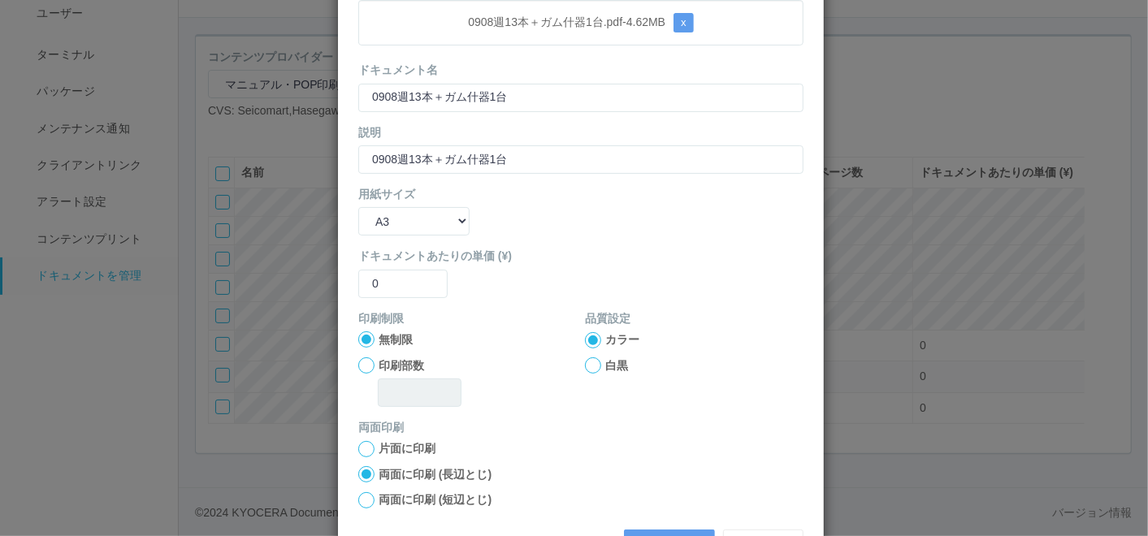
scroll to position [162, 0]
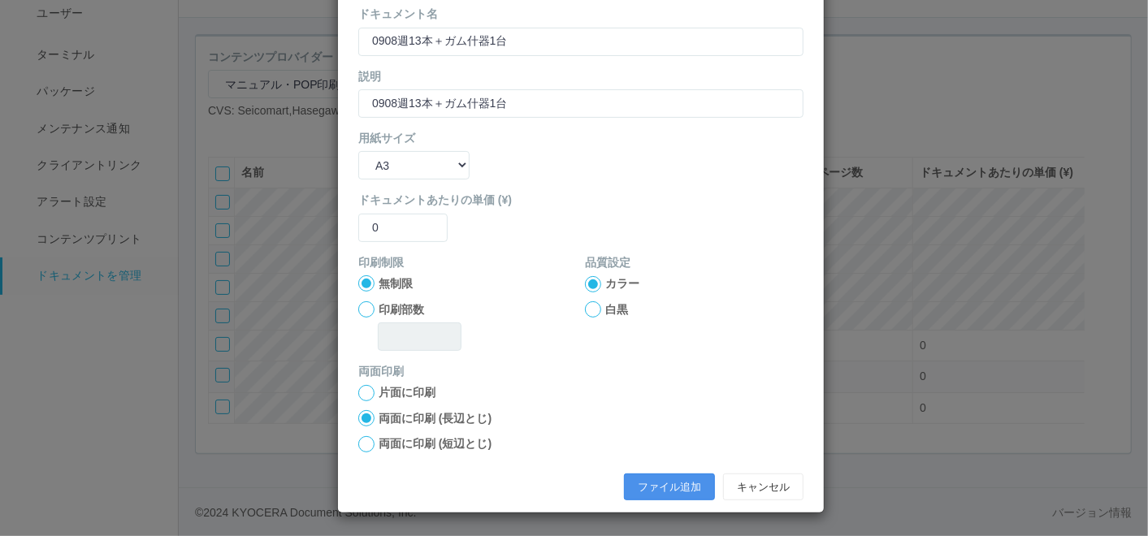
click at [653, 496] on button "ファイル追加" at bounding box center [669, 488] width 91 height 28
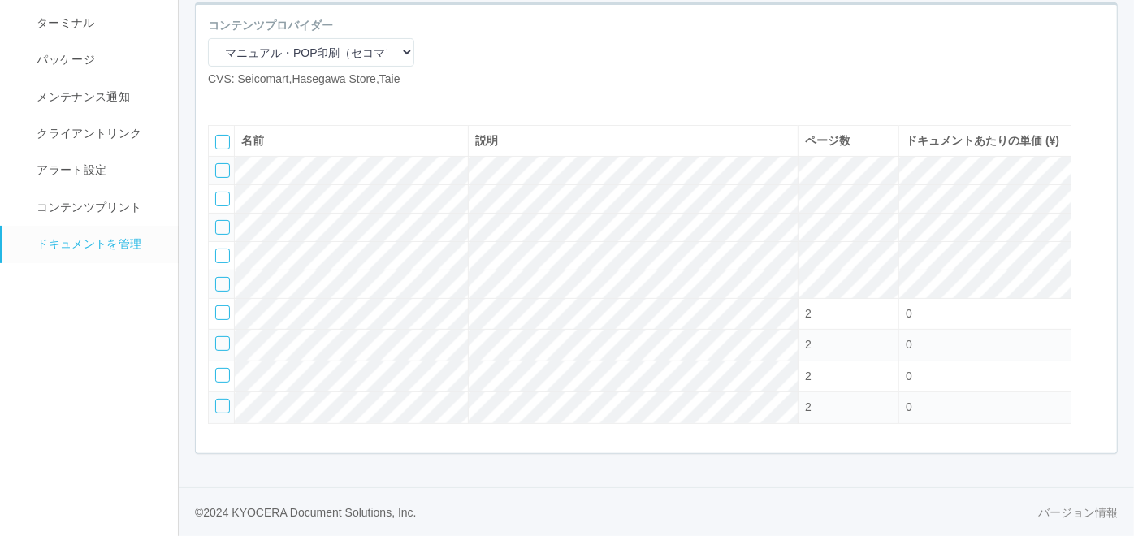
click at [220, 101] on icon at bounding box center [220, 101] width 0 height 0
select select "A4"
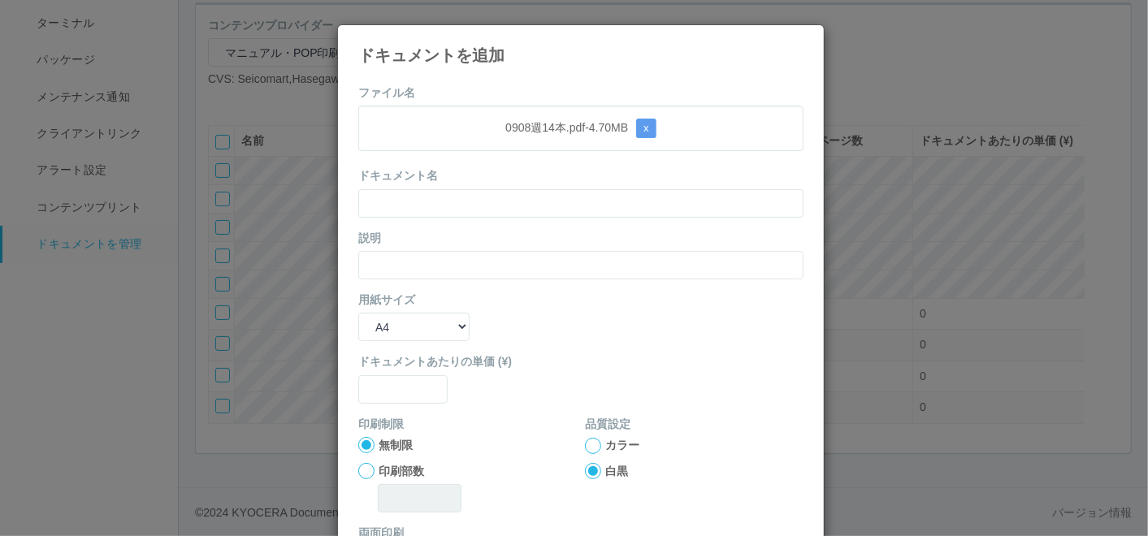
click at [514, 148] on div "0908週14本.pdf - 4.70 MB x" at bounding box center [580, 128] width 445 height 45
click at [475, 210] on input "text" at bounding box center [580, 203] width 445 height 28
paste input "0908週14本"
type input "0908週14本"
click at [378, 261] on input "text" at bounding box center [580, 265] width 445 height 28
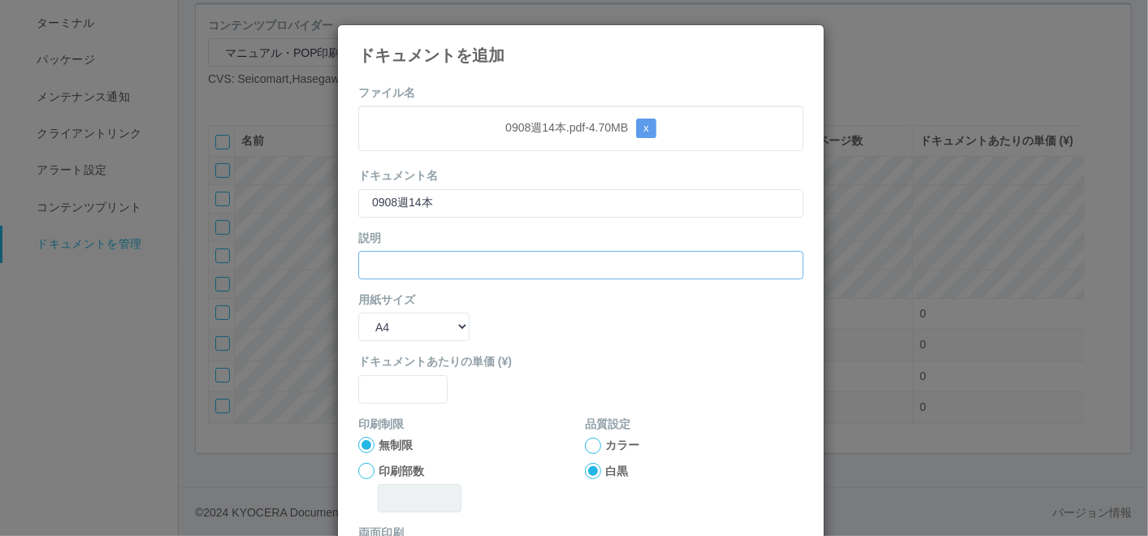
paste input "0908週14本"
type input "0908週14本"
click at [383, 325] on select "B5 A4 B4 A3" at bounding box center [413, 327] width 111 height 28
select select "A3"
click at [358, 313] on select "B5 A4 B4 A3" at bounding box center [413, 327] width 111 height 28
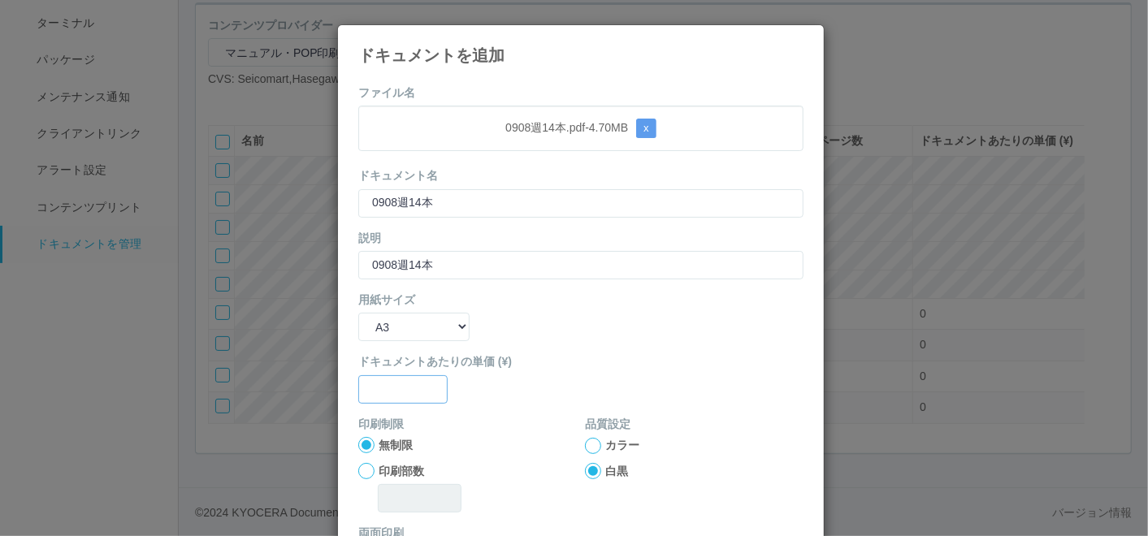
click at [390, 389] on input "text" at bounding box center [402, 389] width 89 height 28
type input "0"
click at [585, 441] on div at bounding box center [593, 446] width 16 height 16
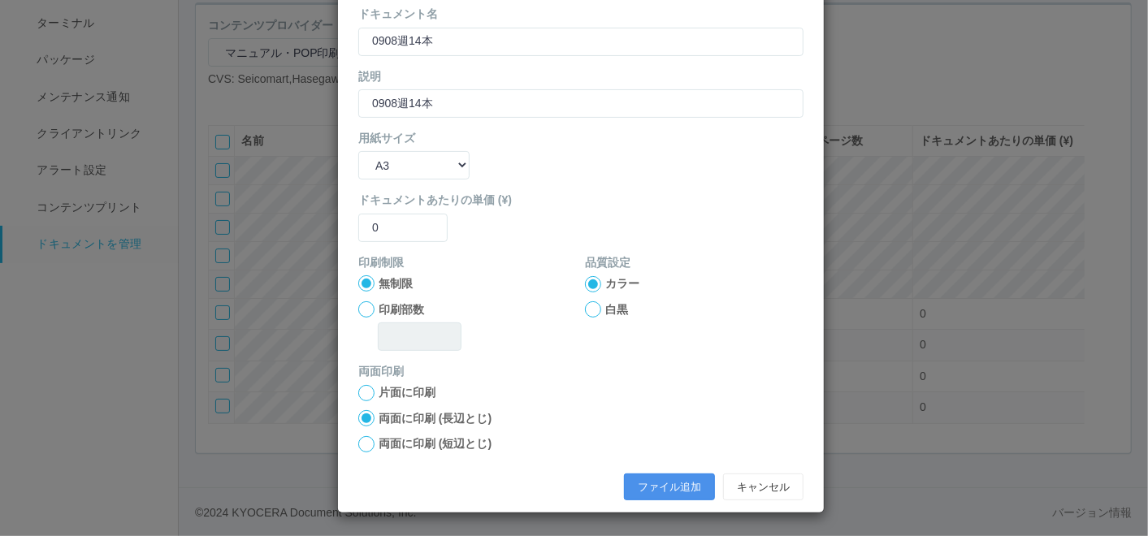
click at [657, 477] on button "ファイル追加" at bounding box center [669, 488] width 91 height 28
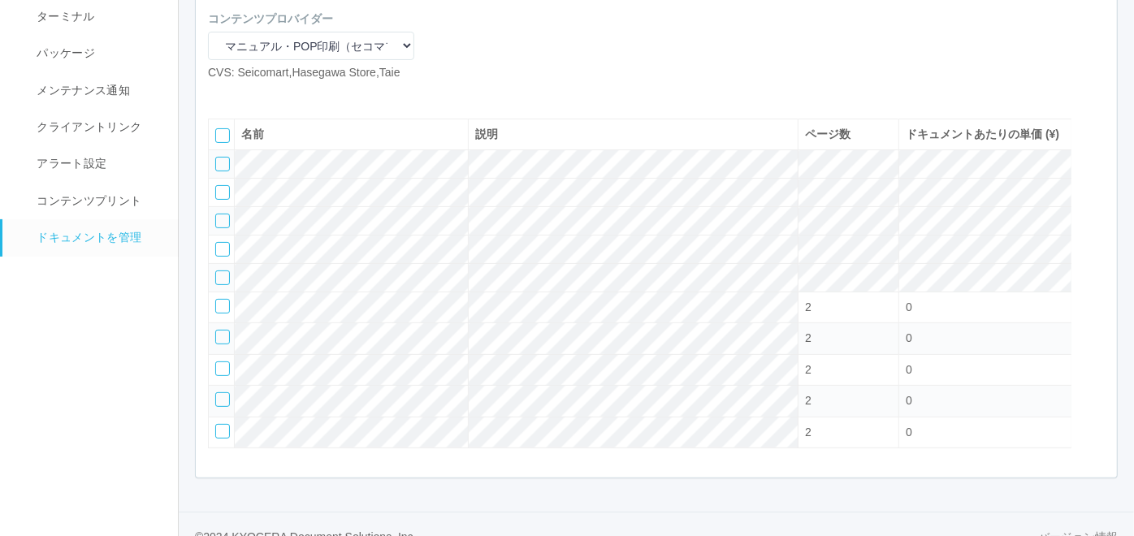
click at [245, 94] on icon at bounding box center [245, 94] width 0 height 0
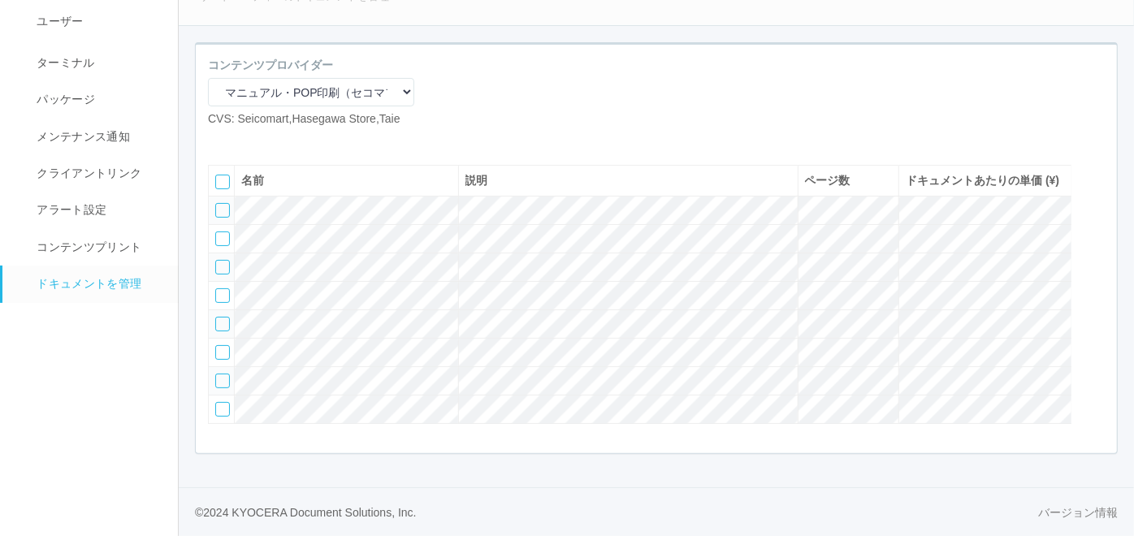
scroll to position [168, 0]
click at [245, 141] on icon at bounding box center [245, 141] width 0 height 0
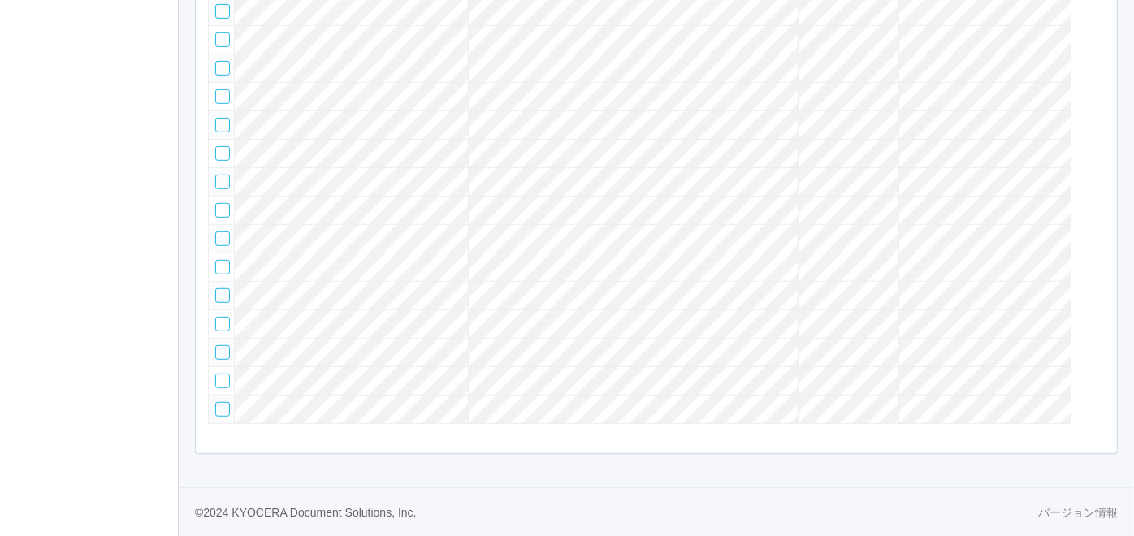
scroll to position [106, 0]
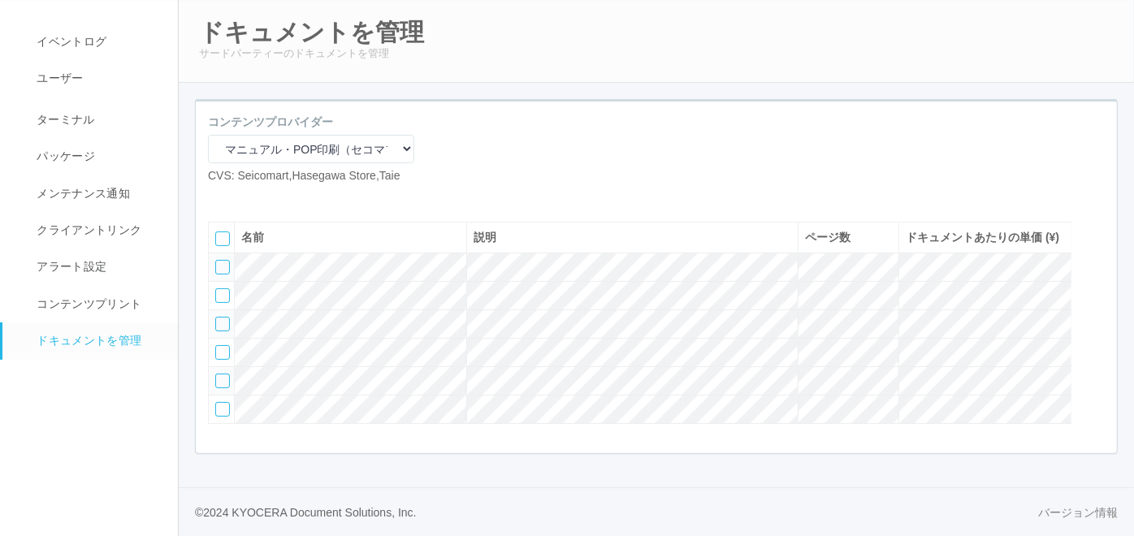
click at [220, 197] on icon at bounding box center [220, 197] width 0 height 0
select select "A4"
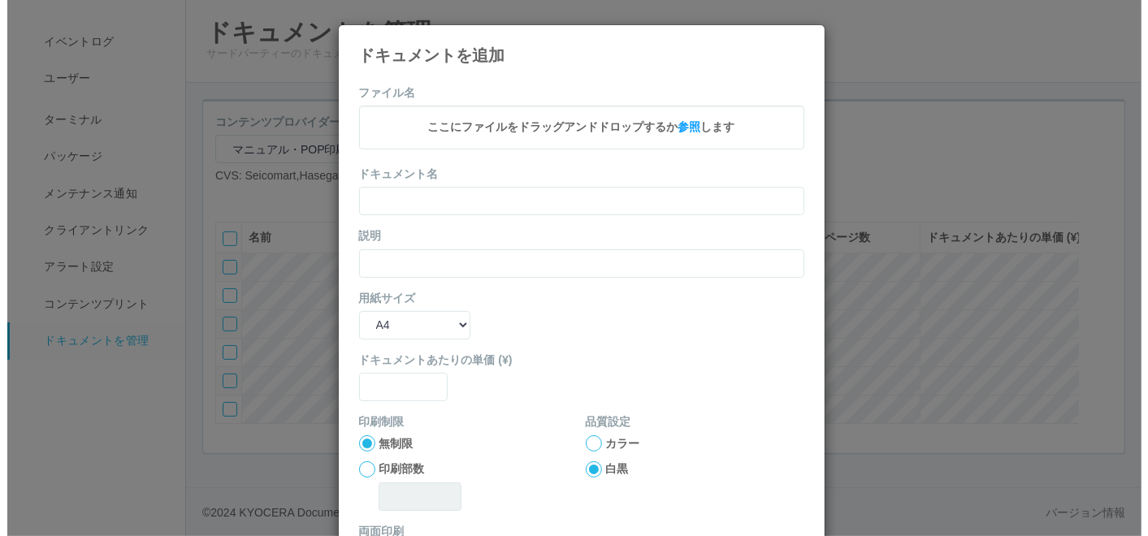
scroll to position [89, 0]
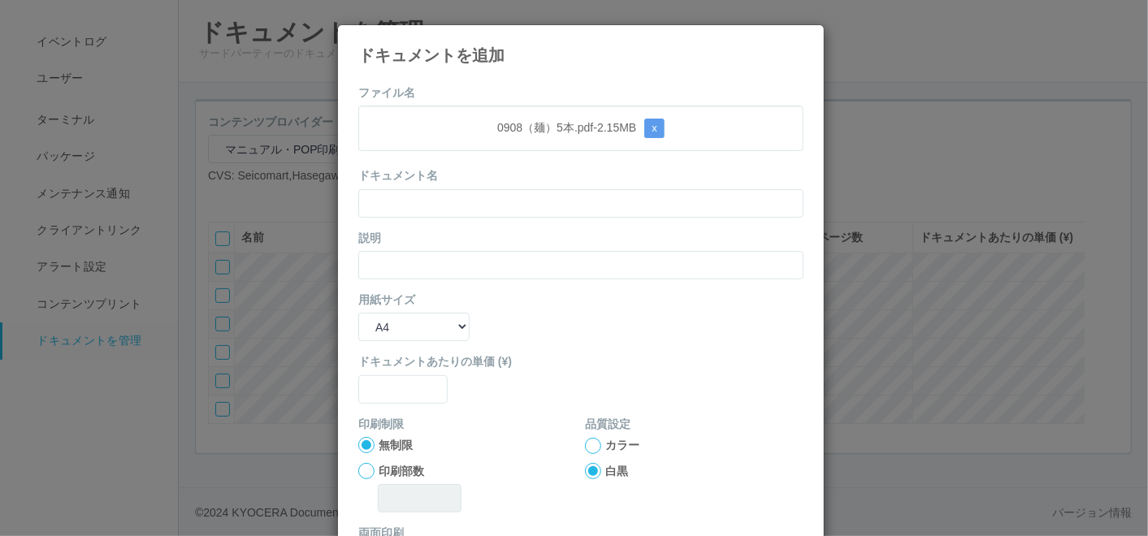
click at [466, 153] on form "ファイル名 0908（麺）5本.pdf - 2.15 MB x ドキュメント名 説明 用紙サイズ B5 A4 B4 A3 ドキュメントあたりの単価 (¥) 印…" at bounding box center [580, 377] width 445 height 586
click at [457, 213] on input "text" at bounding box center [580, 203] width 445 height 28
paste input "0908（麺）5本"
type input "0908（麺）5本"
click at [386, 271] on input "text" at bounding box center [580, 265] width 445 height 28
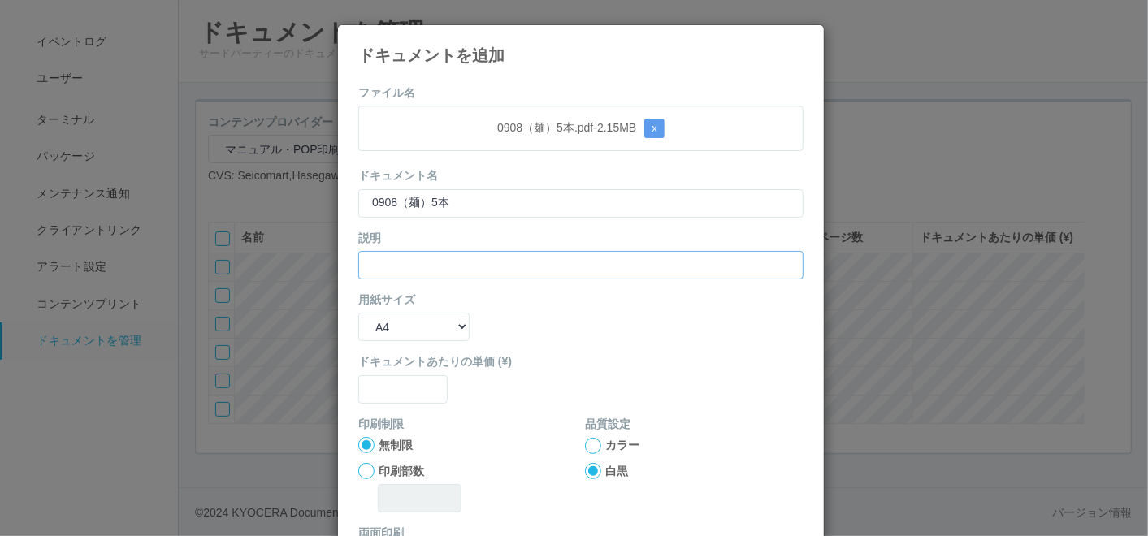
paste input "0908（麺）5本"
type input "0908（麺）5本"
click at [378, 325] on select "B5 A4 B4 A3" at bounding box center [413, 327] width 111 height 28
select select "A3"
click at [358, 313] on select "B5 A4 B4 A3" at bounding box center [413, 327] width 111 height 28
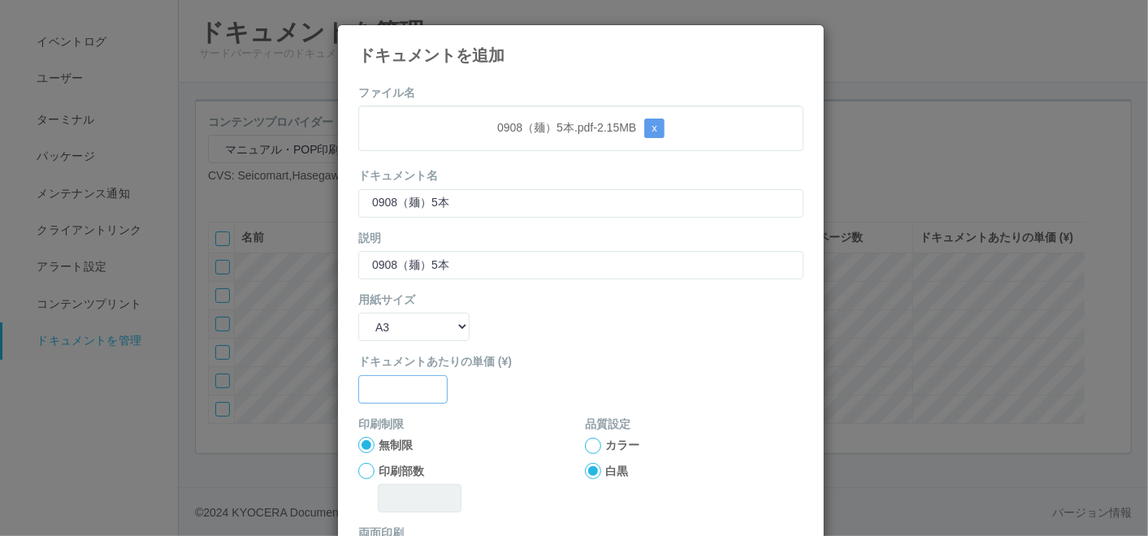
click at [393, 383] on input "text" at bounding box center [402, 389] width 89 height 28
type input "0"
click at [587, 448] on div at bounding box center [593, 446] width 16 height 16
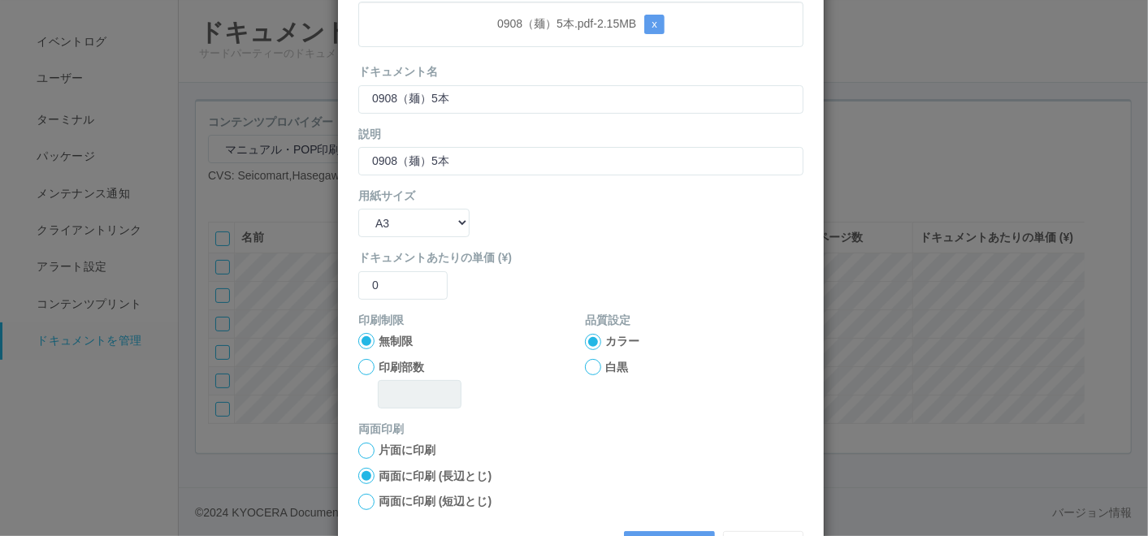
scroll to position [162, 0]
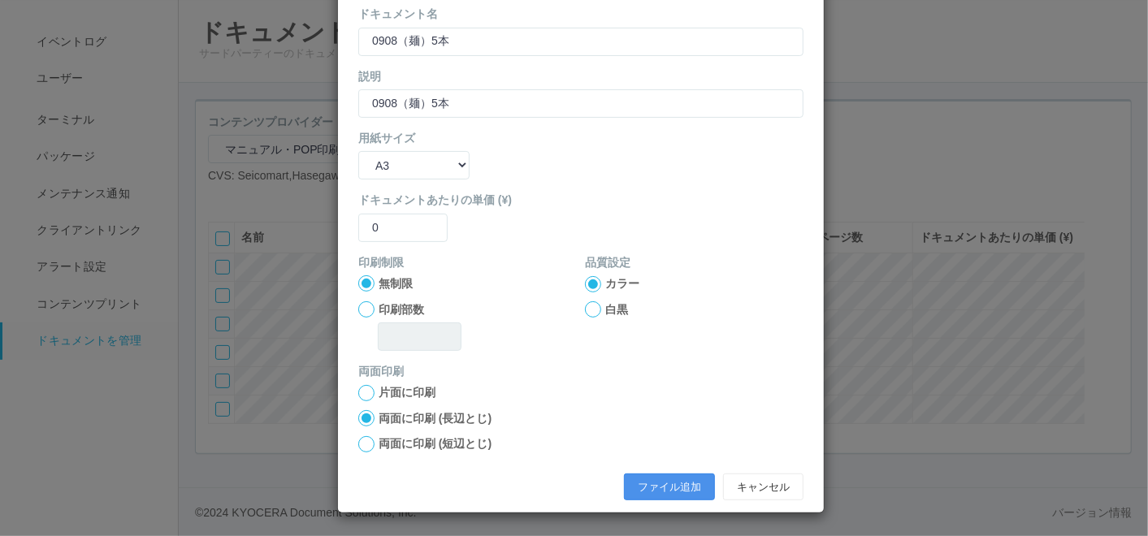
click at [659, 487] on button "ファイル追加" at bounding box center [669, 488] width 91 height 28
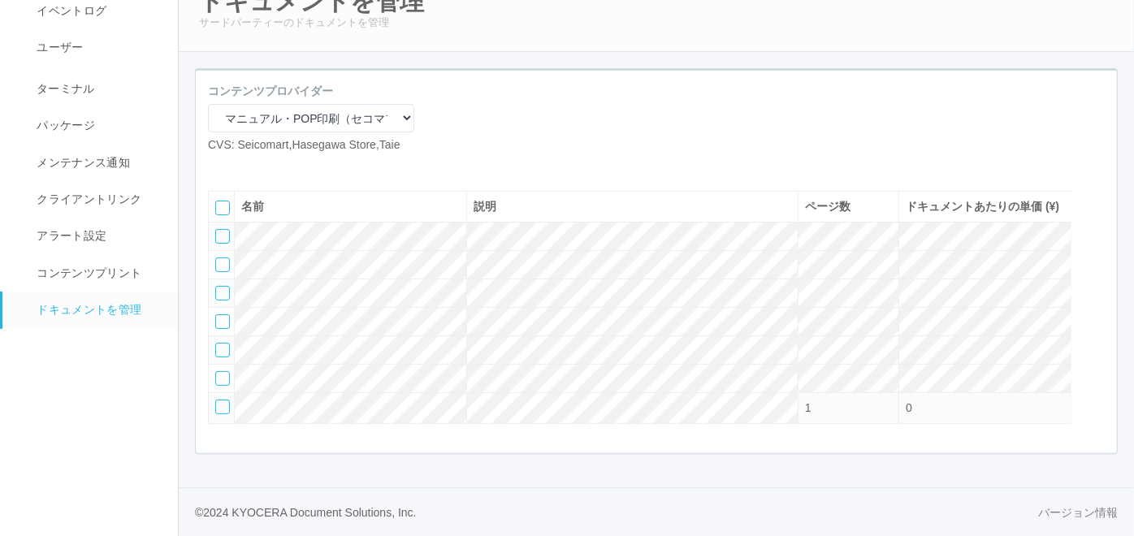
click at [220, 167] on icon at bounding box center [220, 167] width 0 height 0
select select "A4"
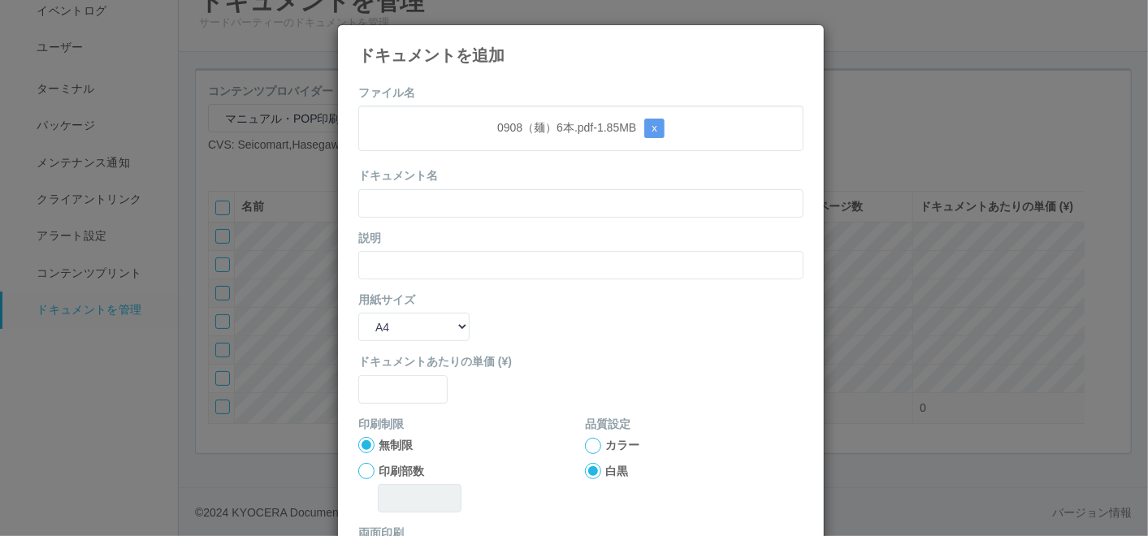
click at [457, 169] on div "ドキュメント名" at bounding box center [580, 192] width 445 height 50
click at [448, 193] on input "text" at bounding box center [580, 203] width 445 height 28
paste input "0908（麺）6本"
type input "0908（麺）6本"
click at [375, 251] on input "text" at bounding box center [580, 265] width 445 height 28
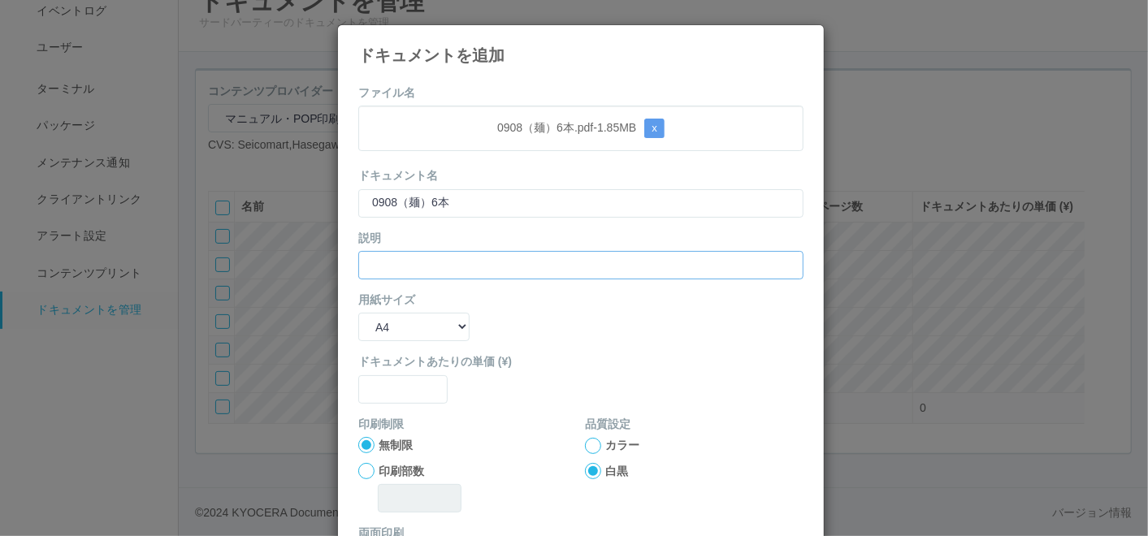
paste input "0908（麺）6本"
type input "0908（麺）6本"
drag, startPoint x: 375, startPoint y: 331, endPoint x: 375, endPoint y: 340, distance: 8.2
click at [375, 331] on select "B5 A4 B4 A3" at bounding box center [413, 327] width 111 height 28
select select "A3"
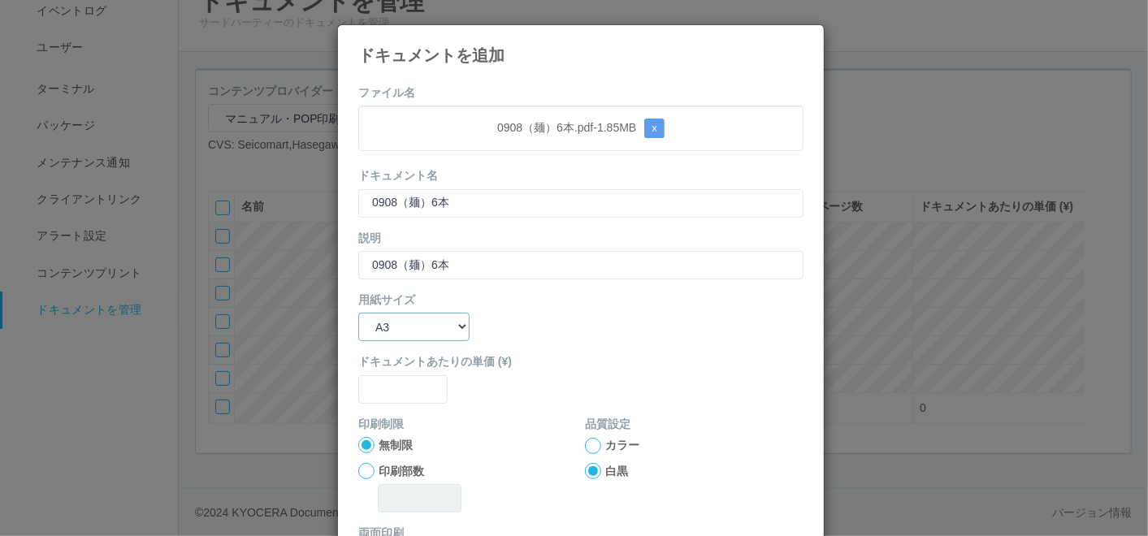
click at [358, 313] on select "B5 A4 B4 A3" at bounding box center [413, 327] width 111 height 28
click at [392, 393] on input "text" at bounding box center [402, 389] width 89 height 28
type input "0"
click at [591, 444] on div at bounding box center [593, 446] width 16 height 16
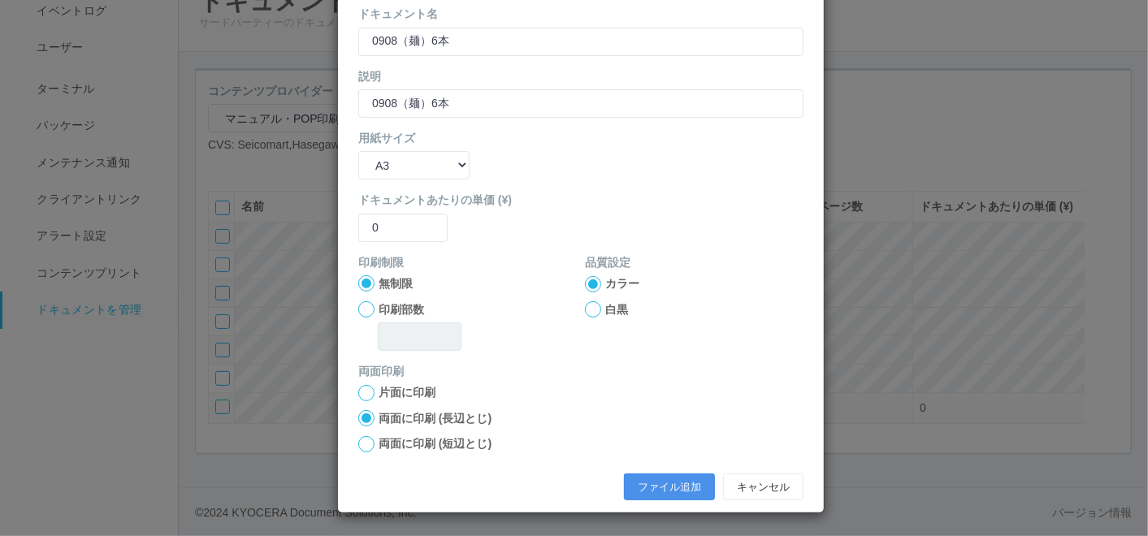
click at [634, 480] on button "ファイル追加" at bounding box center [669, 488] width 91 height 28
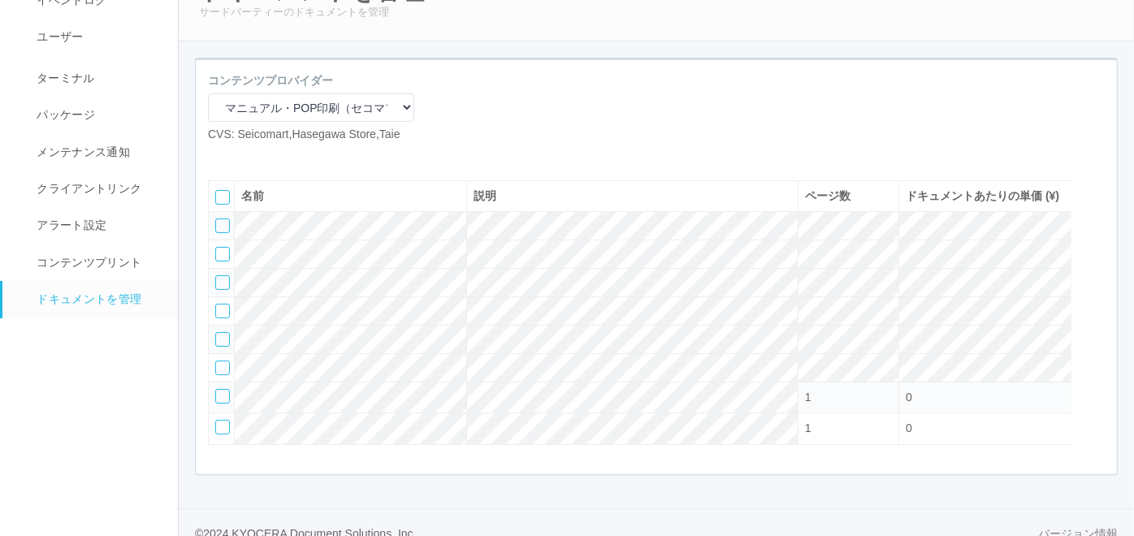
click at [220, 156] on icon at bounding box center [220, 156] width 0 height 0
select select "A4"
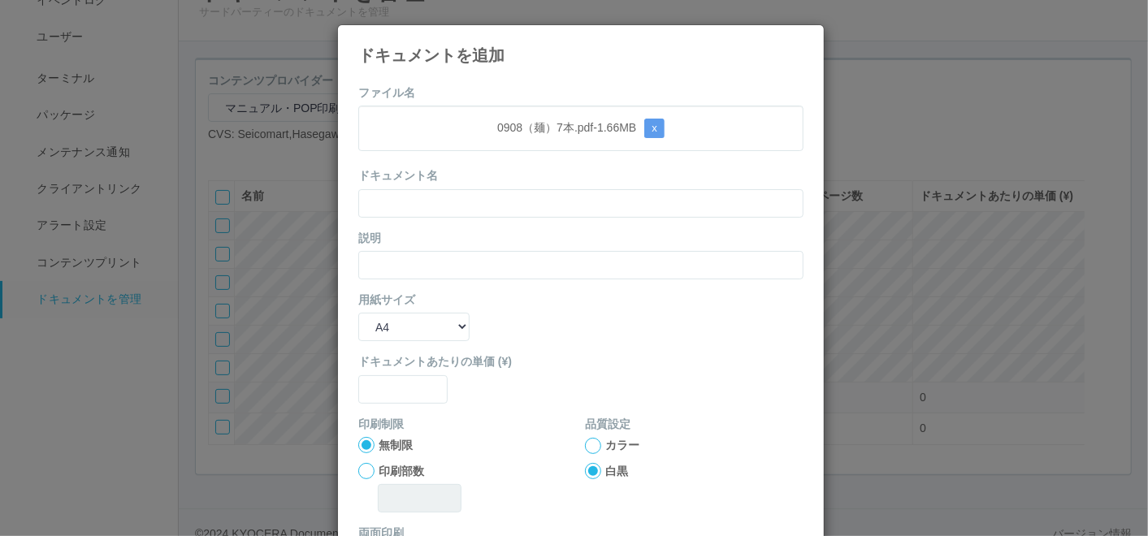
click at [526, 168] on div "ドキュメント名" at bounding box center [580, 192] width 445 height 50
click at [508, 197] on input "text" at bounding box center [580, 203] width 445 height 28
paste input "0908（麺）7本"
type input "0908（麺）7本"
click at [415, 244] on div "説明" at bounding box center [580, 255] width 445 height 50
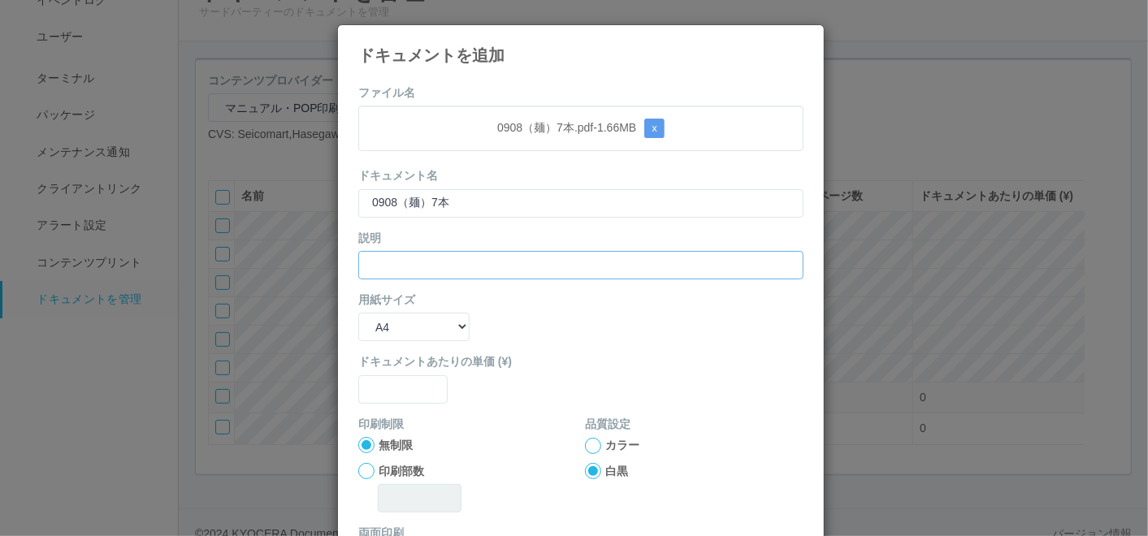
click at [413, 255] on input "text" at bounding box center [580, 265] width 445 height 28
paste input "0908（麺）7本"
type input "0908（麺）7本"
click at [373, 320] on select "B5 A4 B4 A3" at bounding box center [413, 327] width 111 height 28
select select "A3"
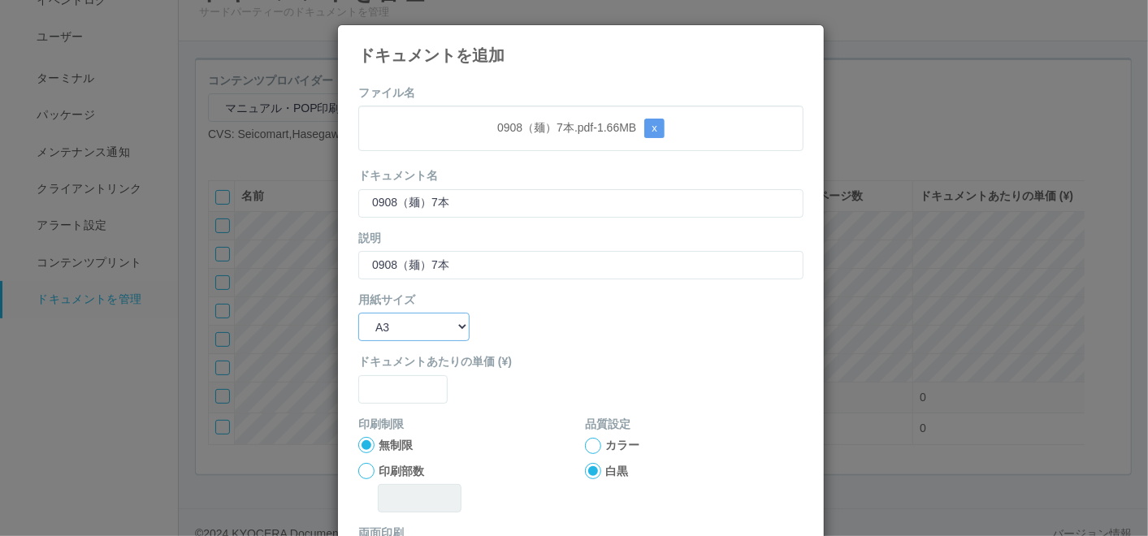
click at [358, 313] on select "B5 A4 B4 A3" at bounding box center [413, 327] width 111 height 28
click at [391, 377] on input "text" at bounding box center [402, 389] width 89 height 28
type input "0"
click at [585, 443] on div at bounding box center [593, 446] width 16 height 16
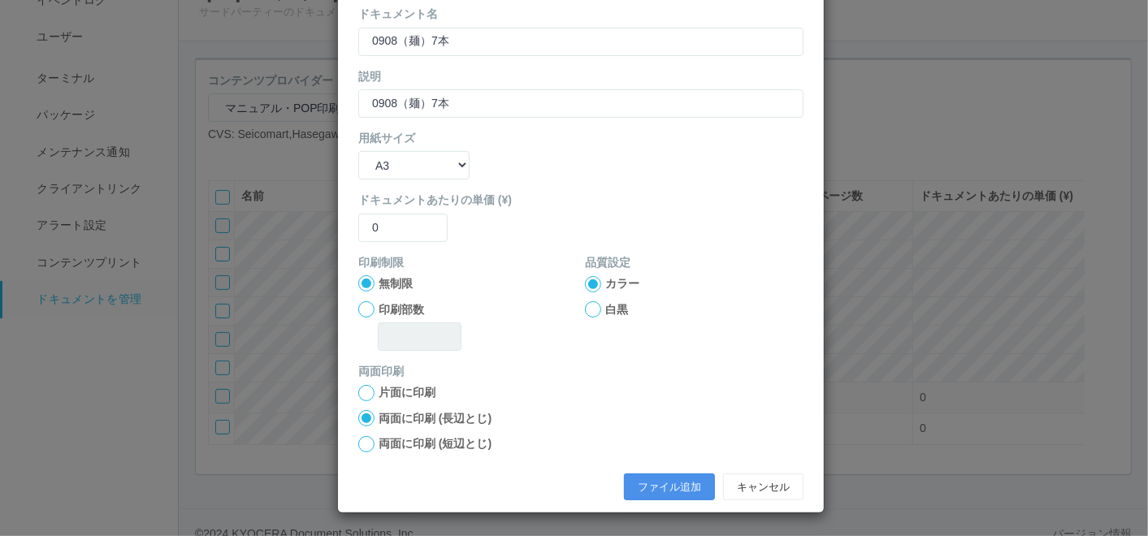
click at [647, 494] on button "ファイル追加" at bounding box center [669, 488] width 91 height 28
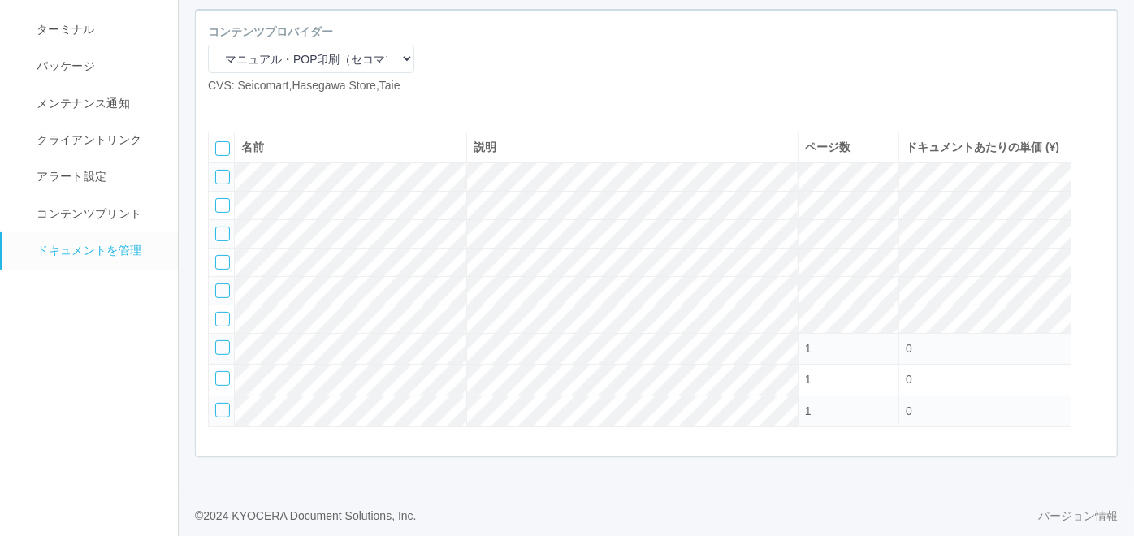
scroll to position [109, 0]
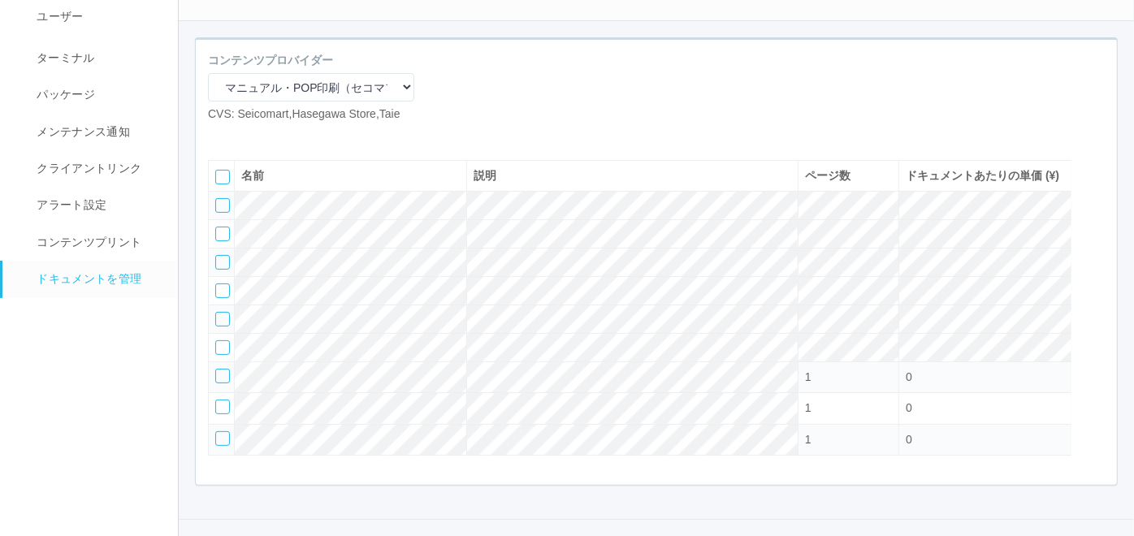
click at [245, 136] on icon at bounding box center [245, 136] width 0 height 0
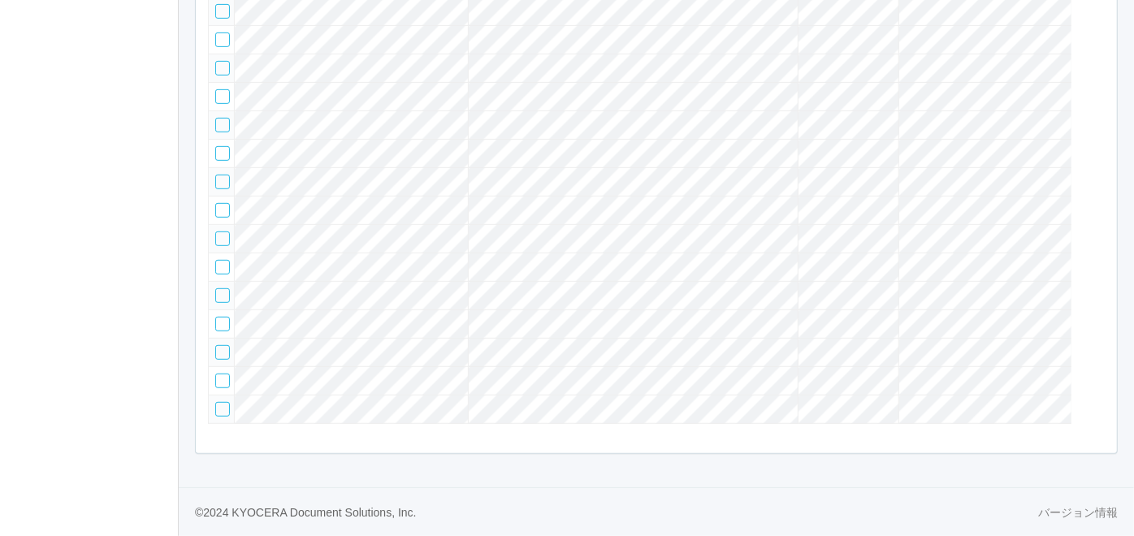
scroll to position [44, 0]
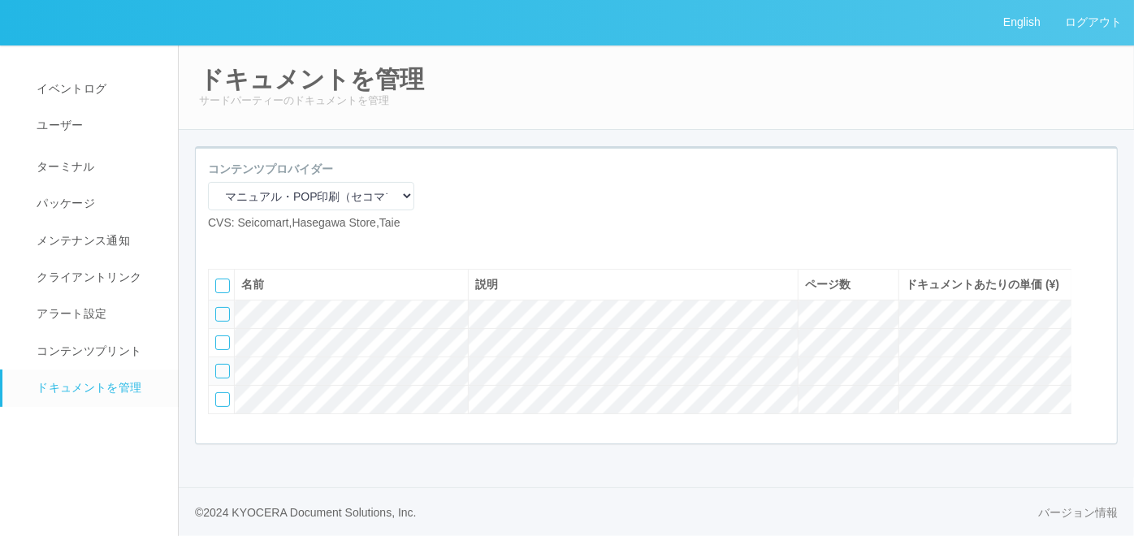
click at [220, 245] on icon at bounding box center [220, 245] width 0 height 0
select select "A4"
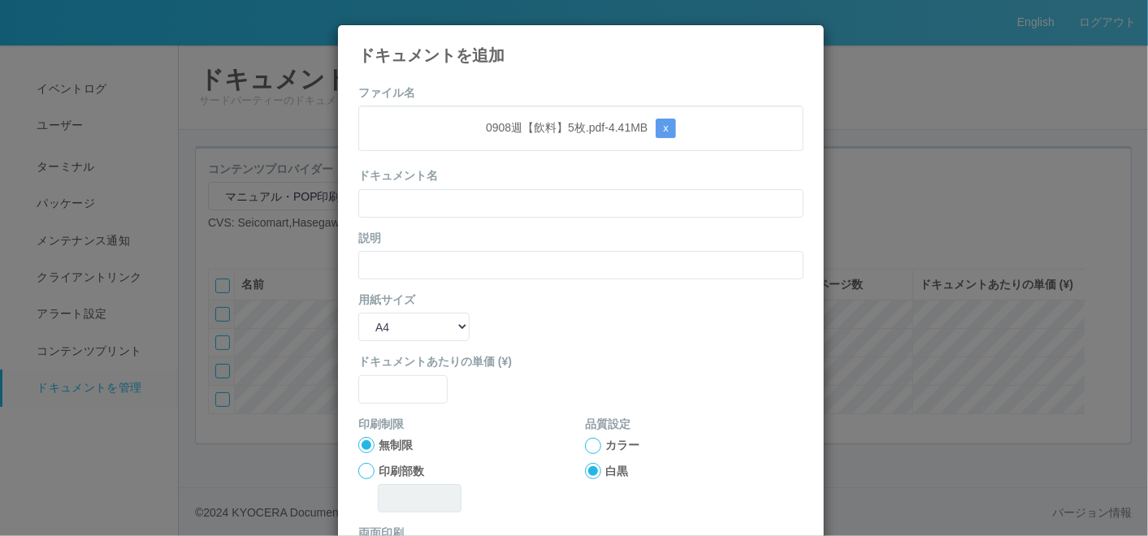
click at [455, 167] on div "ドキュメント名" at bounding box center [580, 192] width 445 height 50
click at [454, 209] on input "text" at bounding box center [580, 203] width 445 height 28
paste input "0908週【飲料】5枚"
type input "0908週【飲料】5枚"
drag, startPoint x: 388, startPoint y: 255, endPoint x: 392, endPoint y: 271, distance: 16.0
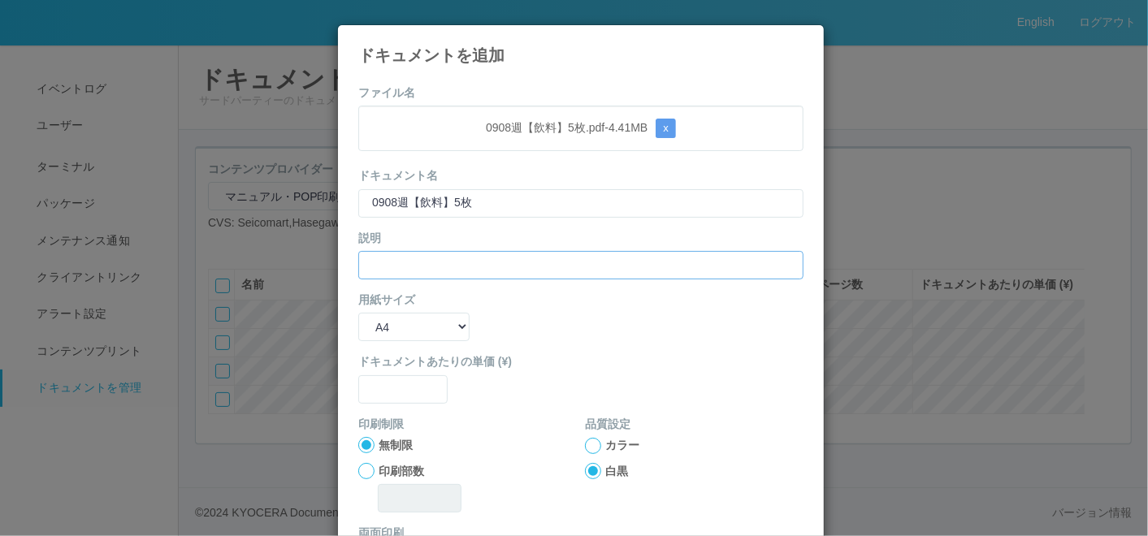
click at [388, 255] on input "text" at bounding box center [580, 265] width 445 height 28
paste input "0908週【飲料】5枚"
type input "0908週【飲料】5枚"
drag, startPoint x: 392, startPoint y: 327, endPoint x: 397, endPoint y: 340, distance: 13.4
click at [392, 327] on select "B5 A4 B4 A3" at bounding box center [413, 327] width 111 height 28
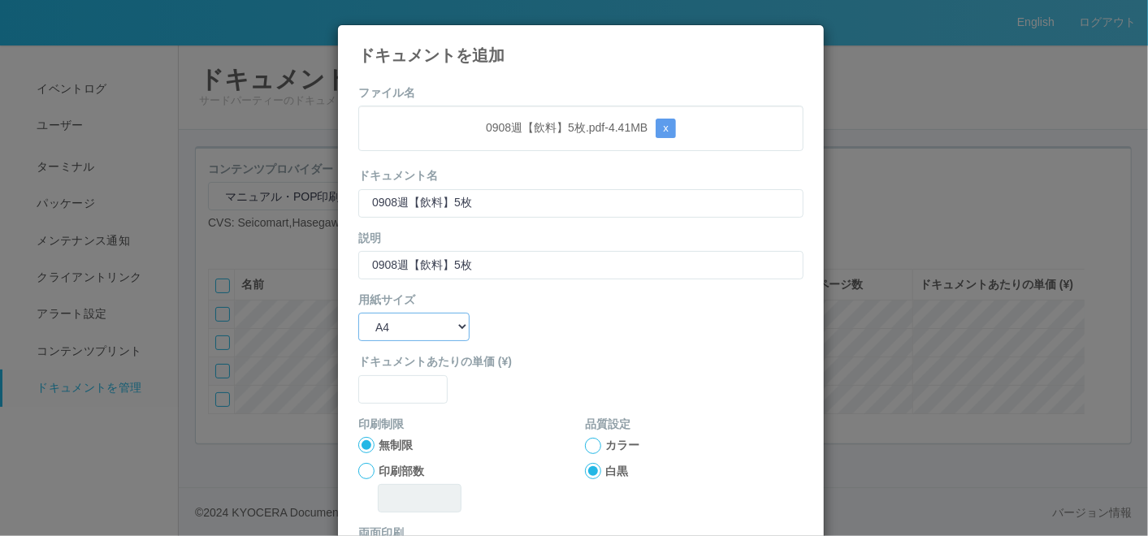
select select "A3"
click at [358, 313] on select "B5 A4 B4 A3" at bounding box center [413, 327] width 111 height 28
click at [392, 390] on input "text" at bounding box center [402, 389] width 89 height 28
type input "0"
click at [587, 445] on div at bounding box center [593, 446] width 16 height 16
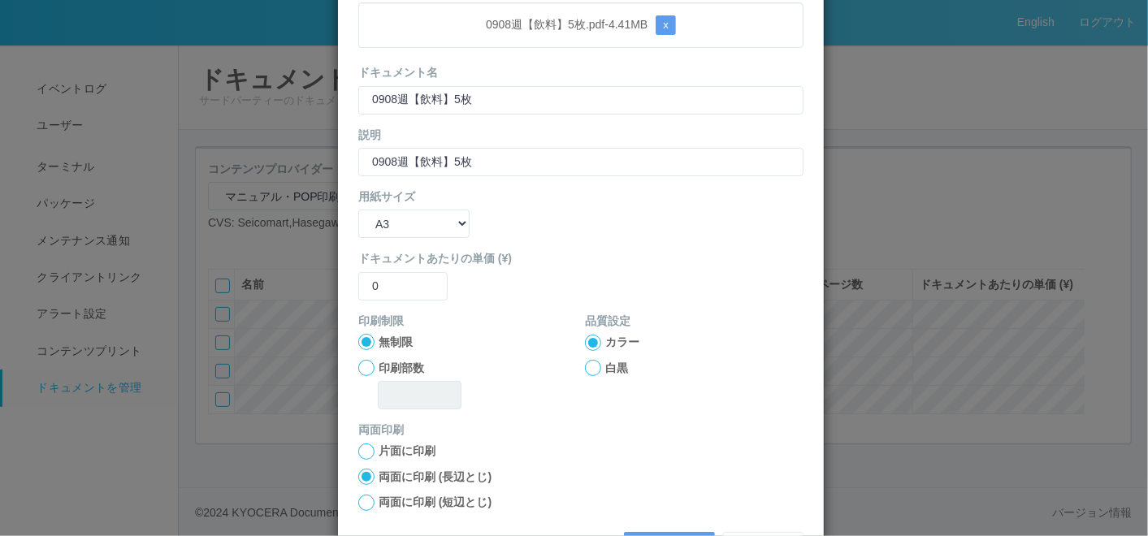
scroll to position [162, 0]
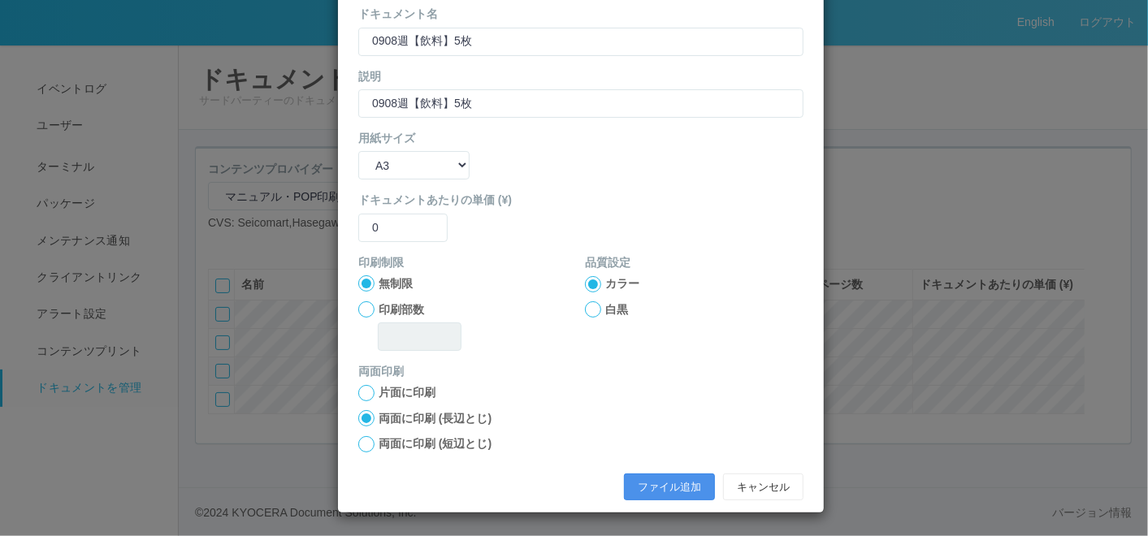
click at [676, 488] on button "ファイル追加" at bounding box center [669, 488] width 91 height 28
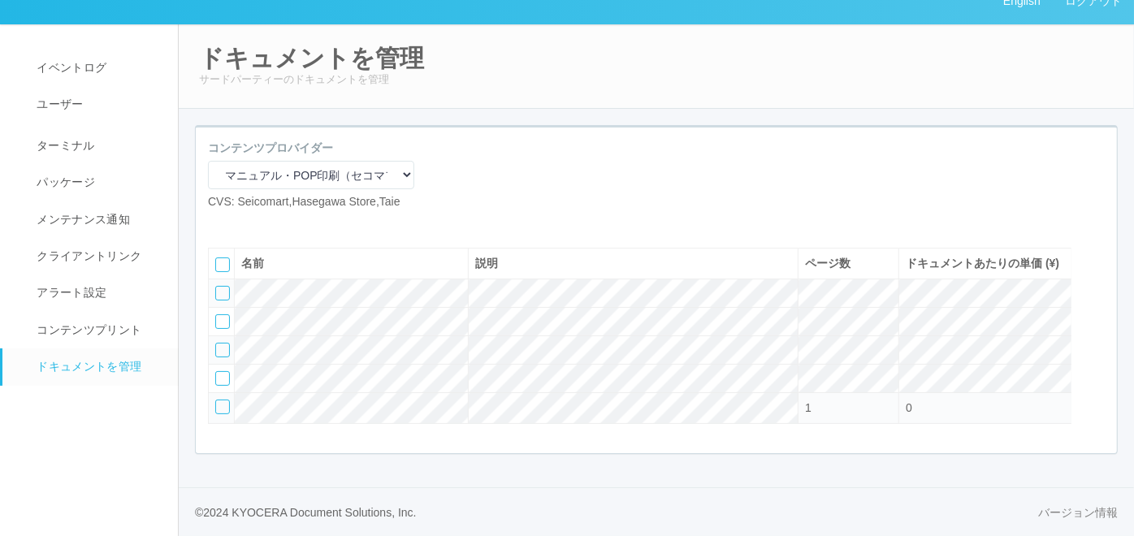
click at [220, 223] on icon at bounding box center [220, 223] width 0 height 0
select select "A4"
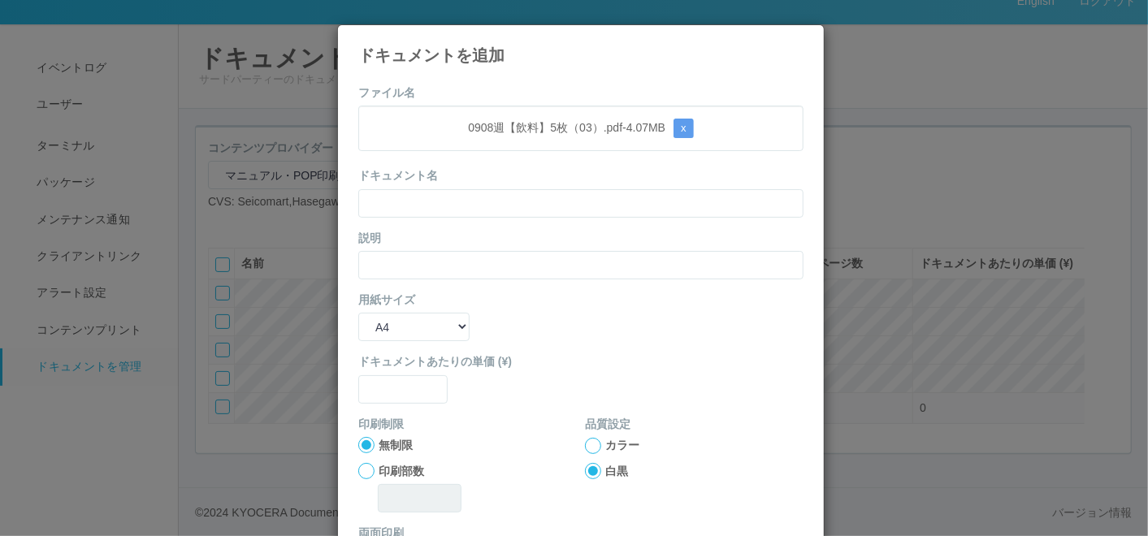
click at [492, 174] on div "ドキュメント名" at bounding box center [580, 192] width 445 height 50
click at [458, 214] on input "text" at bounding box center [580, 203] width 445 height 28
paste input "0908週【飲料】5枚（03）"
type input "0908週【飲料】5枚（03）"
click at [388, 264] on input "text" at bounding box center [580, 265] width 445 height 28
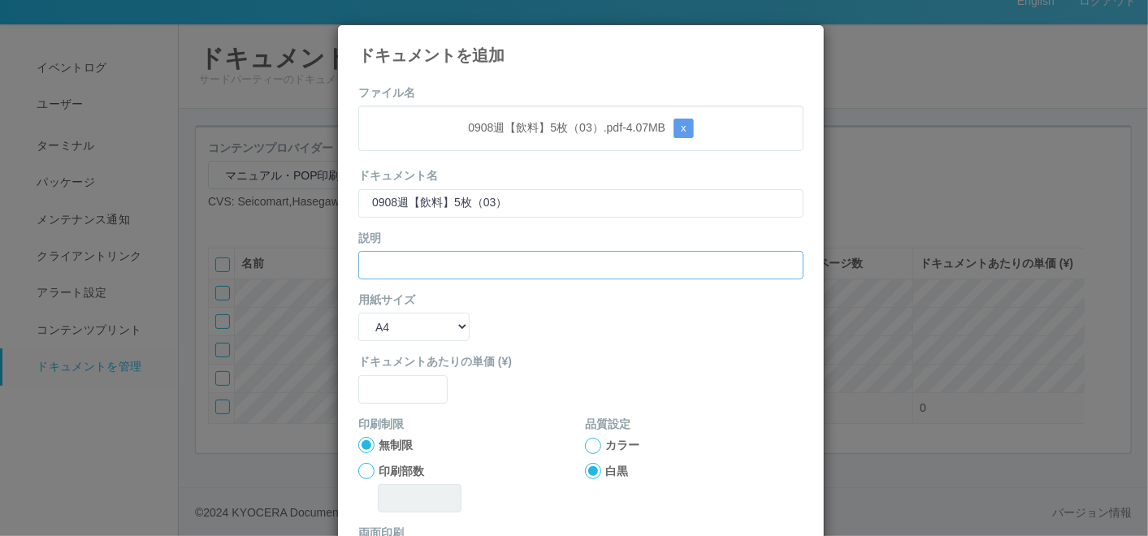
paste input "0908週【飲料】5枚（03）"
type input "0908週【飲料】5枚（03）"
click at [385, 330] on select "B5 A4 B4 A3" at bounding box center [413, 327] width 111 height 28
select select "A3"
click at [358, 313] on select "B5 A4 B4 A3" at bounding box center [413, 327] width 111 height 28
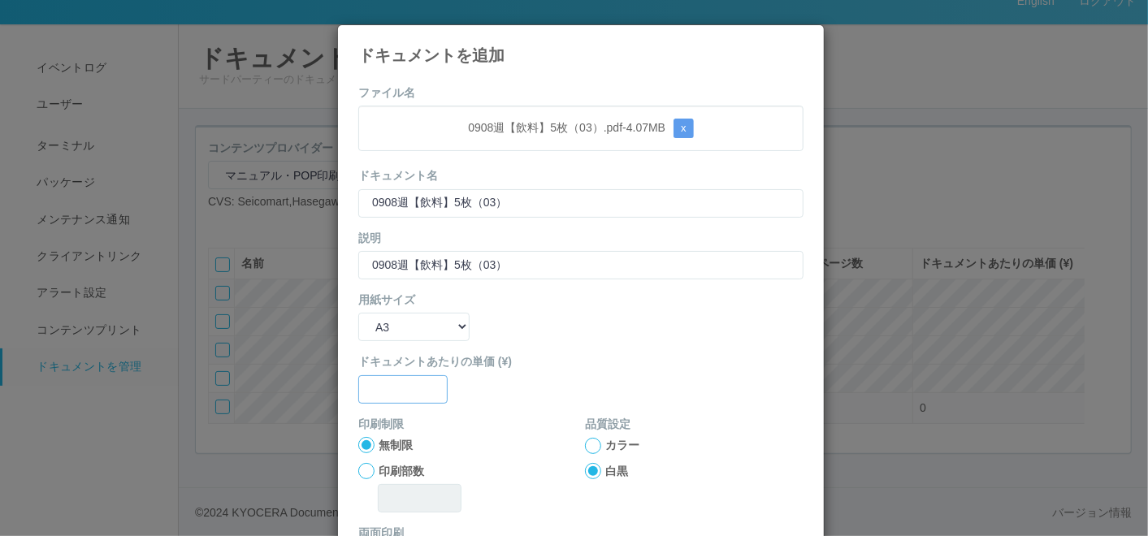
click at [392, 390] on input "text" at bounding box center [402, 389] width 89 height 28
type input "0"
click at [589, 446] on div at bounding box center [593, 446] width 16 height 16
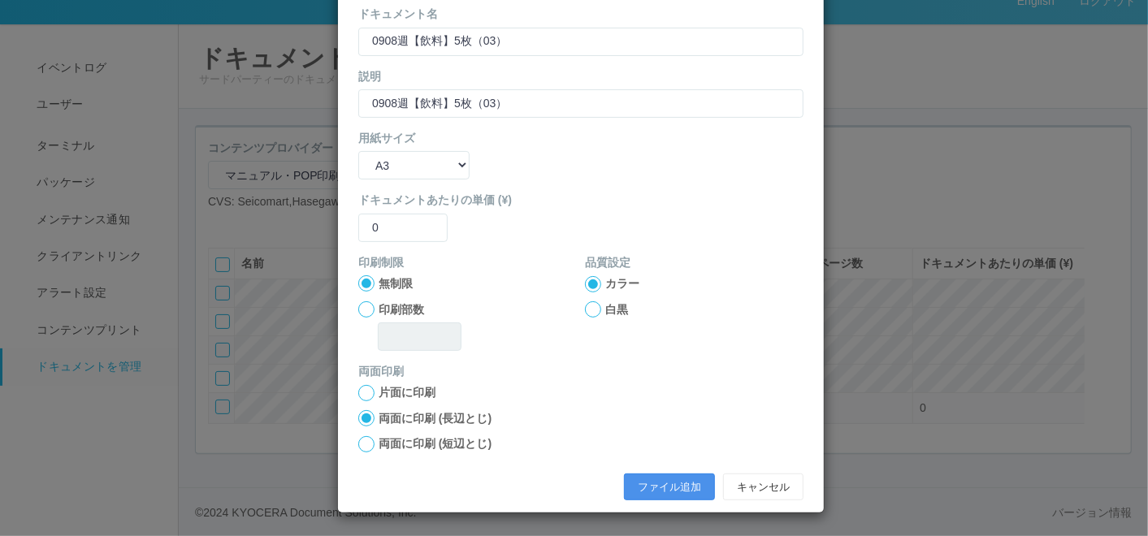
click at [646, 487] on button "ファイル追加" at bounding box center [669, 488] width 91 height 28
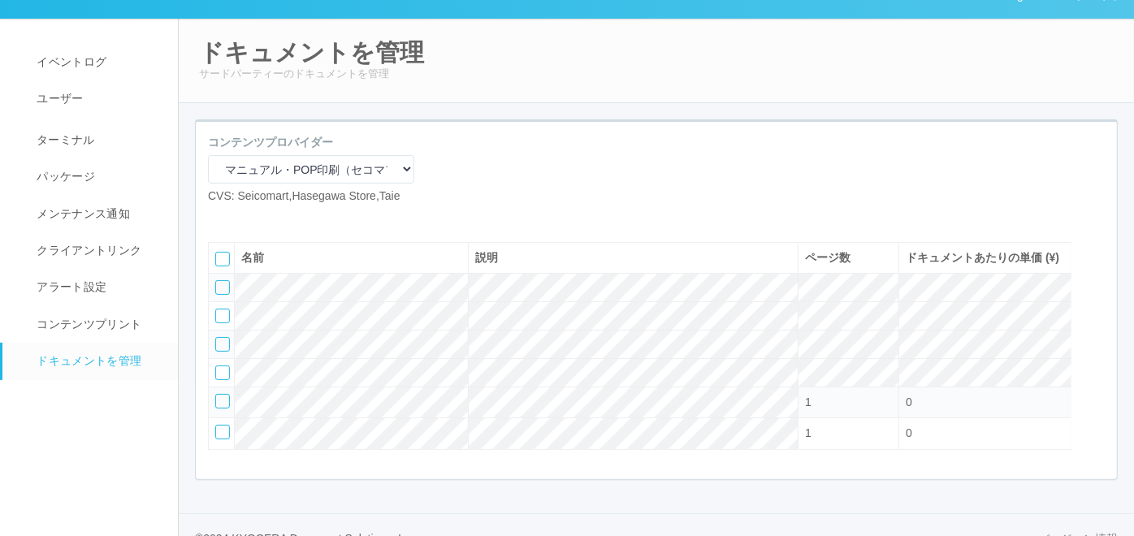
click at [220, 218] on icon at bounding box center [220, 218] width 0 height 0
select select "A4"
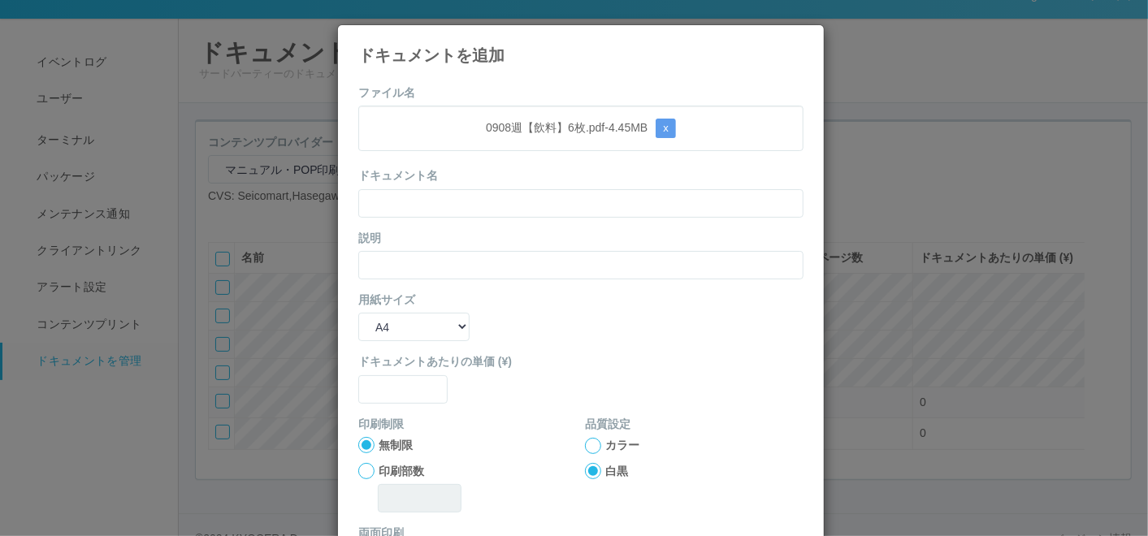
drag, startPoint x: 439, startPoint y: 153, endPoint x: 436, endPoint y: 162, distance: 10.0
click at [439, 153] on form "ファイル名 0908週【飲料】6枚.pdf - 4.45 MB x ドキュメント名 説明 用紙サイズ B5 A4 B4 A3 ドキュメントあたりの単価 (¥)…" at bounding box center [580, 377] width 445 height 586
click at [418, 214] on input "text" at bounding box center [580, 203] width 445 height 28
paste input "0908週【飲料】6枚"
type input "0908週【飲料】6枚"
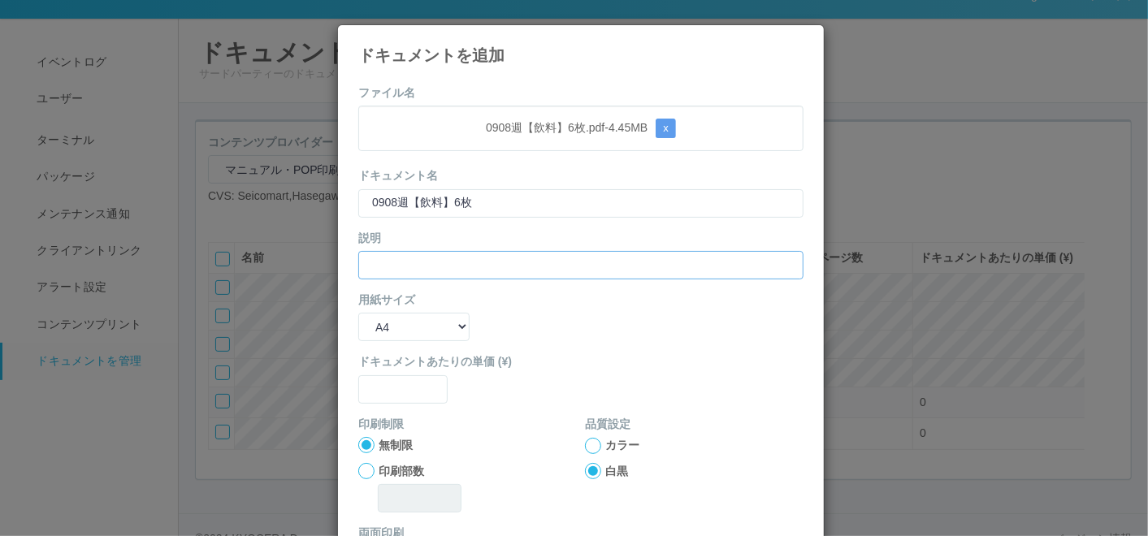
click at [373, 265] on input "text" at bounding box center [580, 265] width 445 height 28
paste input "0908週【飲料】6枚"
type input "0908週【飲料】6枚"
drag, startPoint x: 367, startPoint y: 333, endPoint x: 368, endPoint y: 341, distance: 8.2
click at [367, 338] on select "B5 A4 B4 A3" at bounding box center [413, 327] width 111 height 28
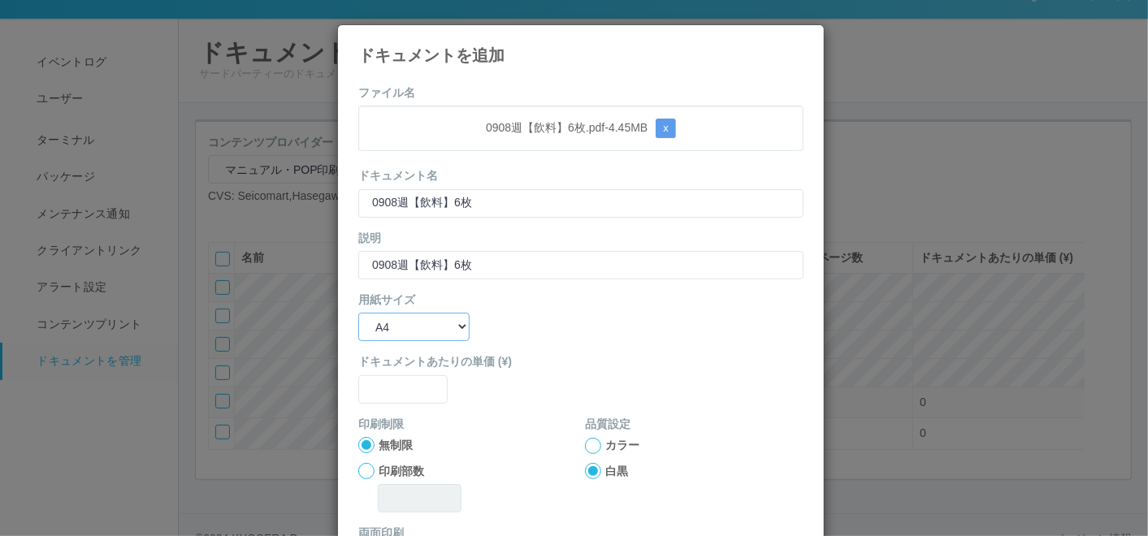
select select "A3"
click at [358, 313] on select "B5 A4 B4 A3" at bounding box center [413, 327] width 111 height 28
click at [388, 385] on input "text" at bounding box center [402, 389] width 89 height 28
type input "0"
click at [591, 444] on div at bounding box center [593, 446] width 16 height 16
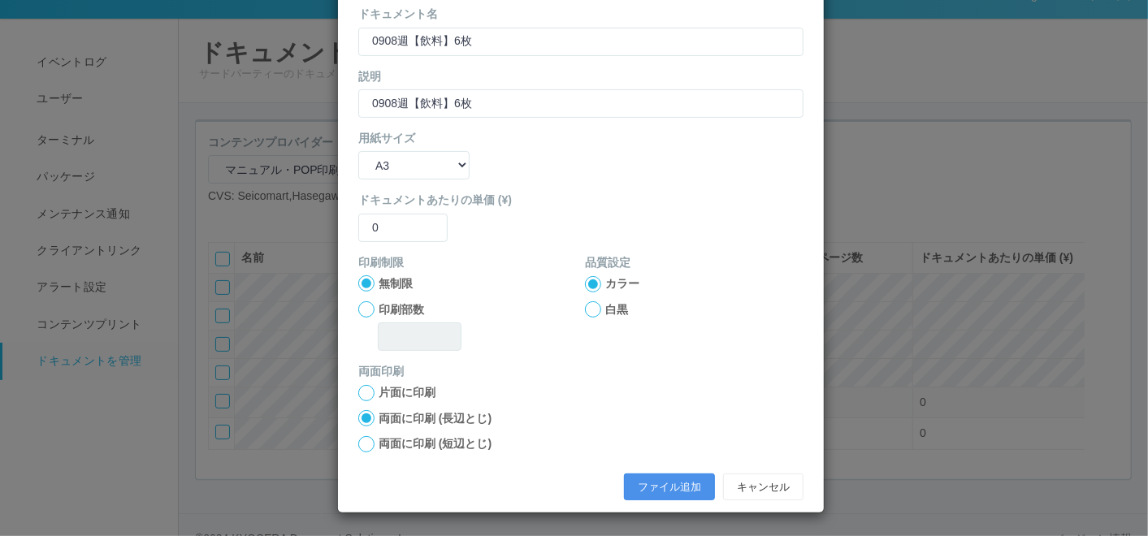
click at [640, 483] on button "ファイル追加" at bounding box center [669, 488] width 91 height 28
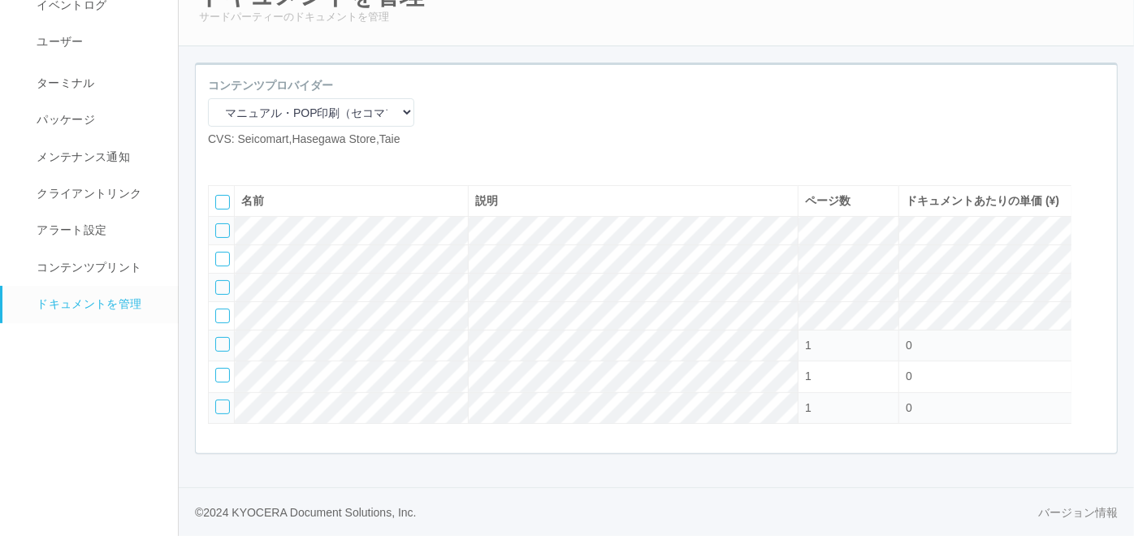
scroll to position [47, 0]
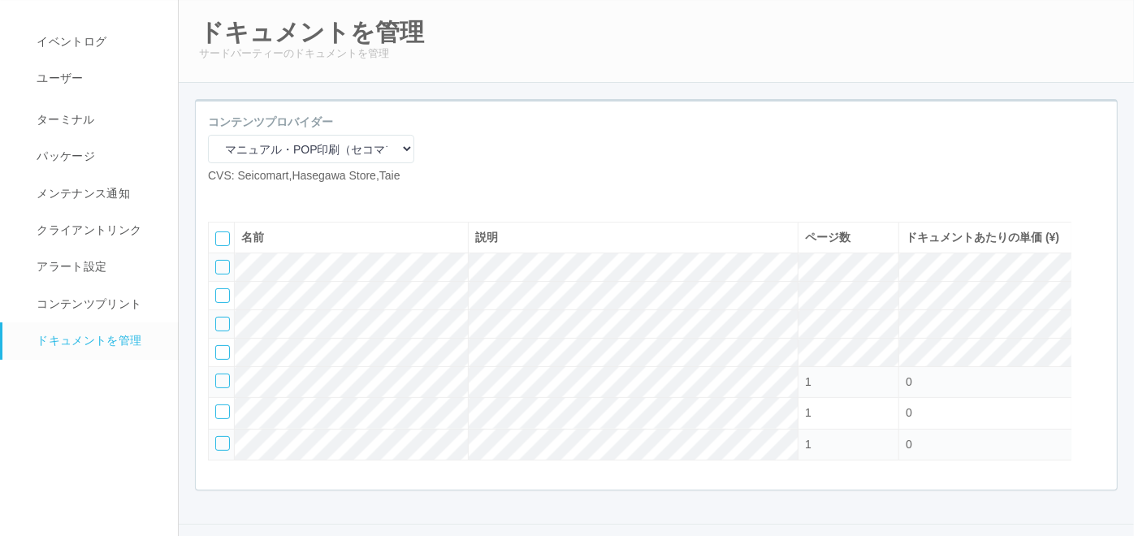
click at [245, 197] on icon at bounding box center [245, 197] width 0 height 0
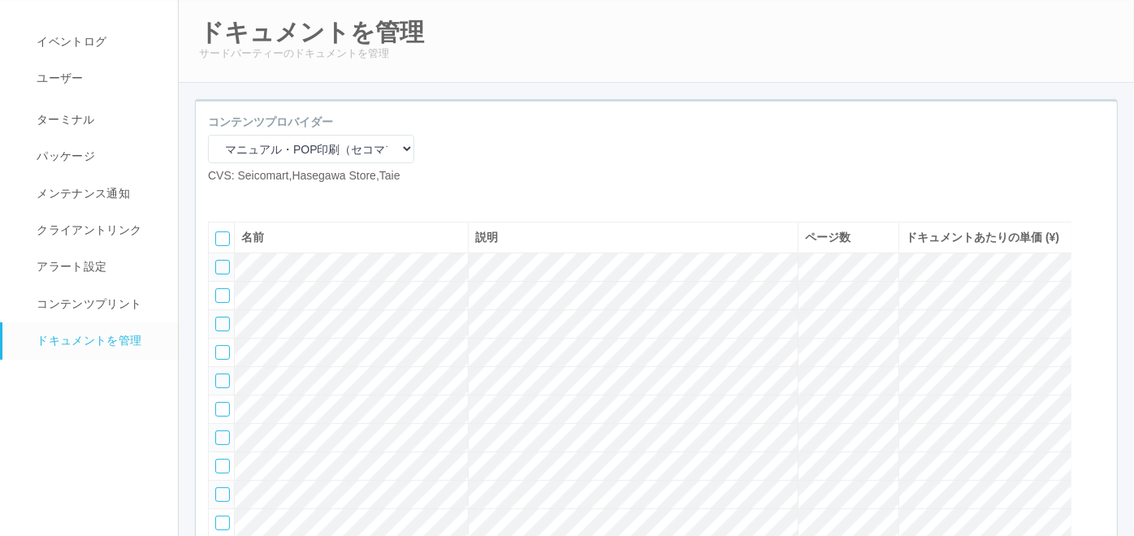
click at [245, 197] on icon at bounding box center [245, 197] width 0 height 0
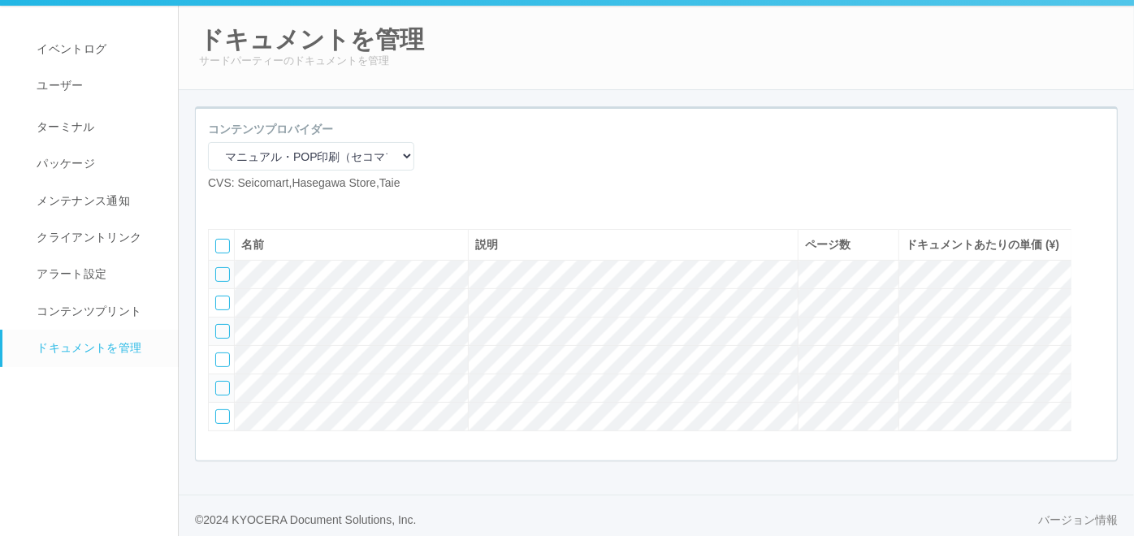
scroll to position [0, 0]
